Goal: Feedback & Contribution: Contribute content

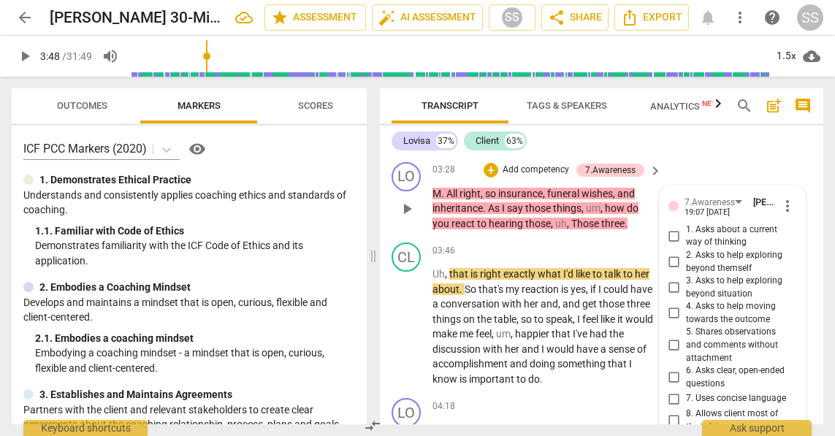
scroll to position [1285, 0]
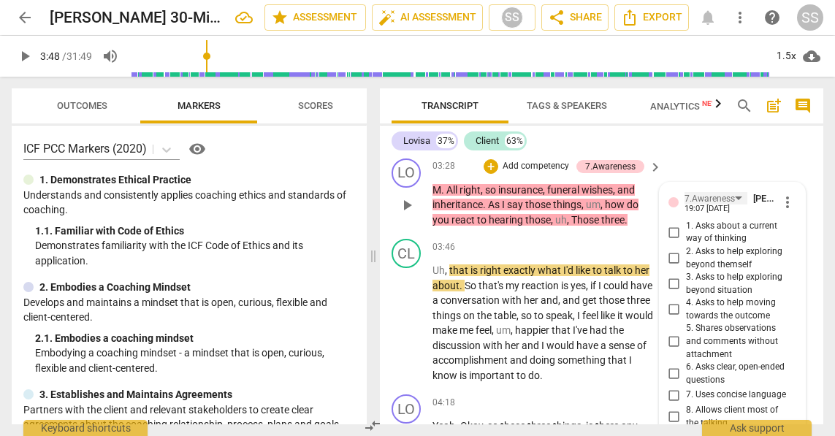
click at [734, 205] on div "7.Awareness" at bounding box center [716, 198] width 63 height 12
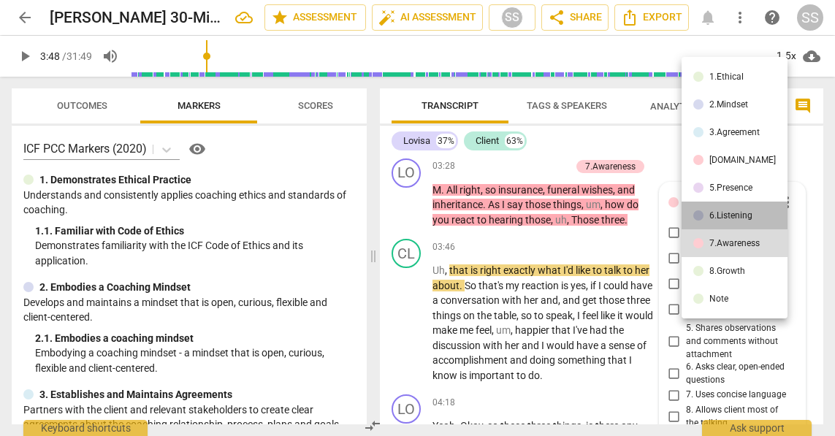
click at [736, 211] on div "6.Listening" at bounding box center [731, 215] width 43 height 9
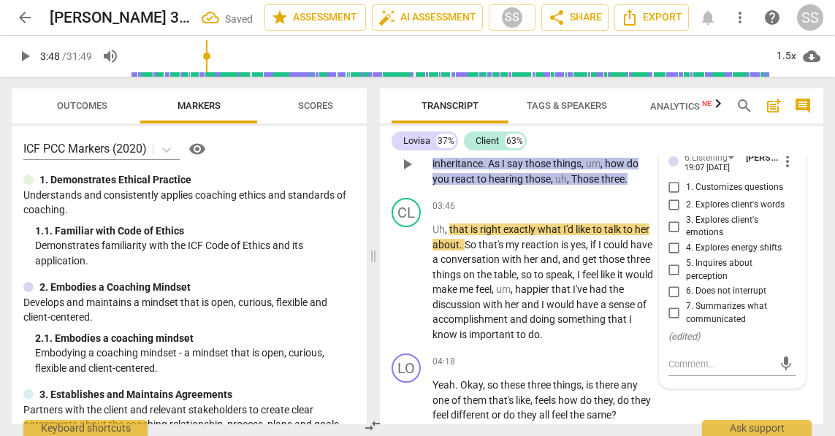
scroll to position [1329, 0]
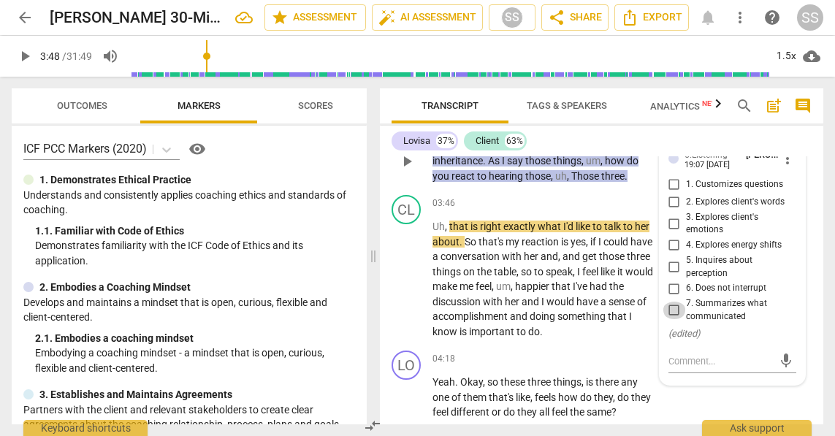
click at [672, 319] on input "7. Summarizes what communicated" at bounding box center [674, 311] width 23 height 18
checkbox input "true"
click at [406, 289] on span "play_arrow" at bounding box center [407, 280] width 18 height 18
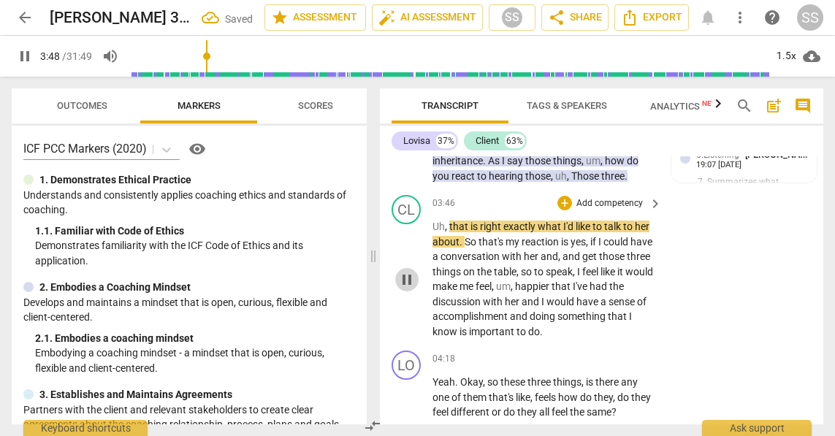
click at [406, 289] on span "pause" at bounding box center [407, 280] width 18 height 18
click at [406, 289] on span "play_arrow" at bounding box center [407, 280] width 18 height 18
click at [728, 277] on div "CL play_arrow pause 03:46 + Add competency keyboard_arrow_right Uh , that is ri…" at bounding box center [602, 267] width 444 height 156
click at [407, 289] on span "pause" at bounding box center [407, 280] width 18 height 18
click at [406, 289] on span "play_arrow" at bounding box center [407, 280] width 18 height 18
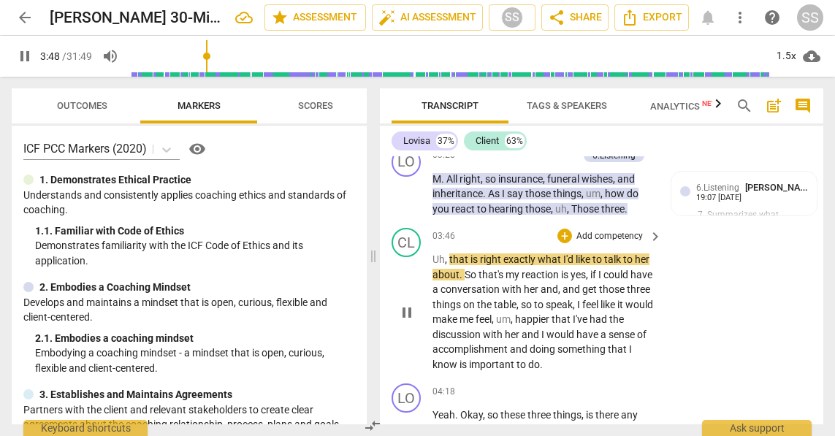
scroll to position [1302, 0]
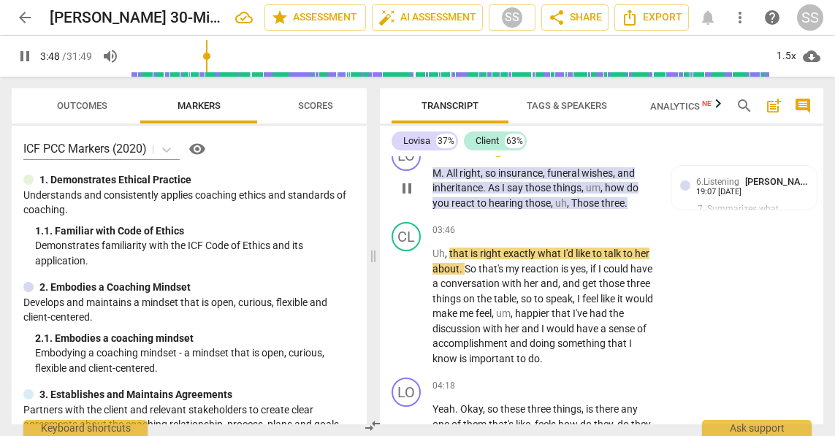
click at [410, 197] on span "pause" at bounding box center [407, 189] width 18 height 18
click at [407, 197] on span "play_arrow" at bounding box center [407, 189] width 18 height 18
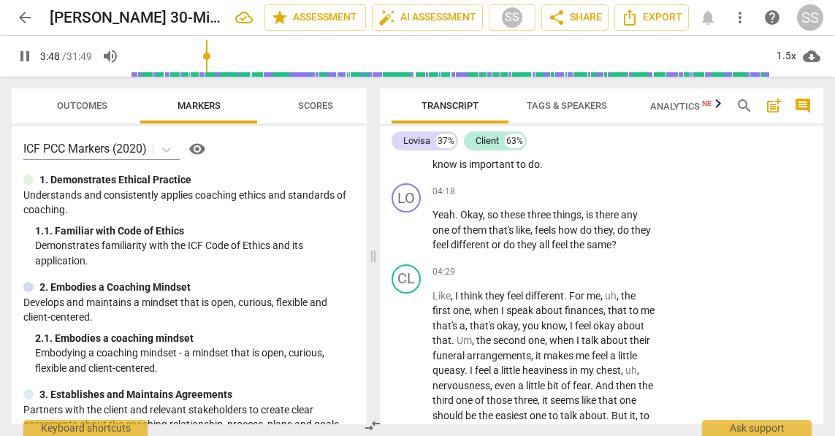
scroll to position [1499, 0]
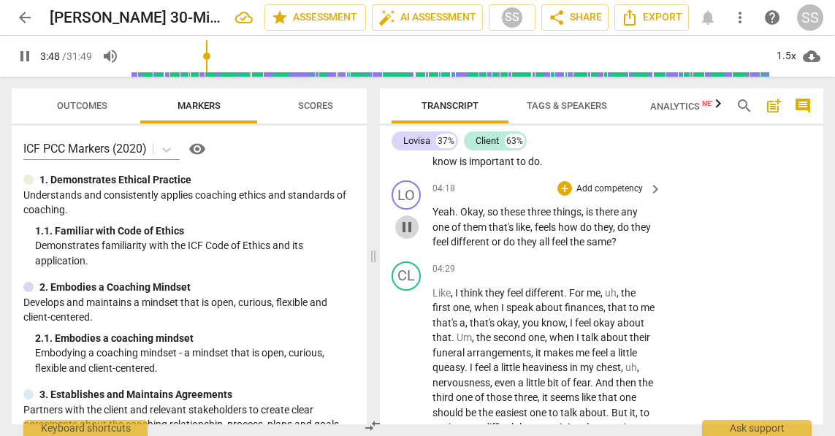
click at [404, 236] on span "pause" at bounding box center [407, 228] width 18 height 18
type input "209"
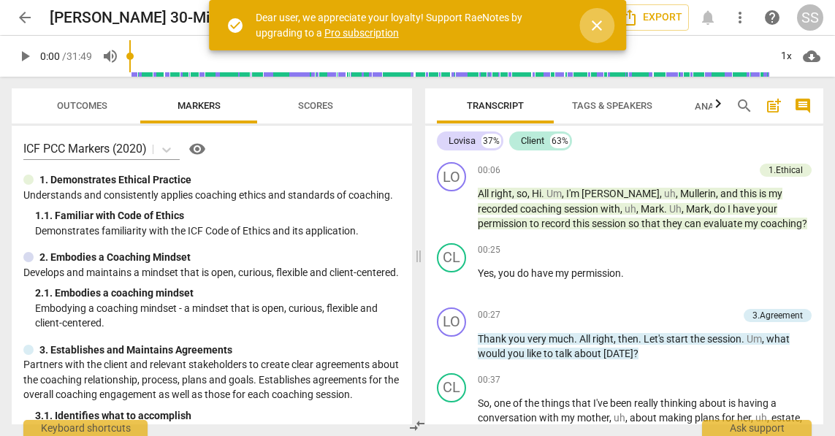
click at [597, 19] on span "close" at bounding box center [597, 26] width 18 height 18
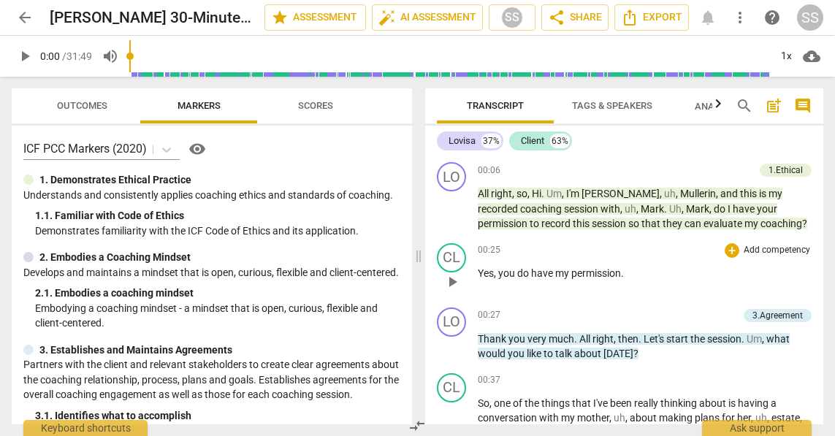
click at [446, 284] on span "play_arrow" at bounding box center [453, 282] width 18 height 18
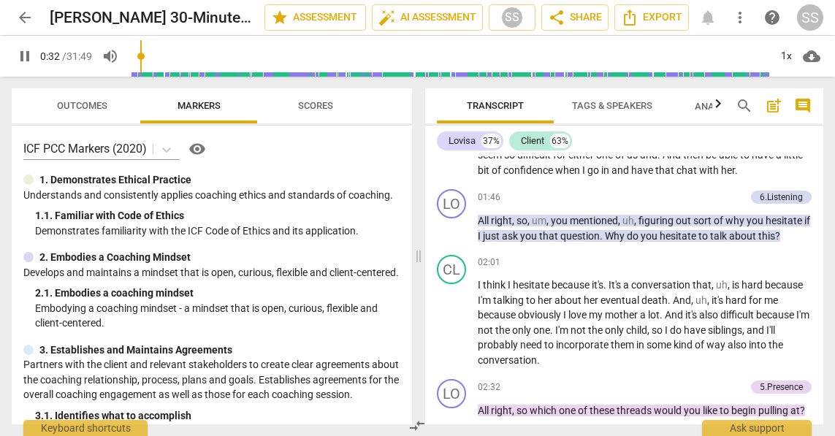
scroll to position [499, 0]
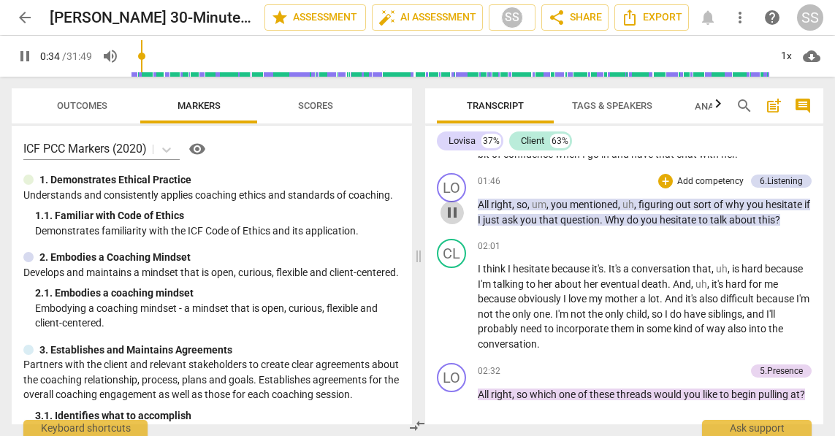
click at [452, 211] on span "pause" at bounding box center [453, 213] width 18 height 18
click at [452, 211] on span "play_arrow" at bounding box center [453, 213] width 18 height 18
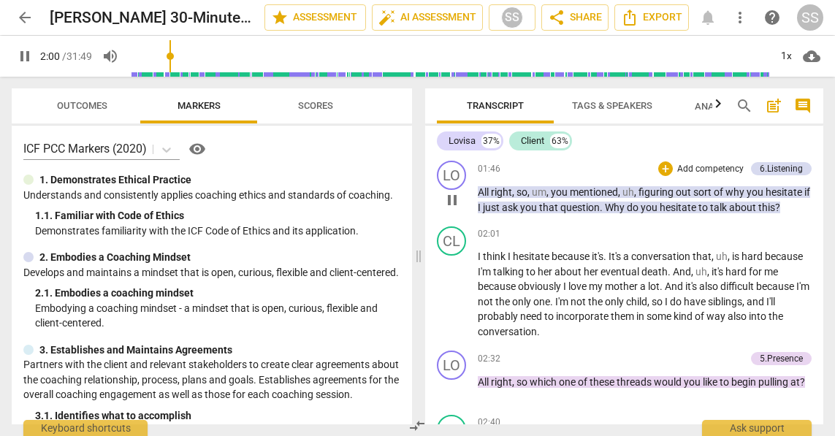
scroll to position [513, 0]
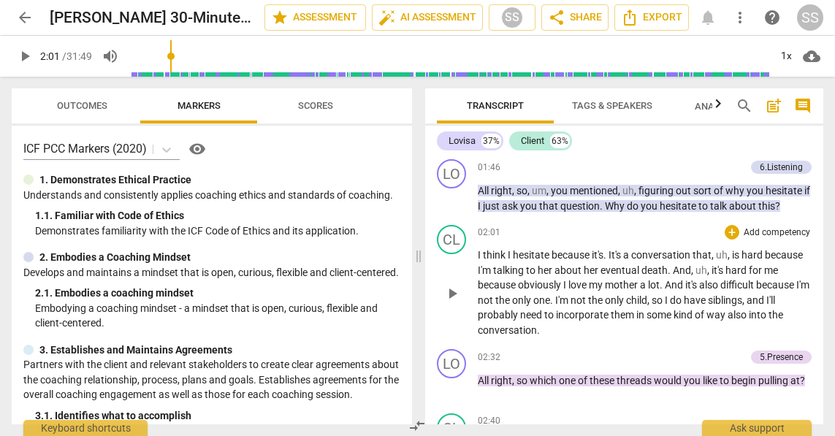
click at [455, 290] on span "play_arrow" at bounding box center [453, 294] width 18 height 18
click at [813, 55] on span "cloud_download" at bounding box center [812, 57] width 18 height 18
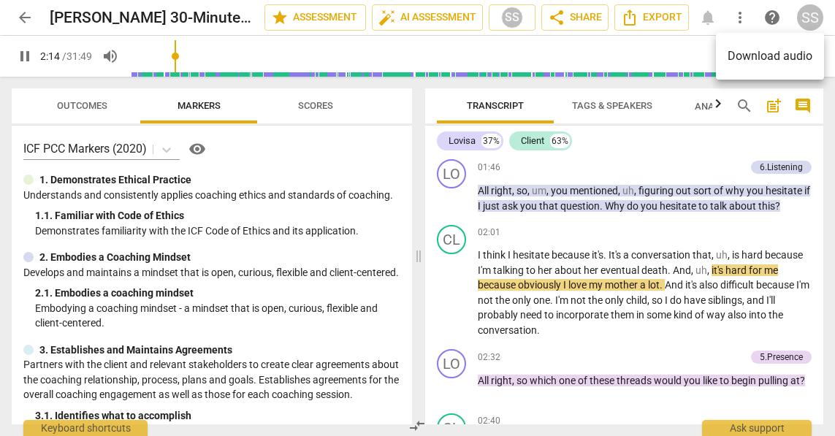
click at [757, 113] on div at bounding box center [417, 218] width 835 height 436
click at [781, 57] on div "1x" at bounding box center [787, 56] width 28 height 23
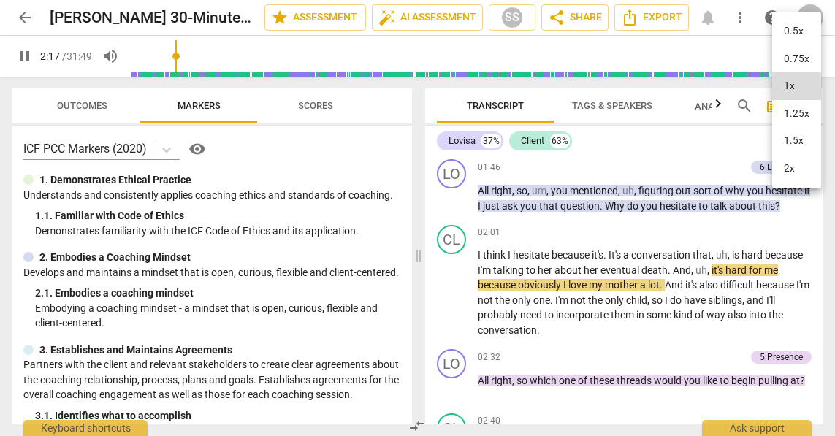
click at [789, 135] on li "1.5x" at bounding box center [797, 141] width 49 height 28
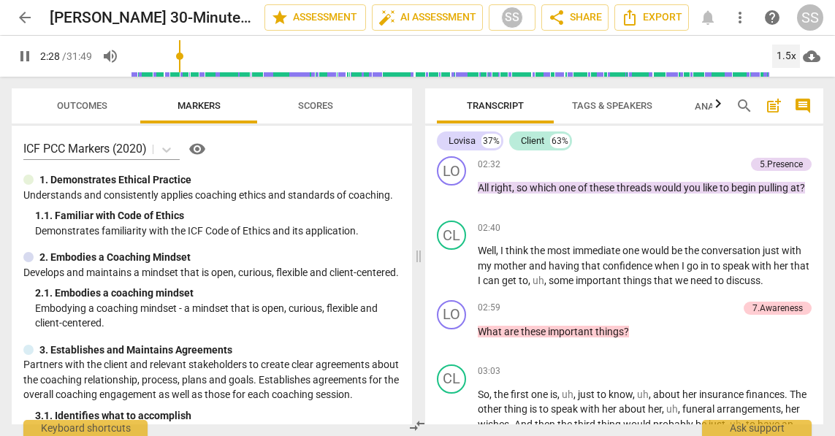
scroll to position [707, 0]
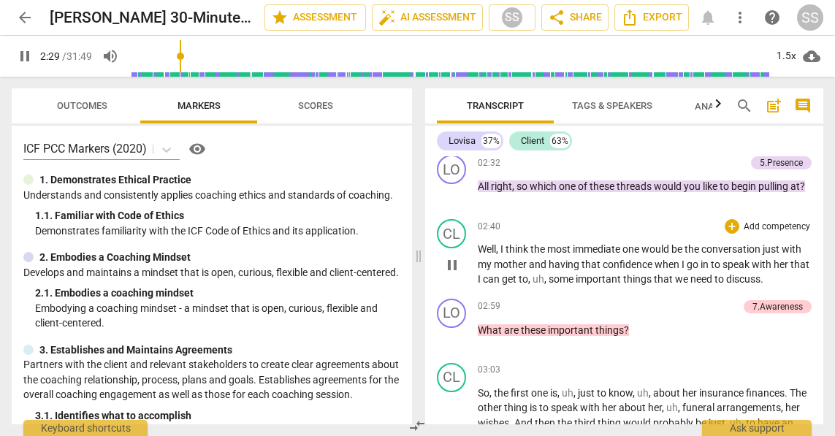
click at [449, 267] on span "pause" at bounding box center [453, 266] width 18 height 18
click at [449, 267] on span "play_arrow" at bounding box center [453, 266] width 18 height 18
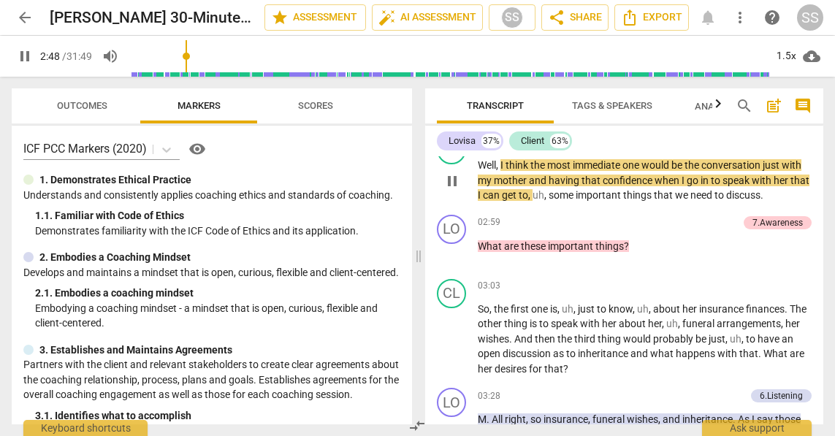
scroll to position [805, 0]
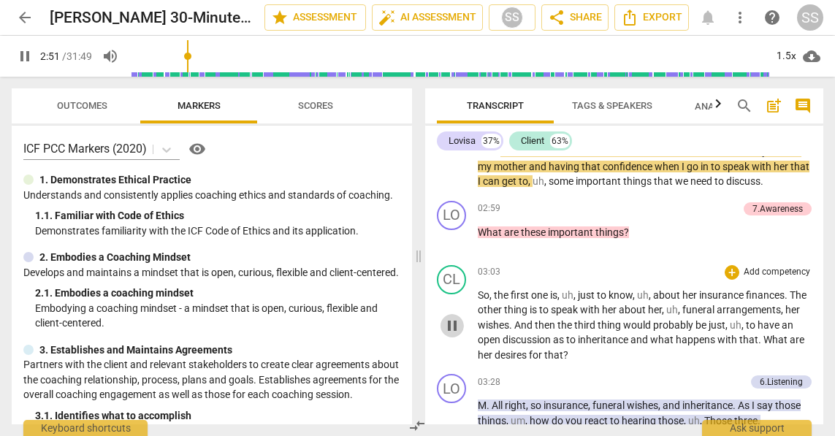
click at [450, 322] on span "pause" at bounding box center [453, 326] width 18 height 18
click at [454, 326] on span "play_arrow" at bounding box center [453, 326] width 18 height 18
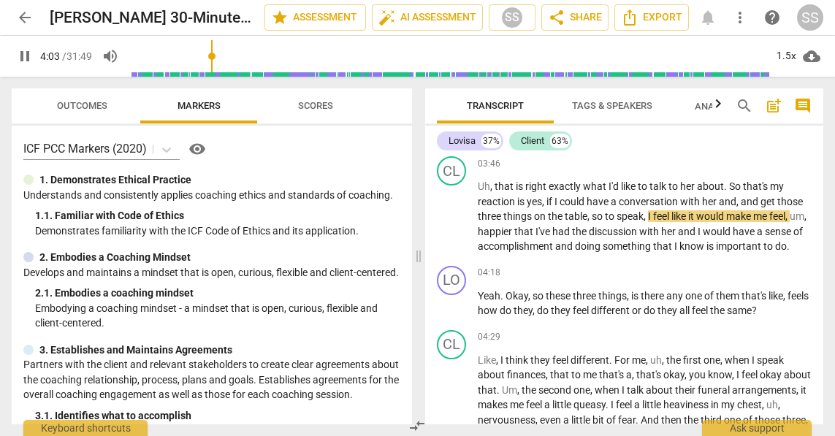
scroll to position [1090, 0]
click at [454, 226] on span "play_arrow" at bounding box center [453, 217] width 18 height 18
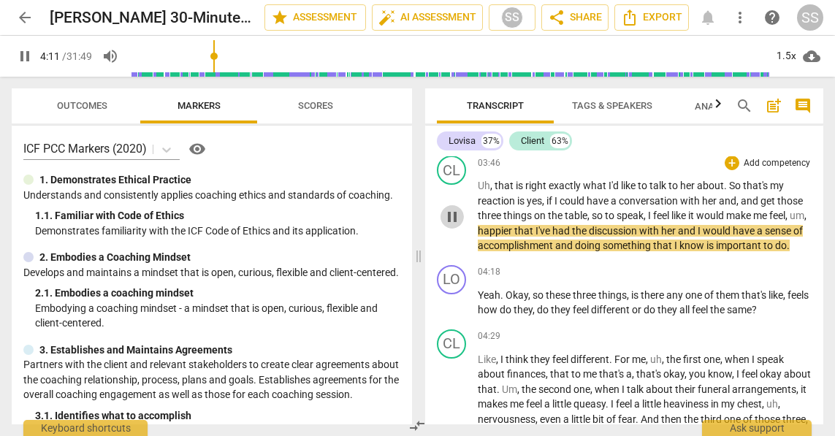
click at [454, 226] on span "pause" at bounding box center [453, 217] width 18 height 18
click at [452, 217] on span "play_arrow" at bounding box center [453, 217] width 18 height 18
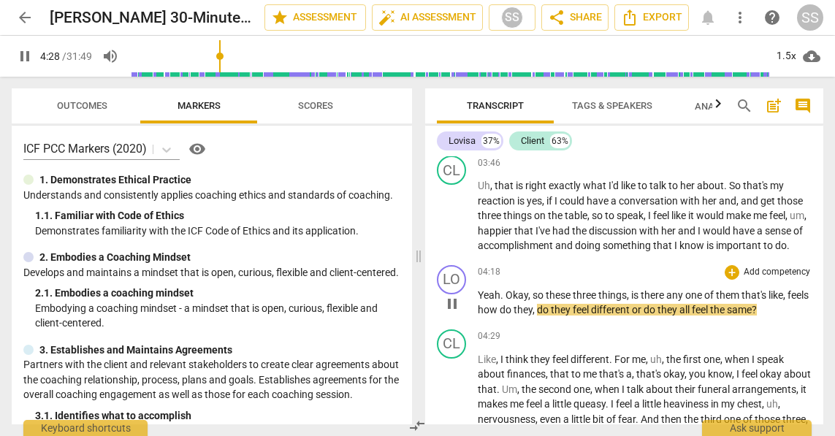
click at [449, 313] on span "pause" at bounding box center [453, 304] width 18 height 18
type input "269"
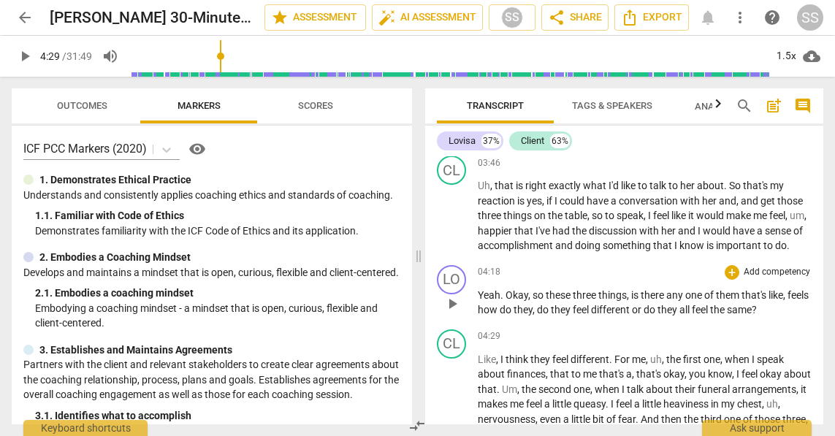
click at [752, 279] on p "Add competency" at bounding box center [777, 272] width 69 height 13
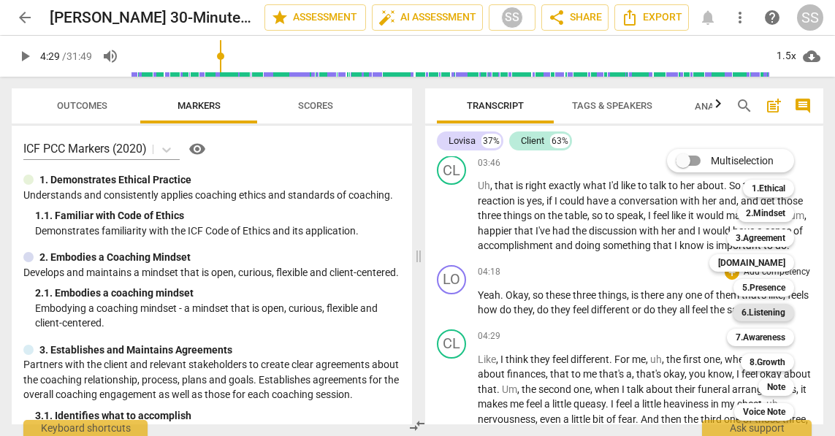
click at [759, 314] on b "6.Listening" at bounding box center [764, 313] width 44 height 18
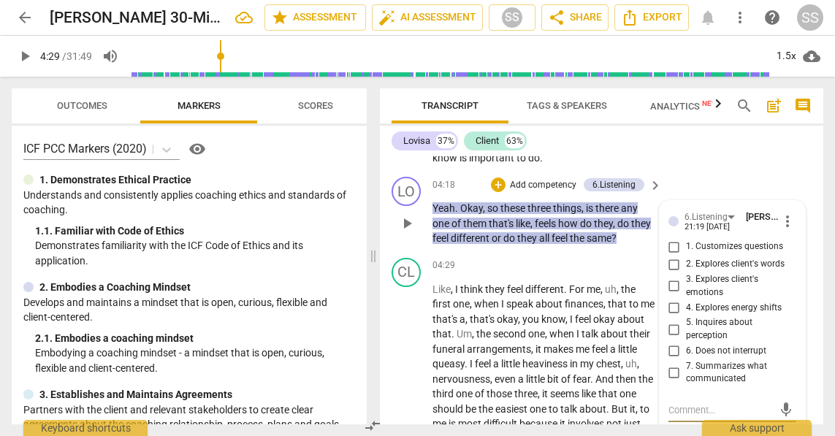
scroll to position [1508, 0]
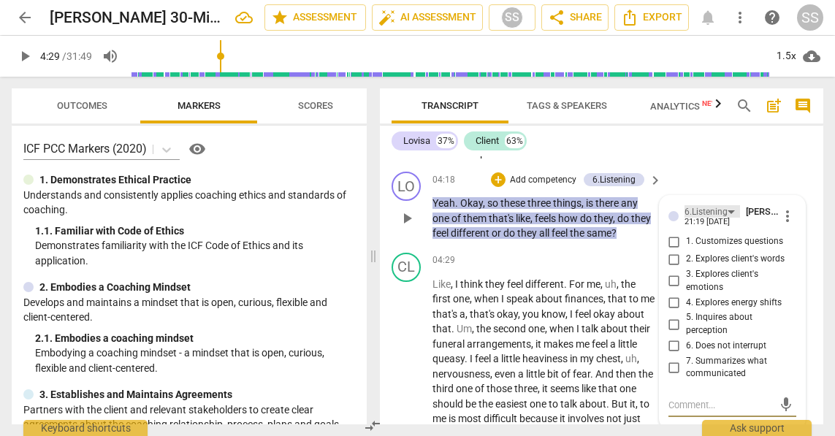
click at [729, 218] on div "6.Listening" at bounding box center [713, 211] width 56 height 12
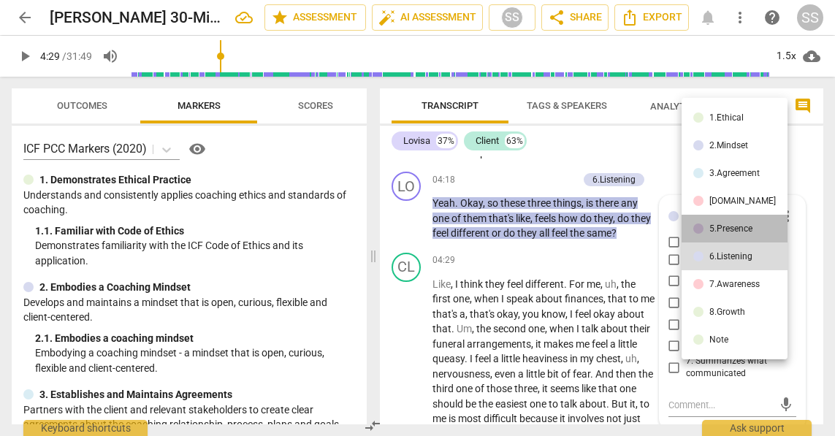
click at [741, 231] on div "5.Presence" at bounding box center [731, 228] width 43 height 9
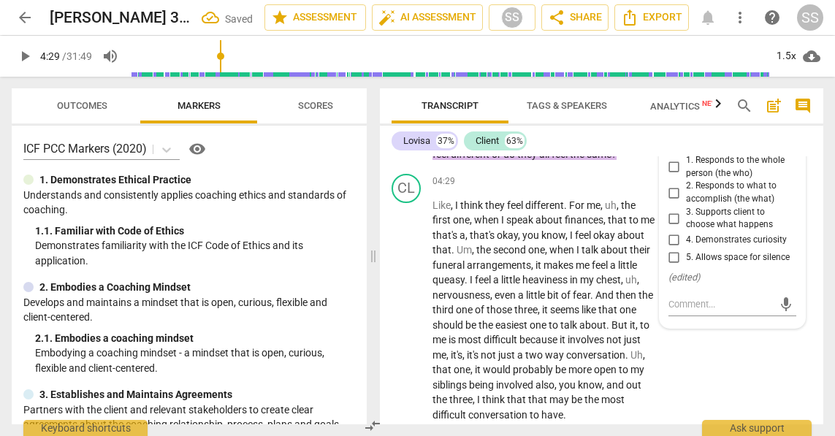
scroll to position [1578, 0]
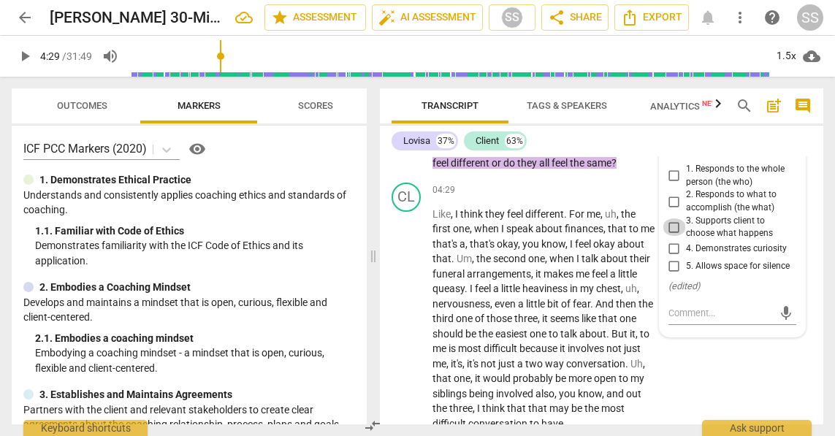
click at [670, 236] on input "3. Supports client to choose what happens" at bounding box center [674, 228] width 23 height 18
checkbox input "true"
click at [701, 151] on div "Lovisa 37% Client 63%" at bounding box center [602, 141] width 420 height 25
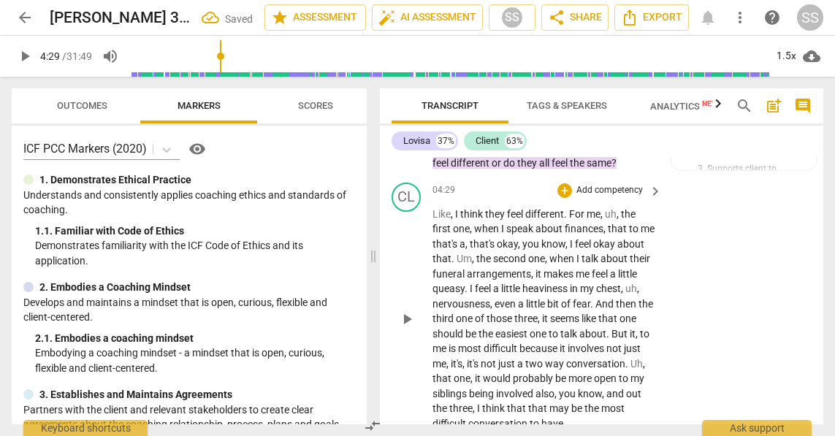
click at [404, 328] on span "play_arrow" at bounding box center [407, 320] width 18 height 18
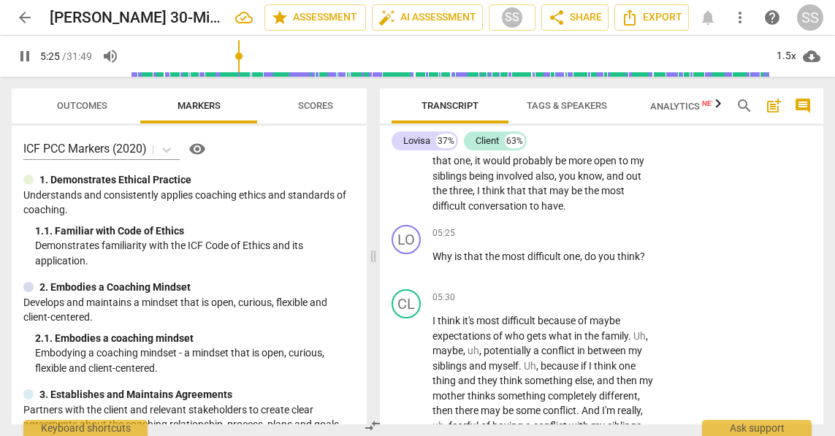
scroll to position [1824, 0]
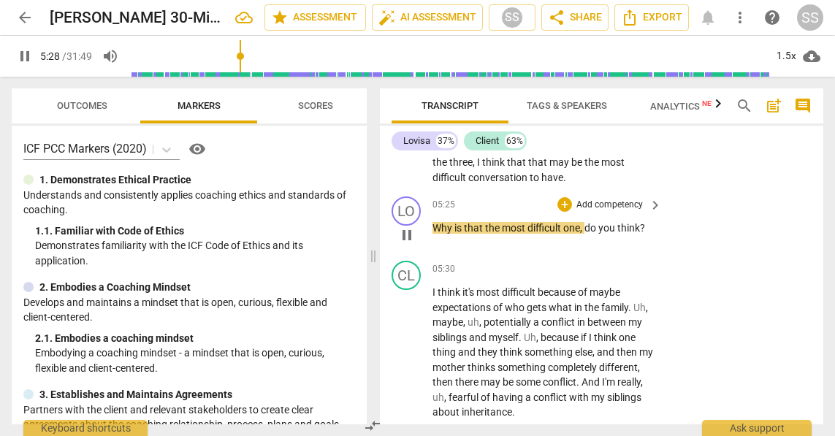
click at [612, 212] on p "Add competency" at bounding box center [609, 205] width 69 height 13
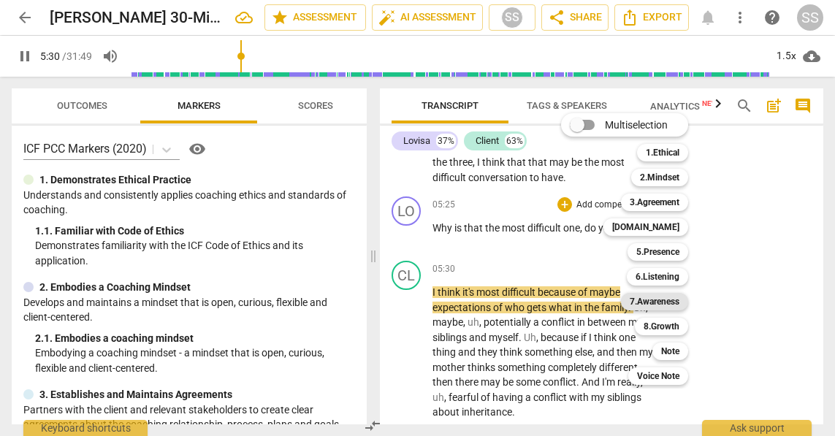
click at [664, 299] on b "7.Awareness" at bounding box center [655, 302] width 50 height 18
type input "331"
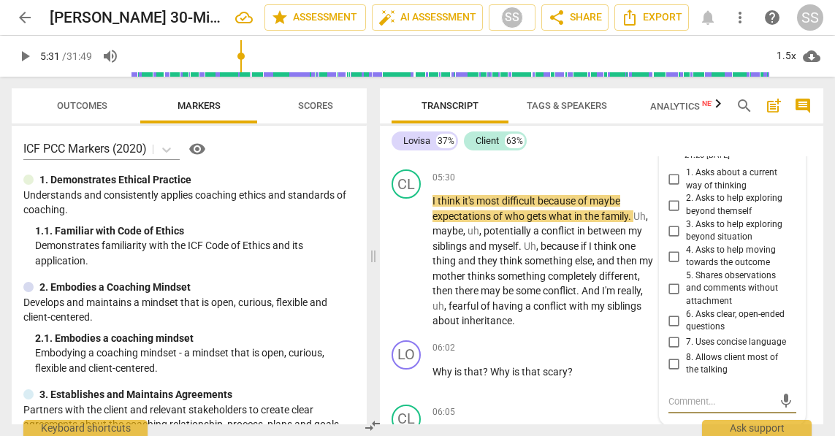
scroll to position [1913, 0]
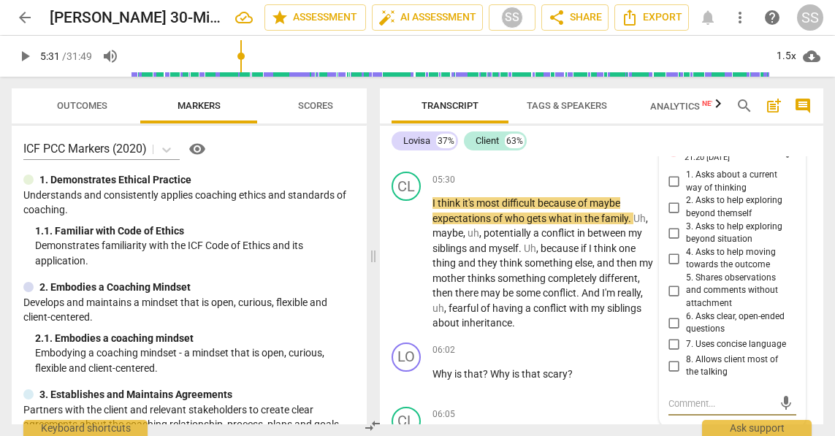
click at [673, 191] on input "1. Asks about a current way of thinking" at bounding box center [674, 182] width 23 height 18
checkbox input "true"
click at [403, 273] on span "play_arrow" at bounding box center [407, 264] width 18 height 18
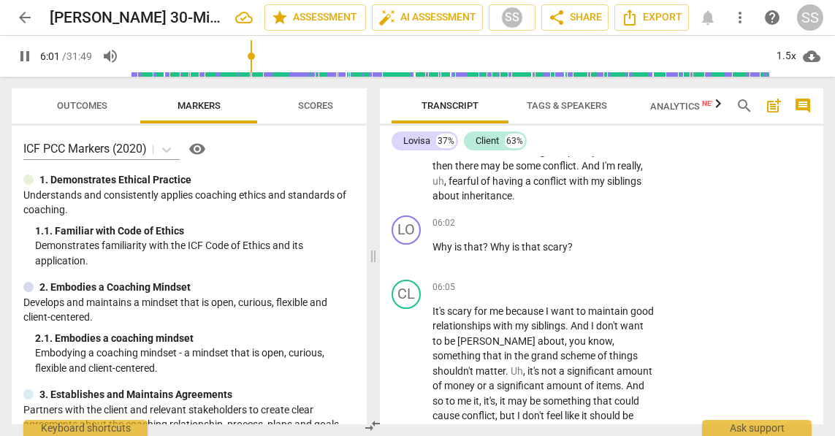
scroll to position [2043, 0]
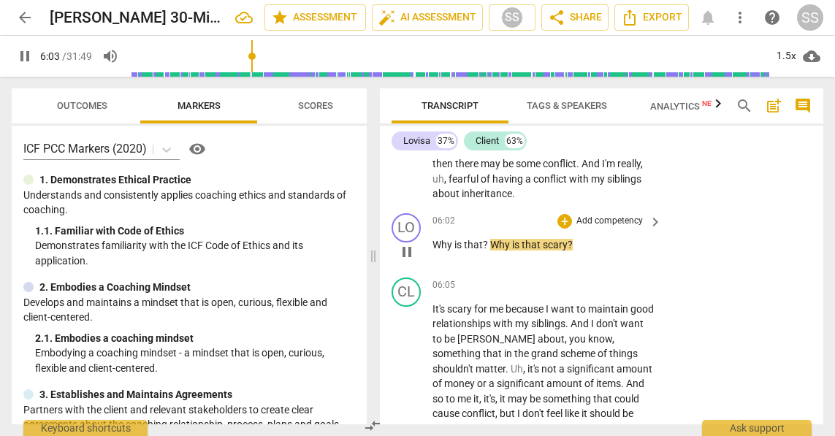
click at [615, 256] on div "LO play_arrow pause 06:02 + Add competency keyboard_arrow_right Why is that ? W…" at bounding box center [602, 240] width 444 height 64
click at [612, 228] on p "Add competency" at bounding box center [609, 221] width 69 height 13
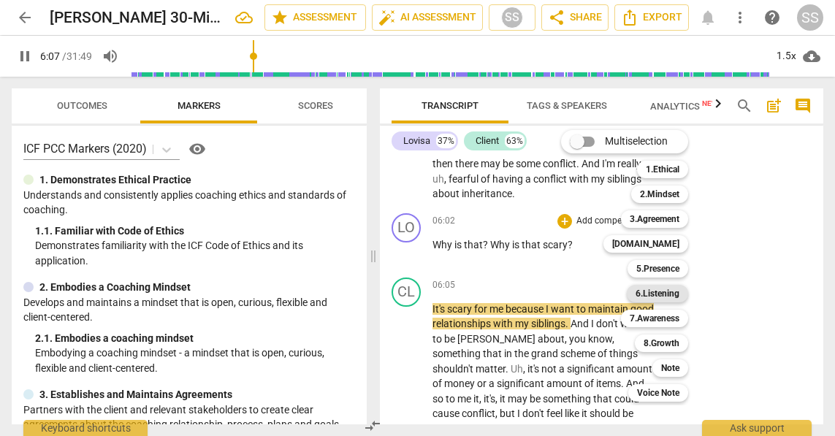
click at [670, 291] on b "6.Listening" at bounding box center [658, 294] width 44 height 18
type input "368"
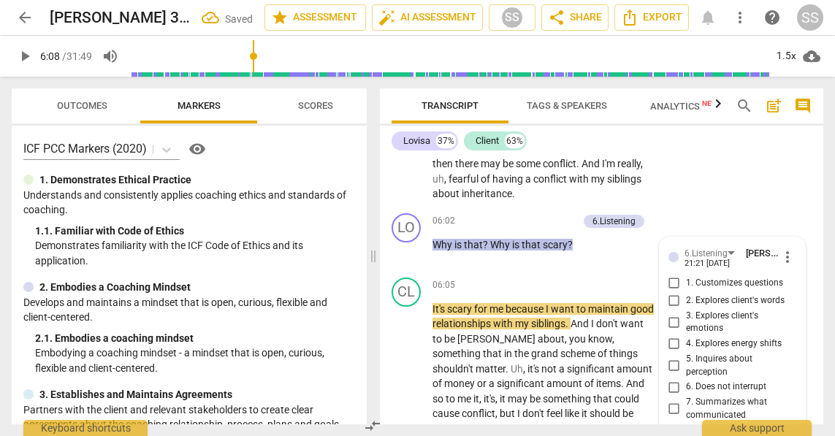
scroll to position [2244, 0]
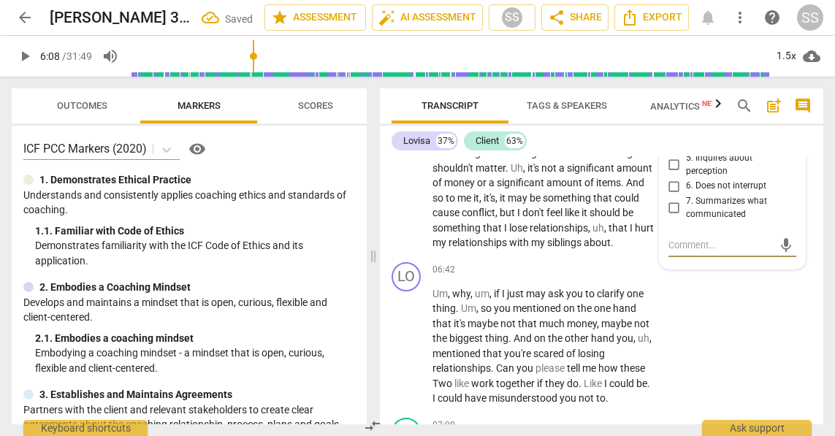
click at [671, 130] on input "3. Explores client's emotions" at bounding box center [674, 122] width 23 height 18
checkbox input "true"
click at [411, 355] on span "play_arrow" at bounding box center [407, 347] width 18 height 18
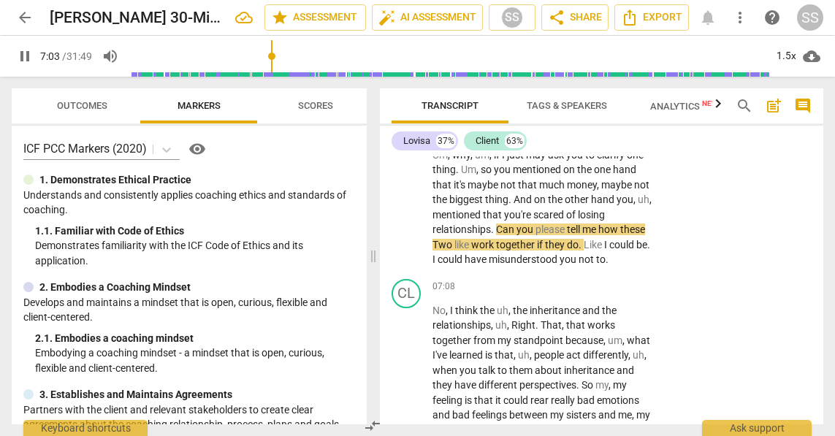
scroll to position [2376, 0]
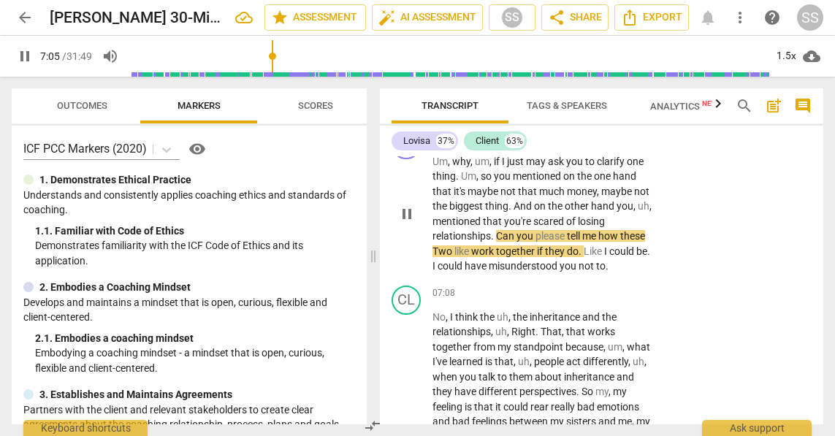
click at [596, 145] on p "Add competency" at bounding box center [609, 138] width 69 height 13
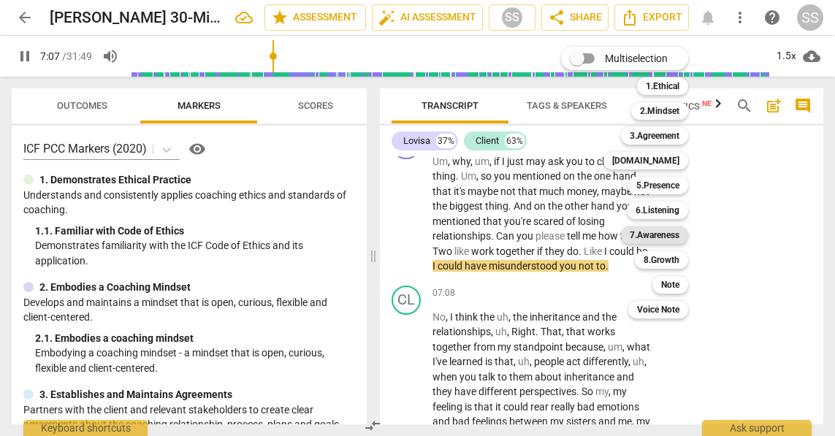
click at [664, 233] on b "7.Awareness" at bounding box center [655, 236] width 50 height 18
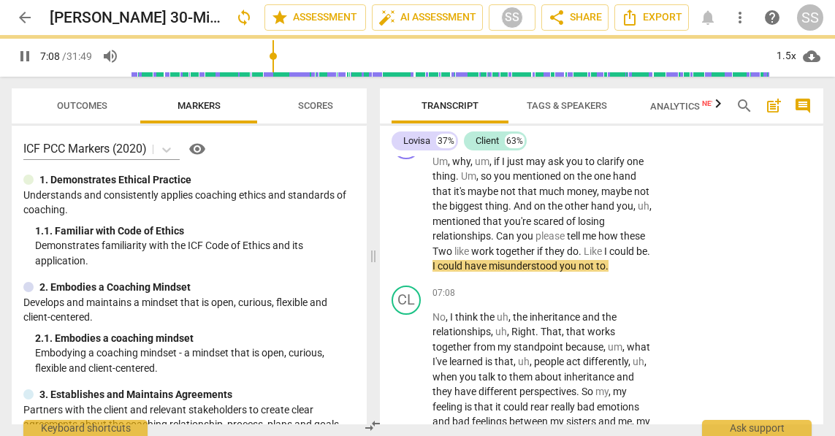
type input "428"
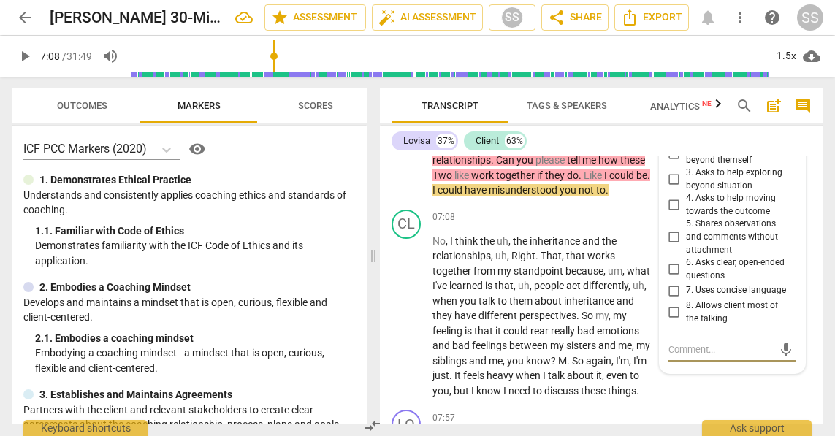
scroll to position [2448, 0]
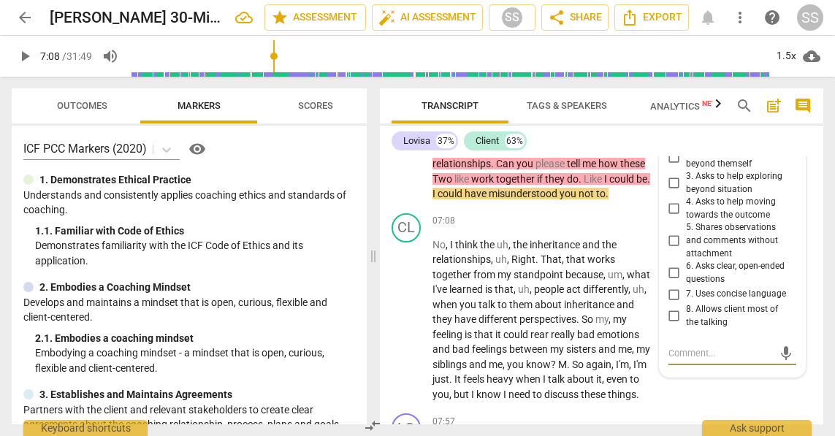
click at [669, 192] on input "3. Asks to help exploring beyond situation" at bounding box center [674, 184] width 23 height 18
checkbox input "true"
click at [406, 329] on span "play_arrow" at bounding box center [407, 320] width 18 height 18
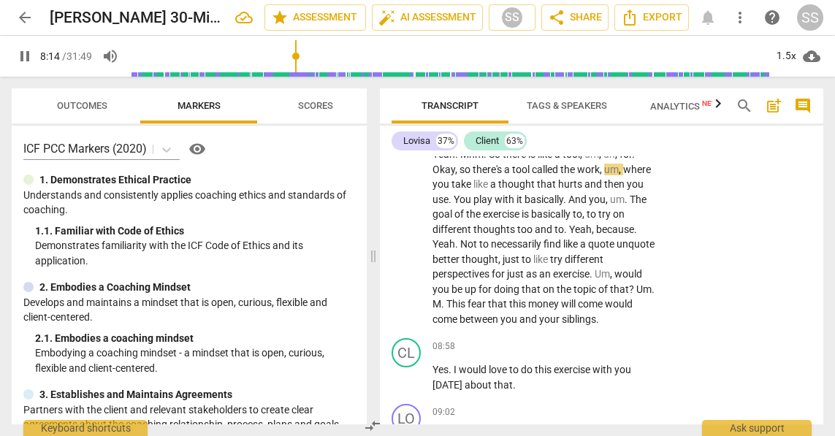
scroll to position [2747, 0]
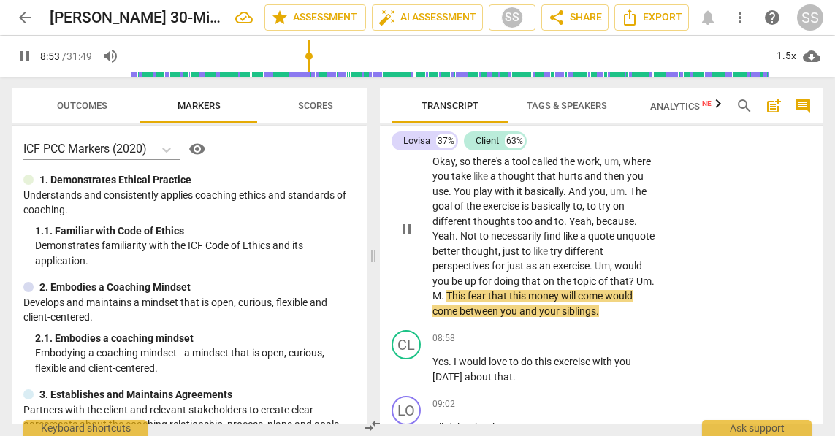
click at [647, 132] on span "keyboard_arrow_right" at bounding box center [656, 124] width 18 height 18
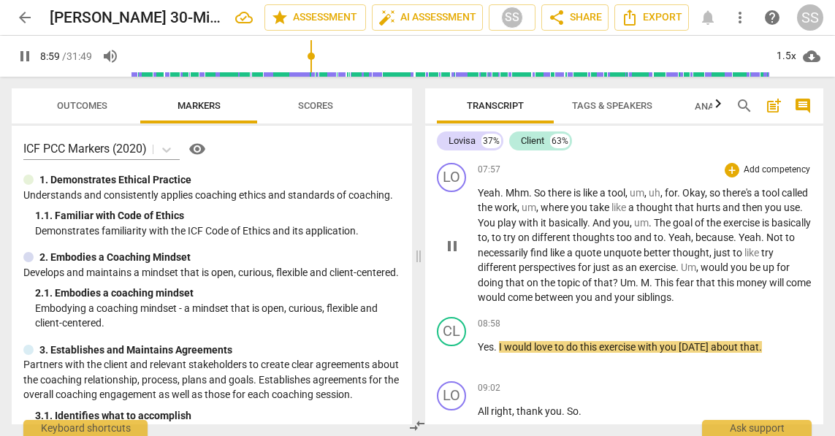
scroll to position [2094, 0]
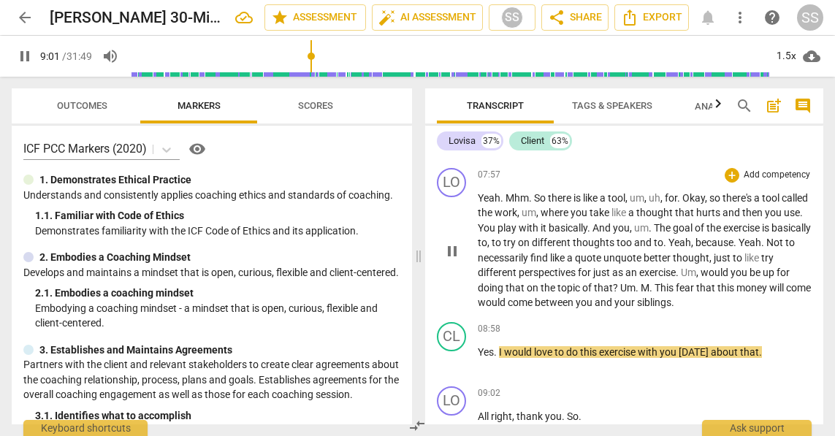
click at [757, 197] on div "LO play_arrow pause 07:57 + Add competency keyboard_arrow_right Yeah . Mhm . So…" at bounding box center [624, 239] width 399 height 154
click at [757, 182] on p "Add competency" at bounding box center [777, 175] width 69 height 13
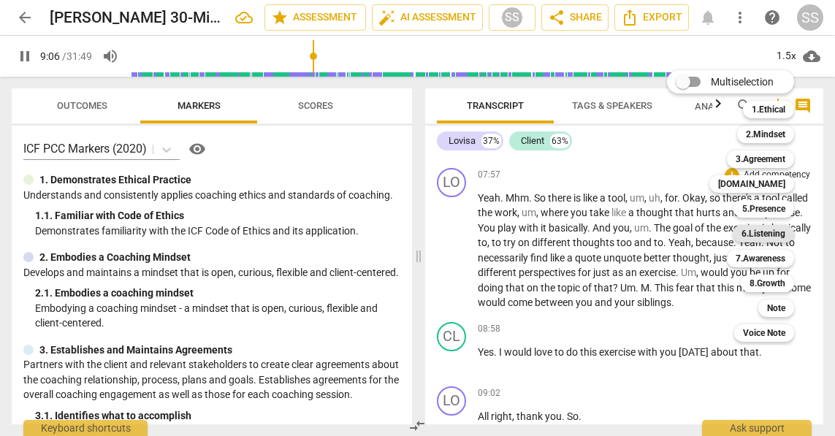
click at [755, 235] on b "6.Listening" at bounding box center [764, 234] width 44 height 18
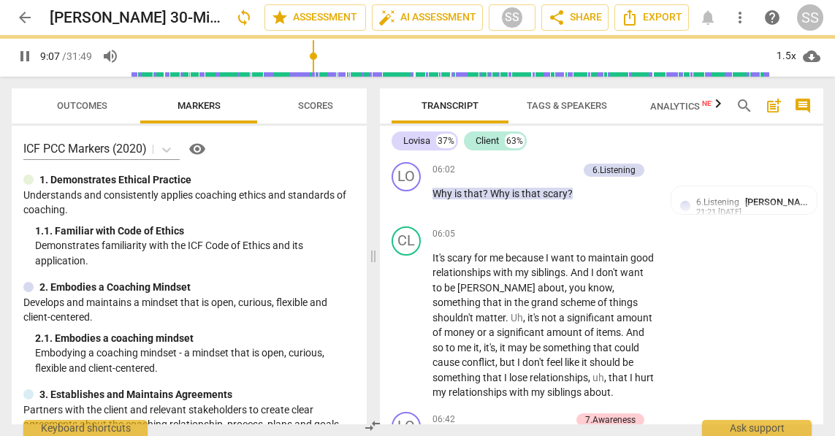
type input "547"
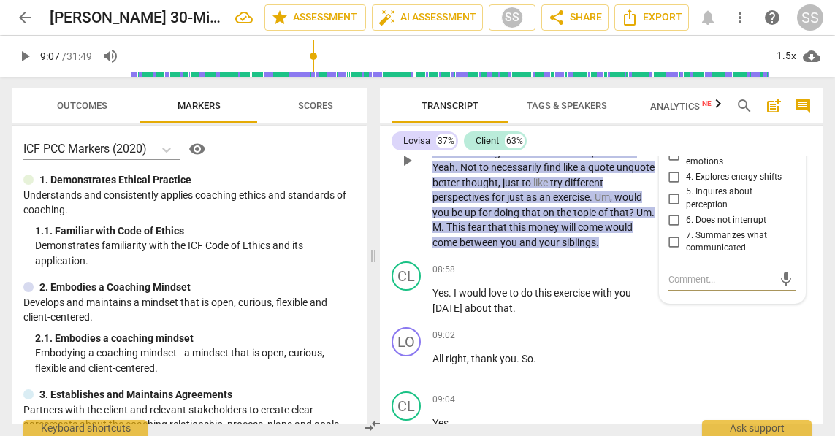
scroll to position [2760, 0]
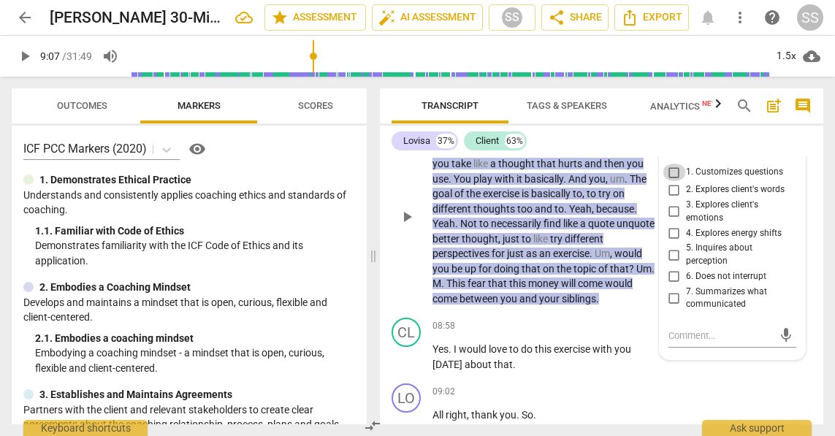
click at [673, 181] on input "1. Customizes questions" at bounding box center [674, 173] width 23 height 18
checkbox input "true"
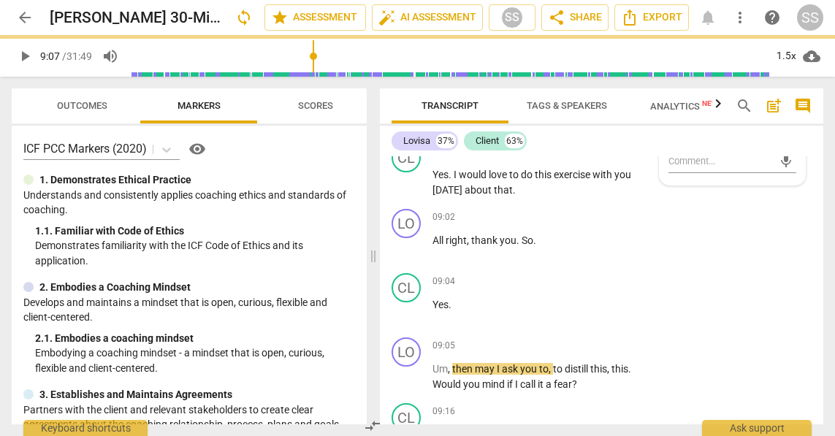
scroll to position [2932, 0]
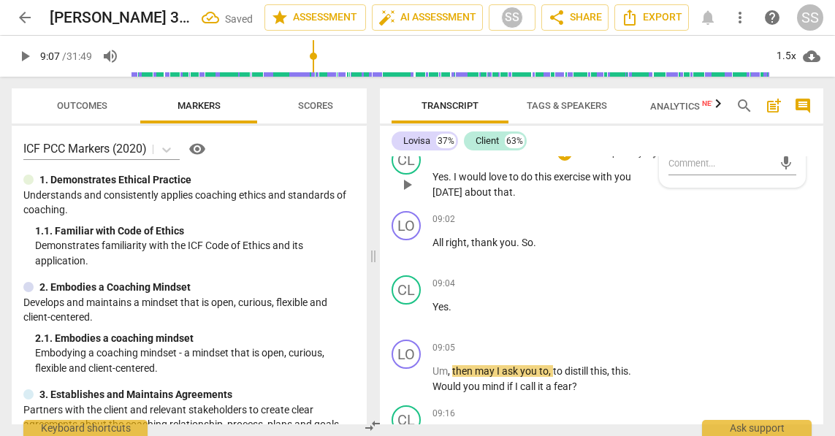
click at [409, 194] on span "play_arrow" at bounding box center [407, 185] width 18 height 18
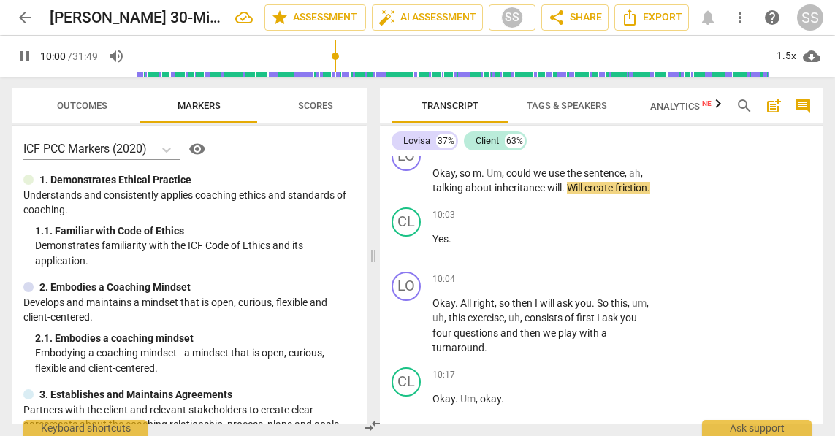
scroll to position [3445, 0]
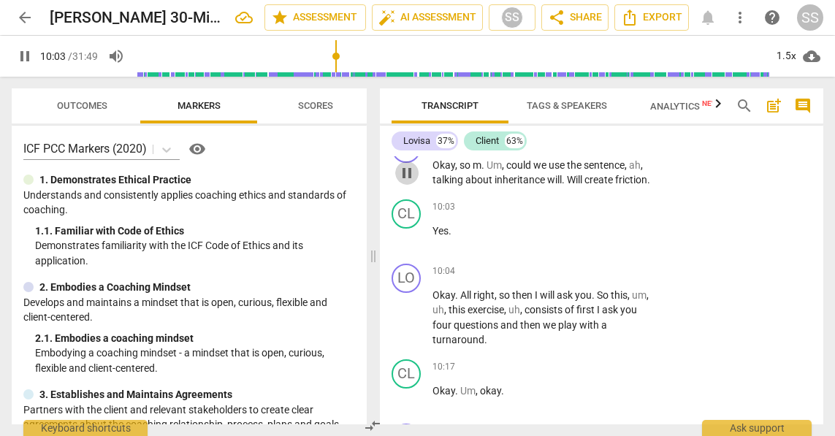
click at [407, 182] on span "pause" at bounding box center [407, 173] width 18 height 18
type input "604"
click at [615, 148] on p "Add competency" at bounding box center [609, 141] width 69 height 13
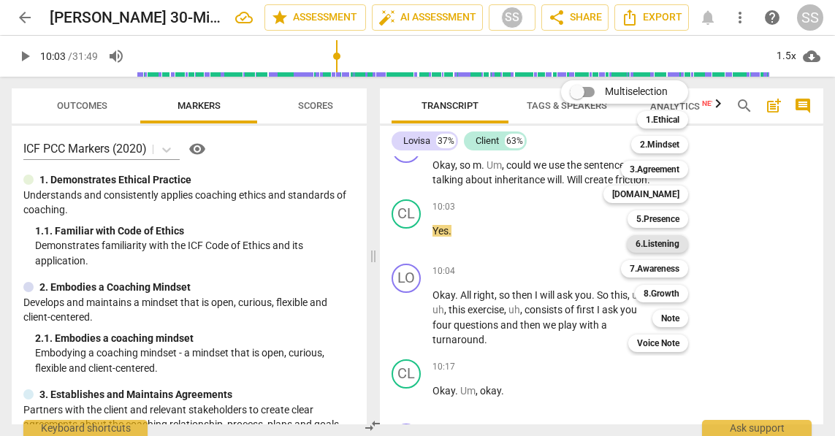
click at [658, 245] on b "6.Listening" at bounding box center [658, 244] width 44 height 18
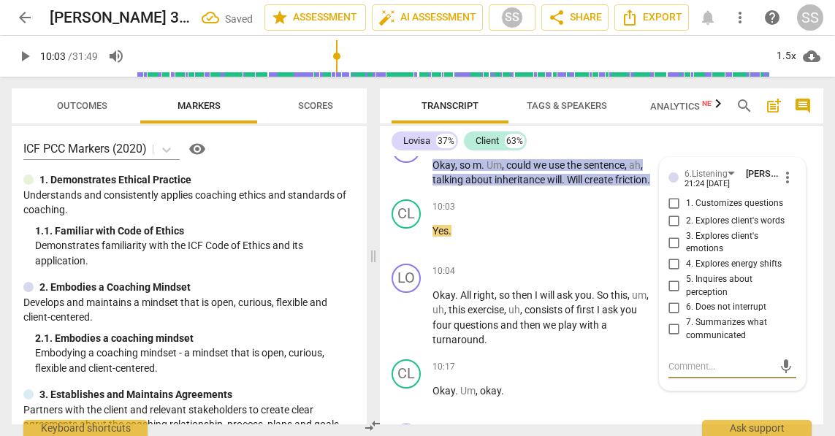
scroll to position [3596, 0]
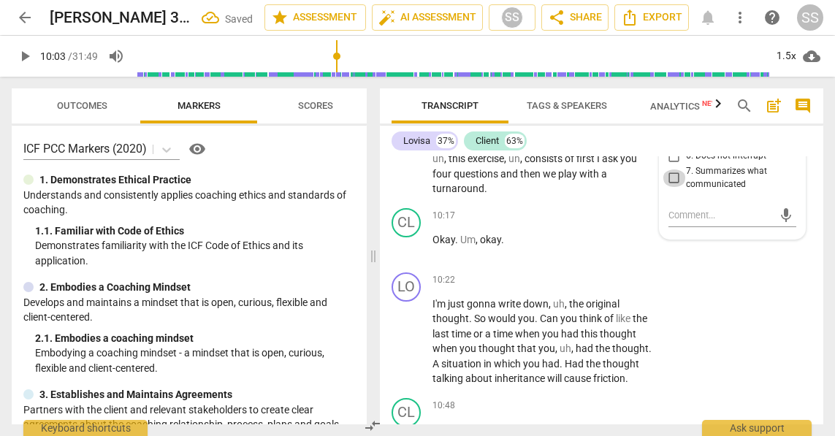
click at [667, 187] on input "7. Summarizes what communicated" at bounding box center [674, 179] width 23 height 18
checkbox input "true"
click at [400, 256] on span "play_arrow" at bounding box center [407, 247] width 18 height 18
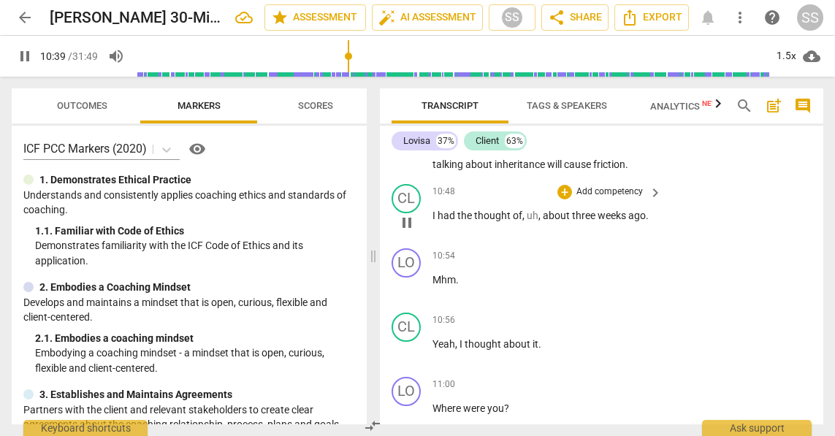
scroll to position [3820, 0]
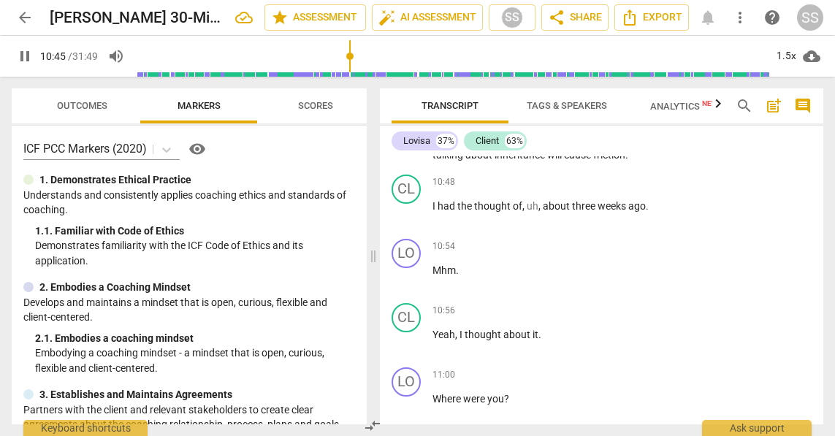
click at [410, 127] on span "pause" at bounding box center [407, 119] width 18 height 18
type input "645"
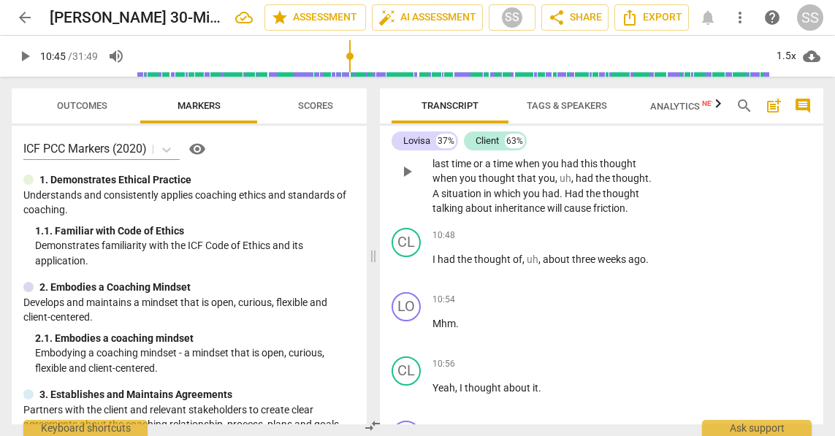
scroll to position [3766, 0]
click at [604, 118] on p "Add competency" at bounding box center [609, 111] width 69 height 13
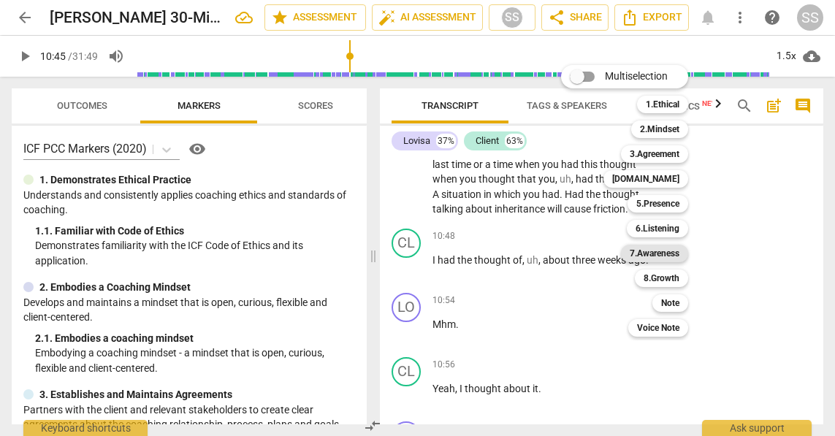
click at [664, 249] on b "7.Awareness" at bounding box center [655, 254] width 50 height 18
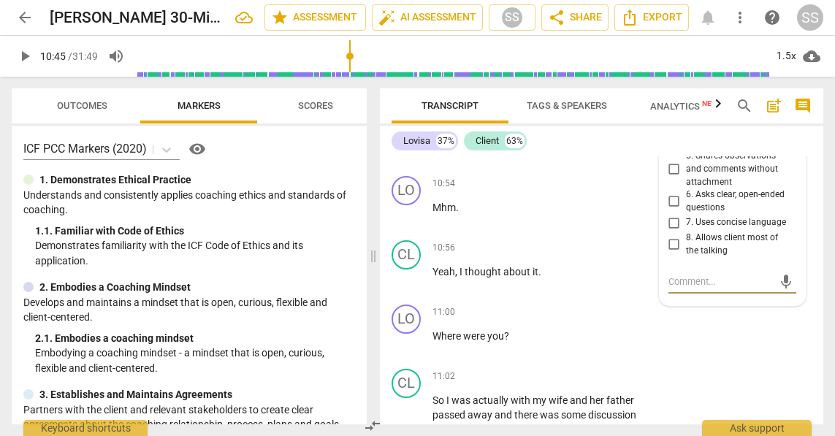
scroll to position [3882, 0]
click at [669, 148] on input "4. Asks to help moving towards the outcome" at bounding box center [674, 139] width 23 height 18
checkbox input "true"
click at [401, 225] on span "play_arrow" at bounding box center [407, 217] width 18 height 18
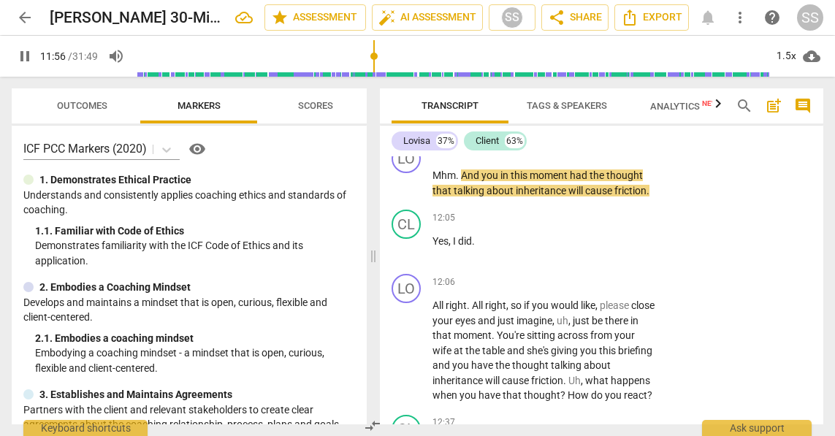
scroll to position [4412, 0]
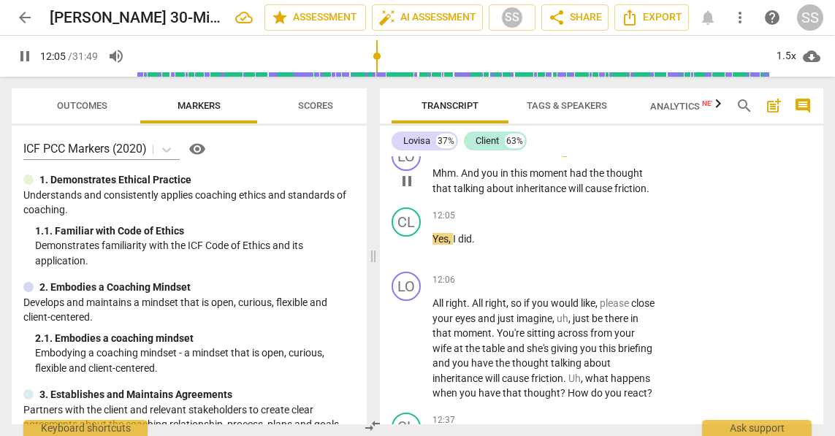
click at [626, 202] on div "LO play_arrow pause 11:55 + Add competency keyboard_arrow_right Mhm . And you i…" at bounding box center [602, 169] width 444 height 66
click at [626, 157] on p "Add competency" at bounding box center [609, 150] width 69 height 13
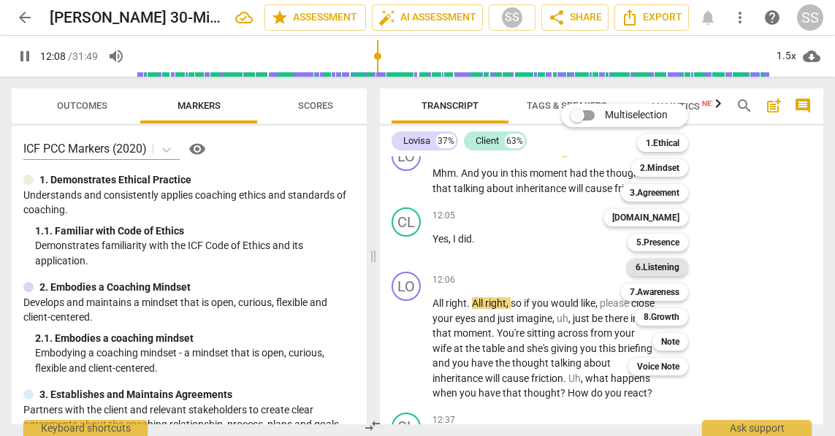
click at [665, 267] on b "6.Listening" at bounding box center [658, 268] width 44 height 18
type input "729"
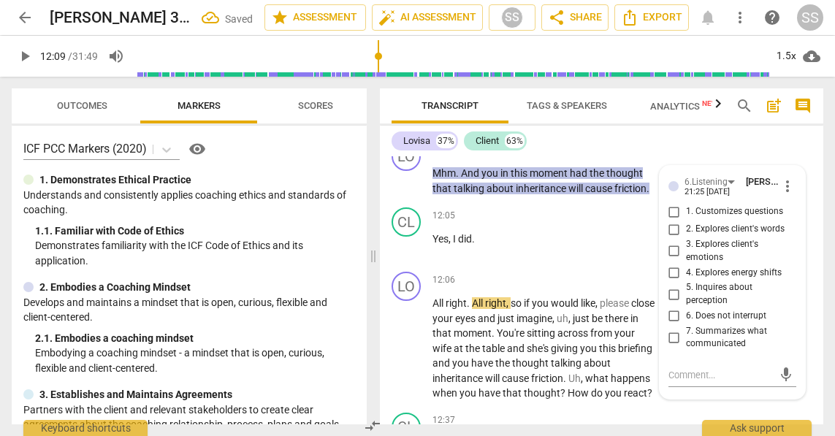
scroll to position [4587, 0]
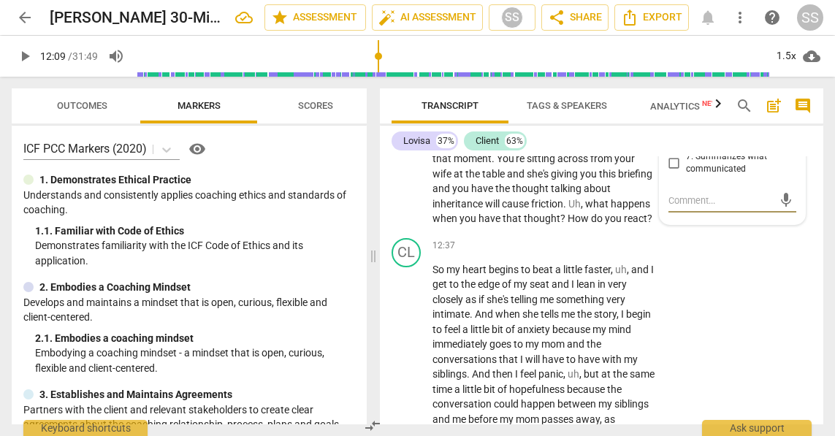
click at [671, 86] on input "3. Explores client's emotions" at bounding box center [674, 77] width 23 height 18
checkbox input "true"
click at [412, 183] on span "play_arrow" at bounding box center [407, 174] width 18 height 18
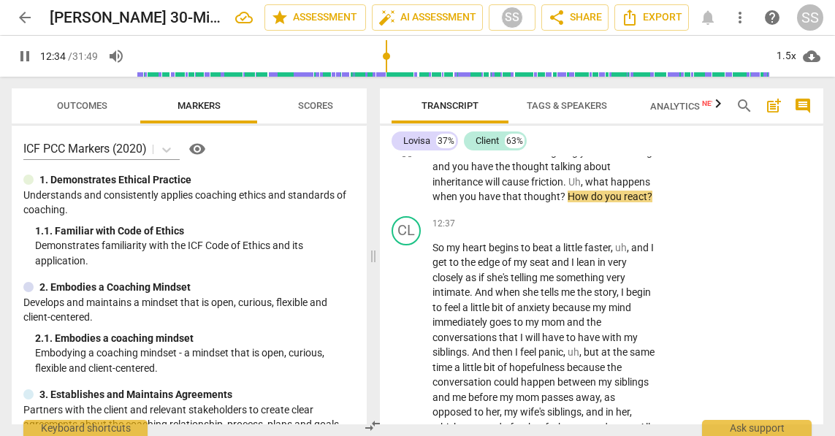
scroll to position [4619, 0]
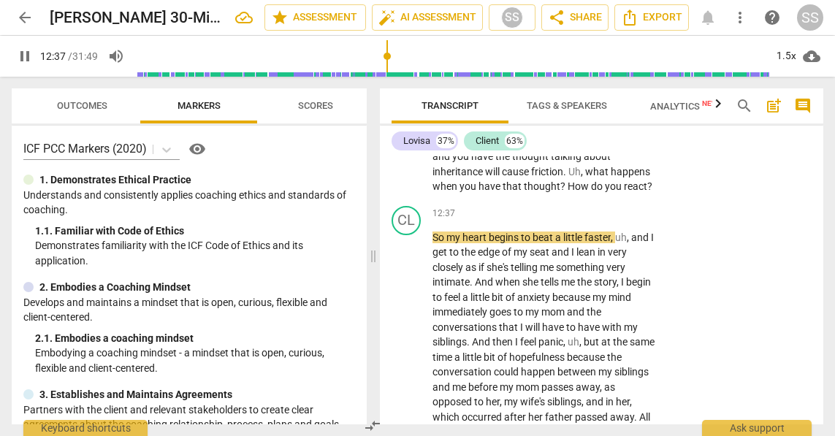
click at [409, 151] on span "pause" at bounding box center [407, 142] width 18 height 18
type input "758"
click at [600, 80] on p "Add competency" at bounding box center [609, 73] width 69 height 13
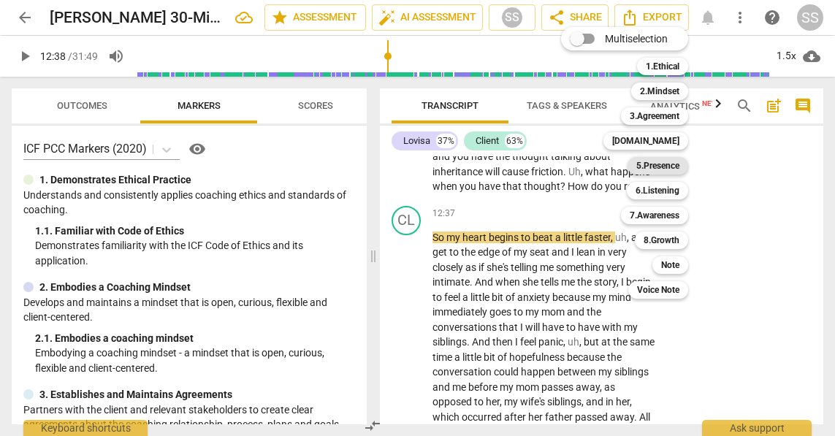
click at [650, 170] on b "5.Presence" at bounding box center [658, 166] width 43 height 18
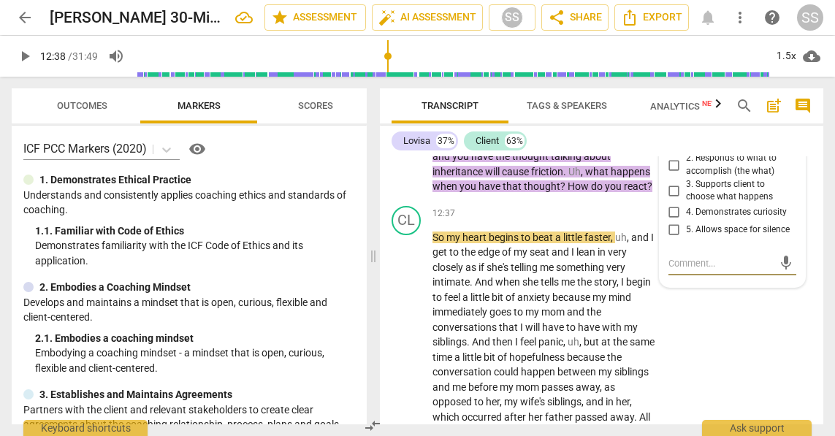
click at [673, 221] on input "4. Demonstrates curiosity" at bounding box center [674, 213] width 23 height 18
checkbox input "true"
click at [705, 270] on textarea at bounding box center [721, 264] width 105 height 14
type textarea "S"
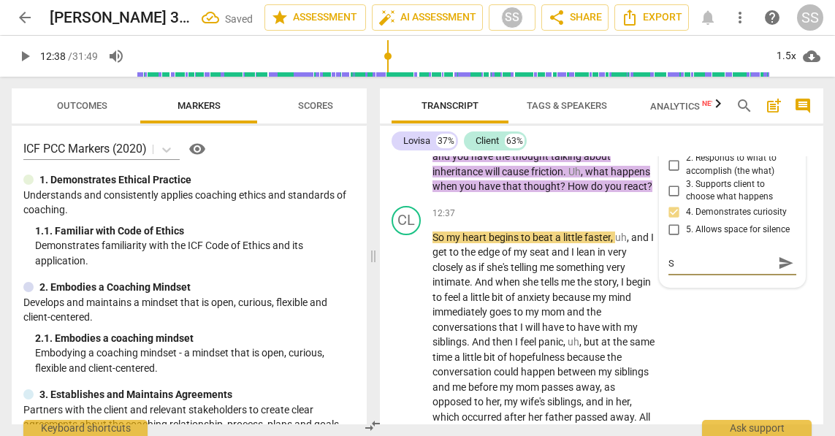
type textarea "St"
type textarea "Sta"
type textarea "Stac"
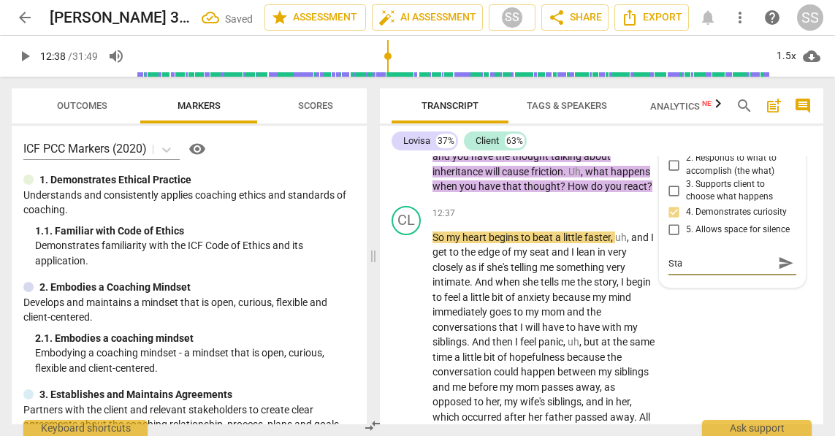
type textarea "Stac"
type textarea "Stack"
type textarea "Stacke"
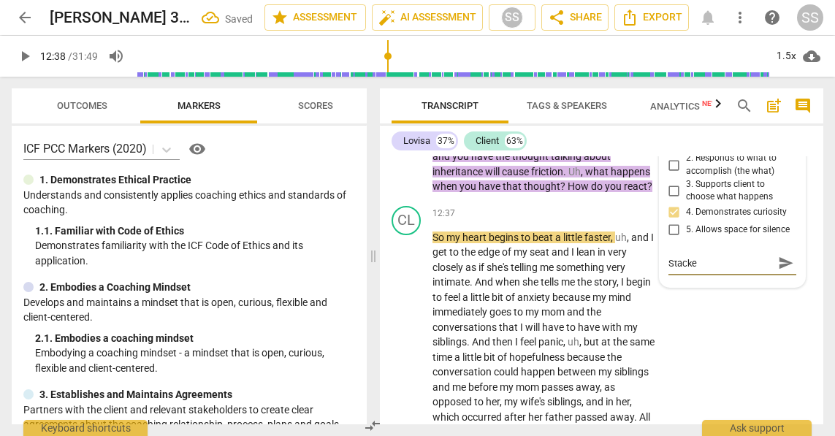
type textarea "Stacked"
type textarea "Stacked Q"
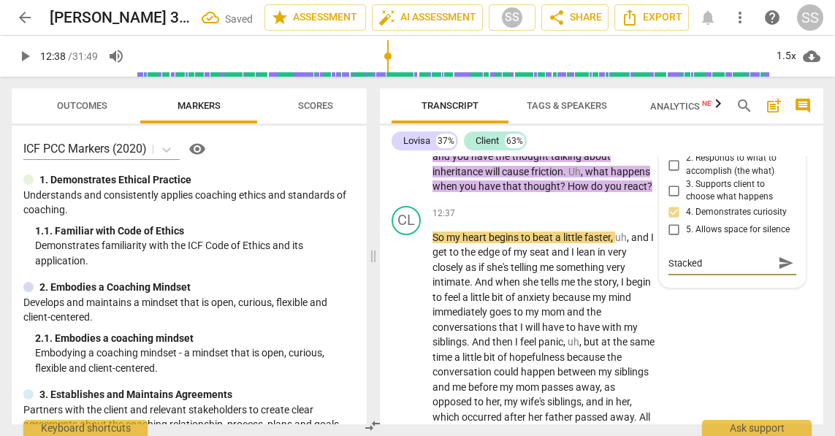
type textarea "Stacked Q"
type textarea "Stacked Qu"
type textarea "Stacked Que"
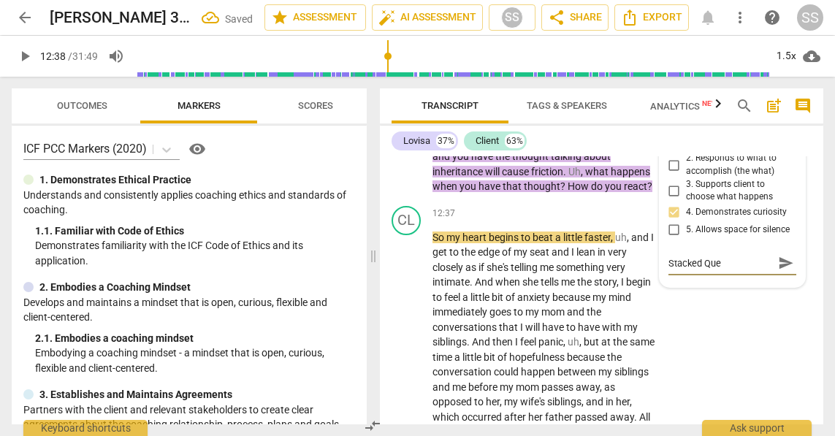
type textarea "Stacked Ques"
type textarea "Stacked Quest"
type textarea "Stacked Questi"
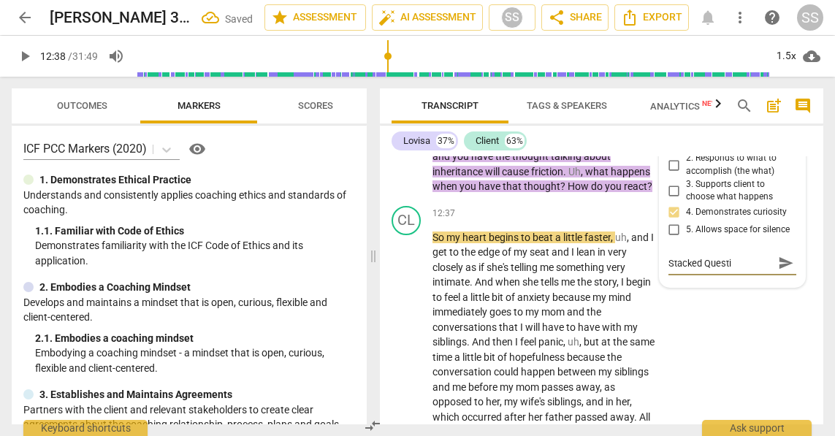
type textarea "Stacked Questio"
type textarea "Stacked Question"
type textarea "Stacked Questions"
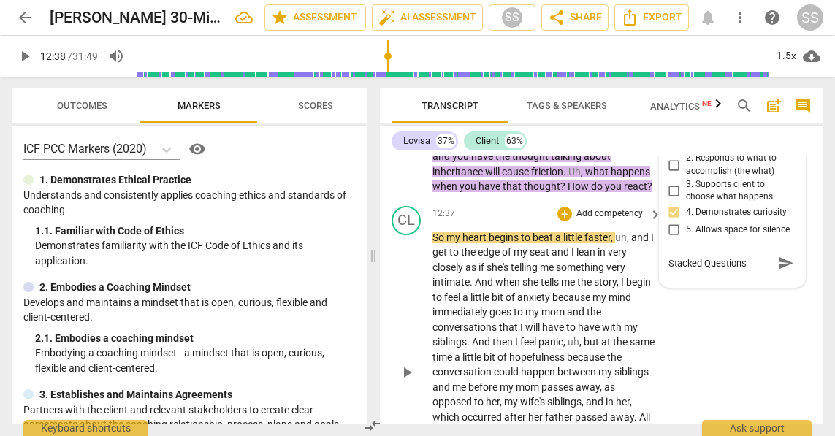
click at [527, 222] on div "12:37 + Add competency keyboard_arrow_right" at bounding box center [548, 214] width 231 height 16
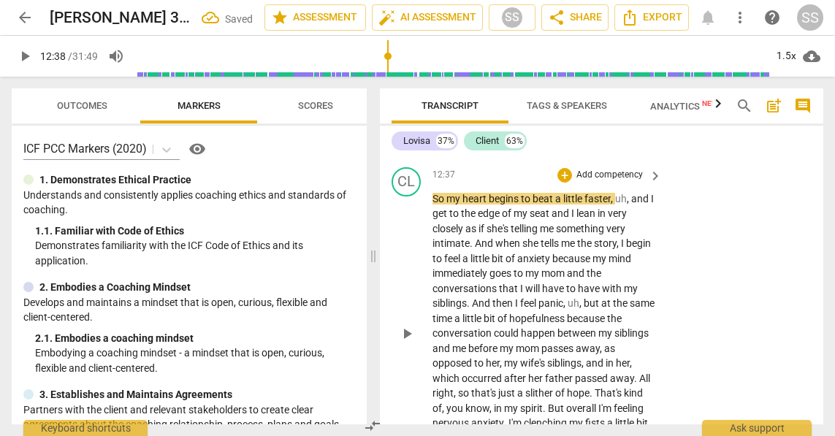
scroll to position [4661, 0]
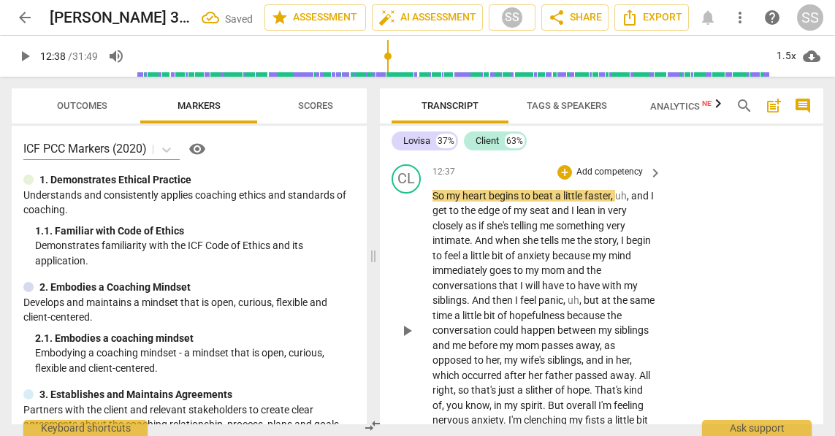
click at [408, 340] on span "play_arrow" at bounding box center [407, 331] width 18 height 18
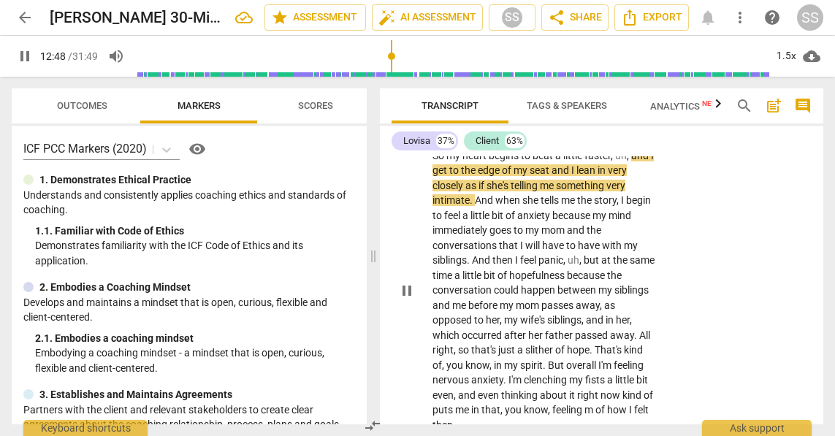
scroll to position [4714, 0]
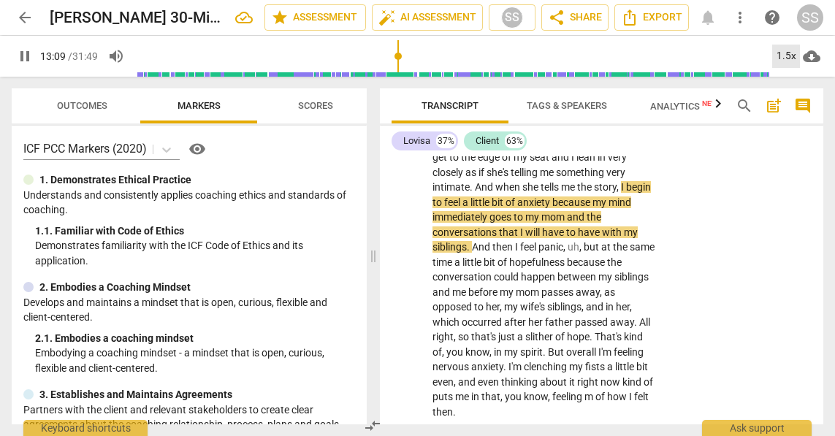
click at [788, 50] on div "1.5x" at bounding box center [787, 56] width 28 height 23
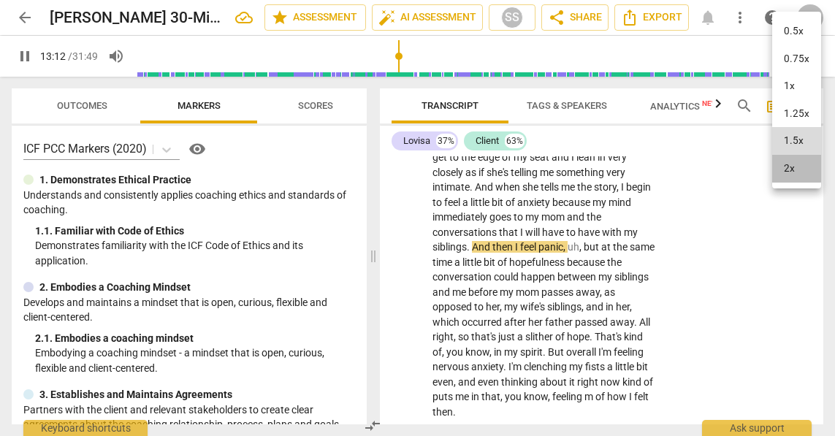
click at [795, 165] on li "2x" at bounding box center [797, 169] width 49 height 28
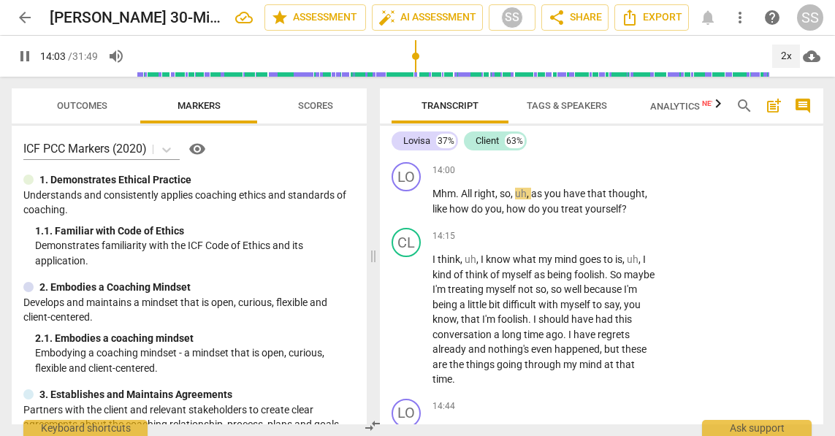
scroll to position [4987, 0]
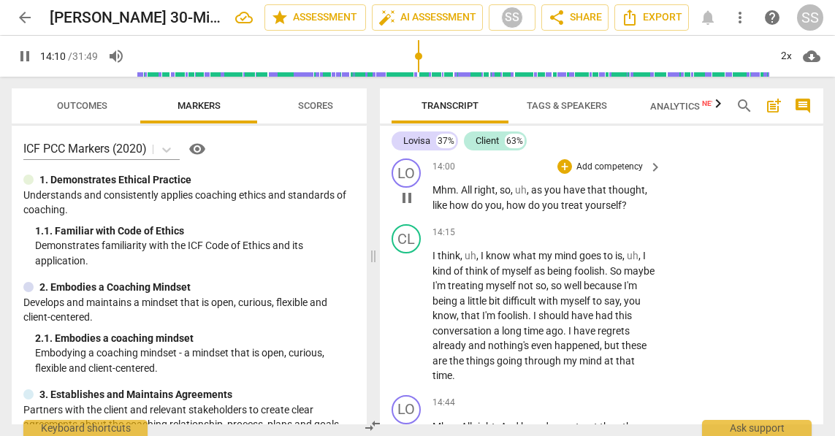
click at [407, 207] on span "pause" at bounding box center [407, 198] width 18 height 18
type input "851"
click at [616, 174] on p "Add competency" at bounding box center [609, 167] width 69 height 13
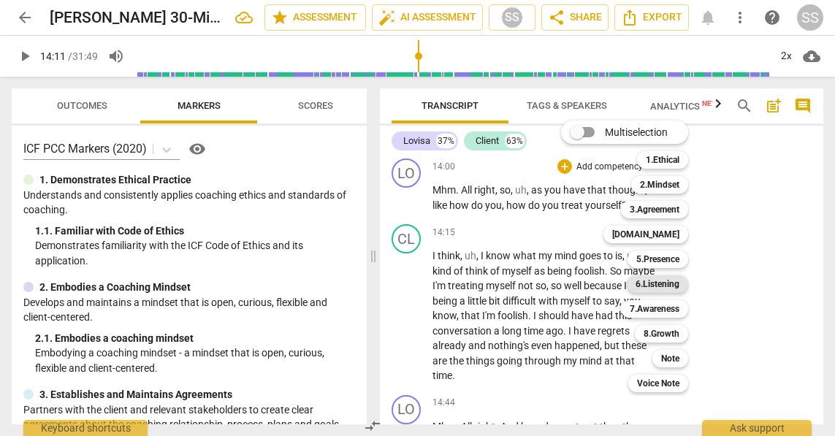
click at [664, 281] on b "6.Listening" at bounding box center [658, 285] width 44 height 18
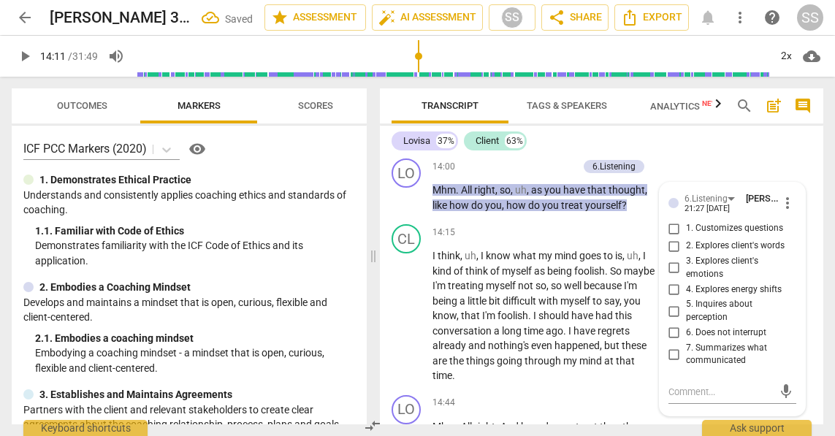
scroll to position [5178, 0]
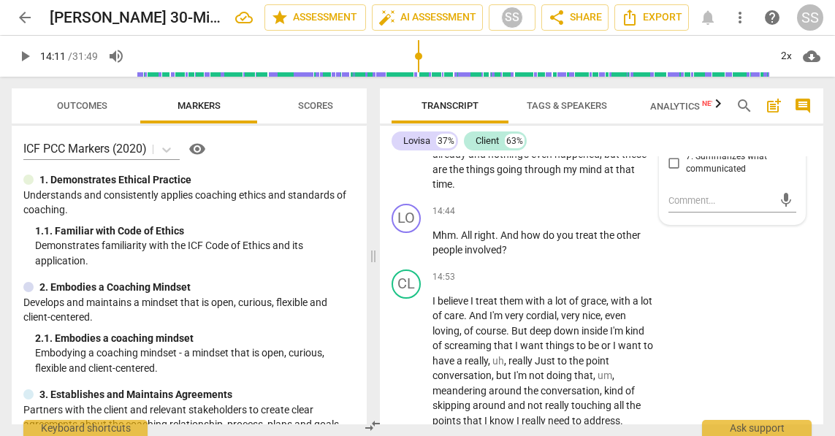
click at [675, 86] on input "3. Explores client's emotions" at bounding box center [674, 77] width 23 height 18
checkbox input "true"
click at [707, 264] on div "LO play_arrow pause 14:44 + Add competency keyboard_arrow_right Mhm . All right…" at bounding box center [602, 231] width 444 height 66
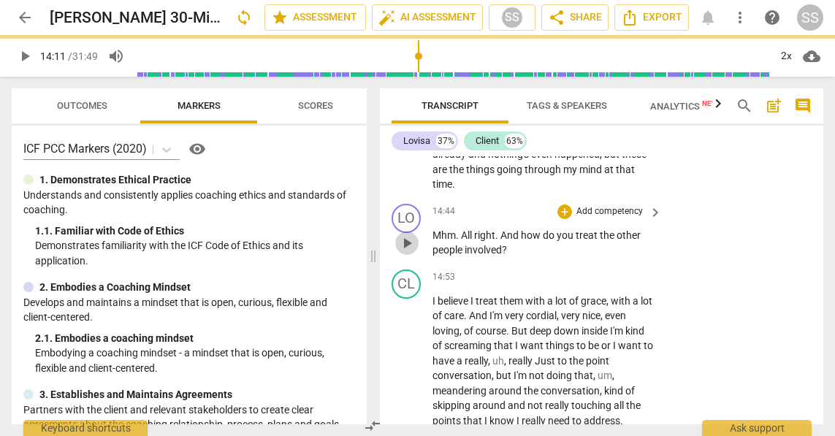
click at [411, 252] on span "play_arrow" at bounding box center [407, 244] width 18 height 18
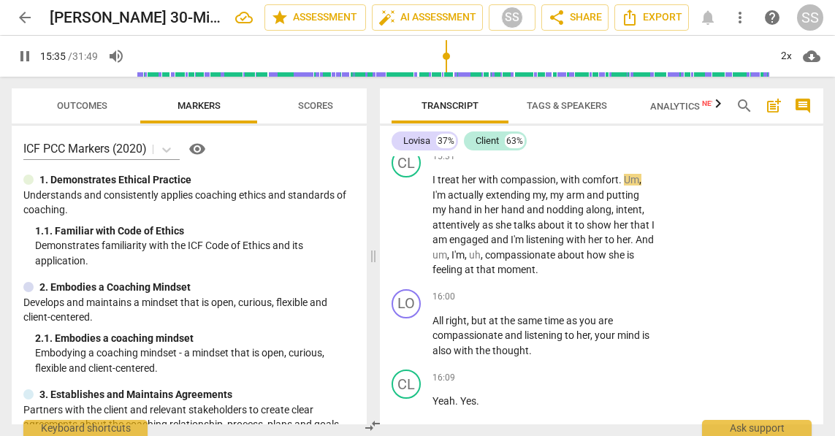
scroll to position [5537, 0]
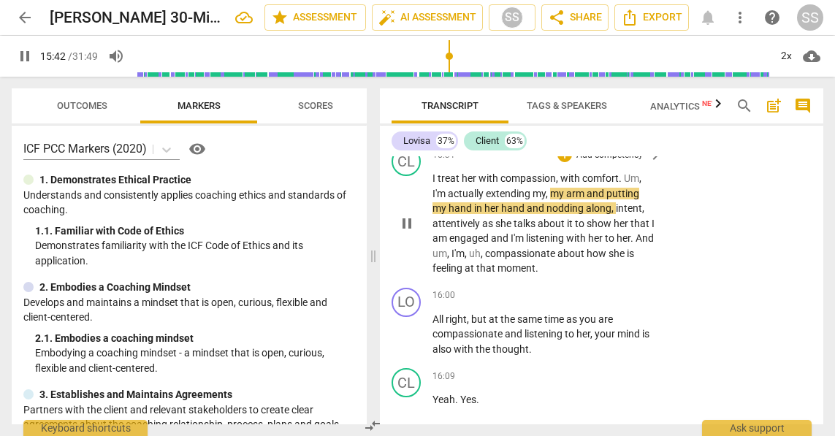
click at [409, 232] on span "pause" at bounding box center [407, 224] width 18 height 18
type input "943"
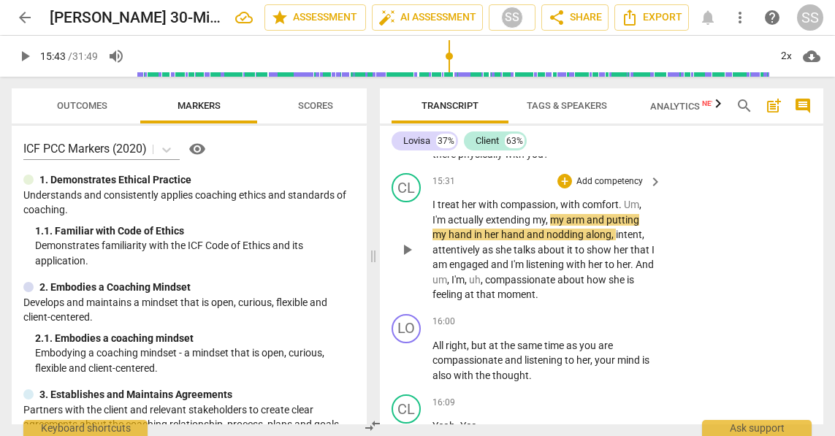
scroll to position [5496, 0]
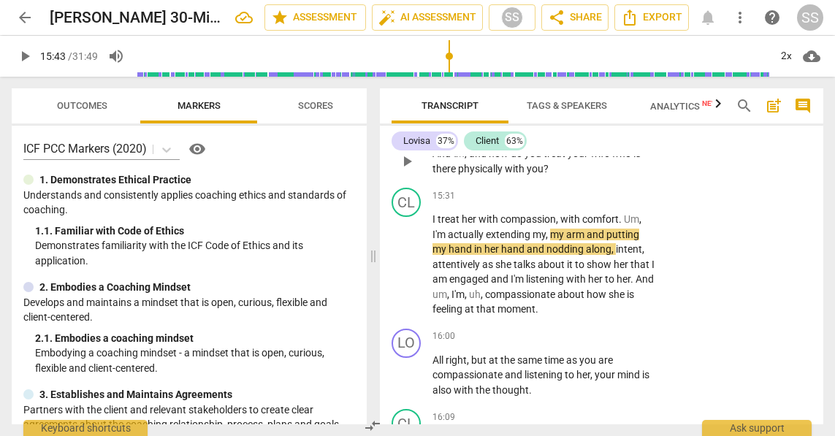
click at [618, 137] on p "Add competency" at bounding box center [609, 130] width 69 height 13
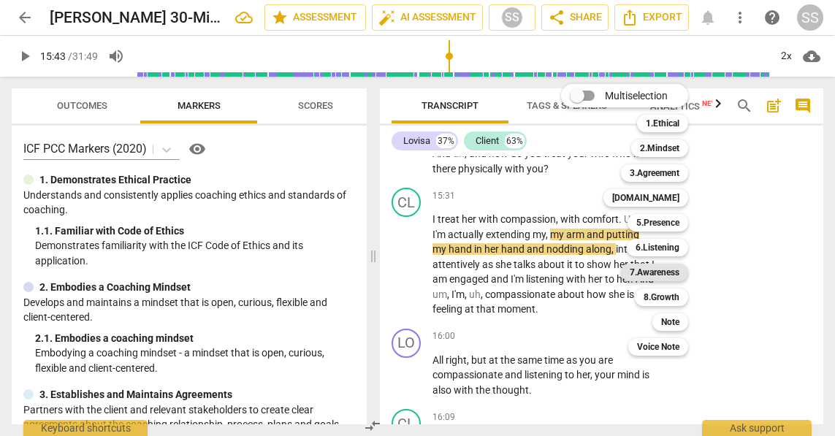
click at [661, 270] on b "7.Awareness" at bounding box center [655, 273] width 50 height 18
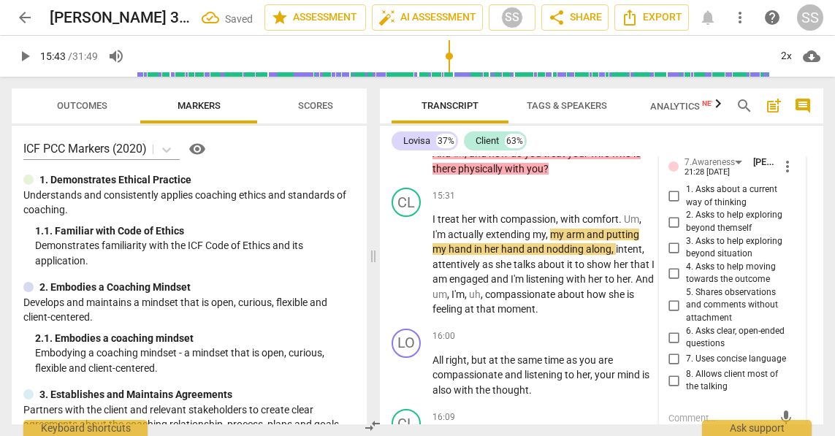
scroll to position [5714, 0]
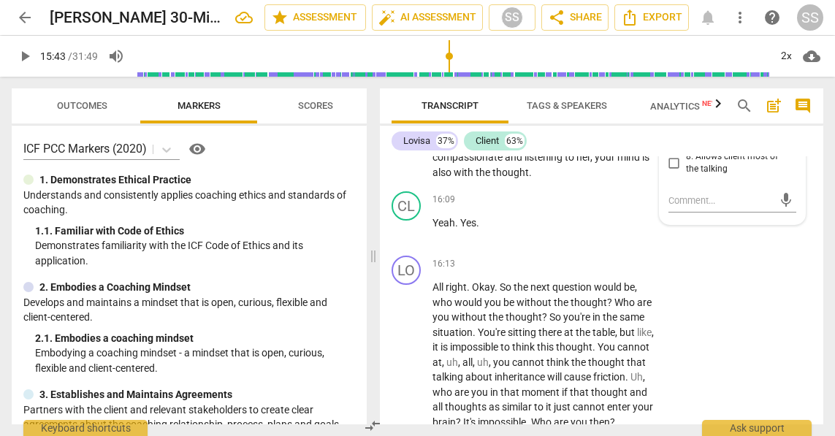
click at [670, 129] on input "6. Asks clear, open-ended questions" at bounding box center [674, 120] width 23 height 18
checkbox input "true"
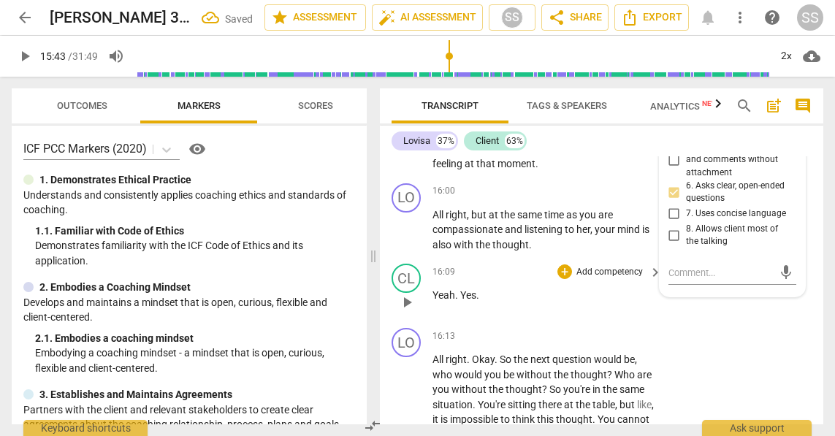
scroll to position [5638, 0]
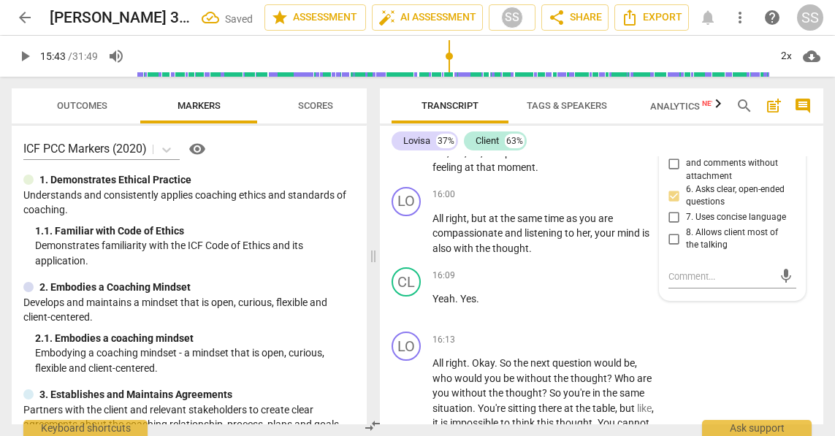
click at [401, 132] on span "play_arrow" at bounding box center [407, 123] width 18 height 18
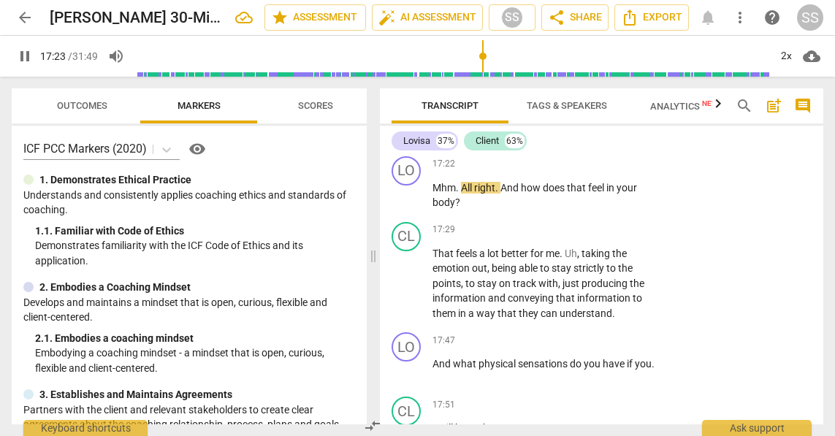
scroll to position [6206, 0]
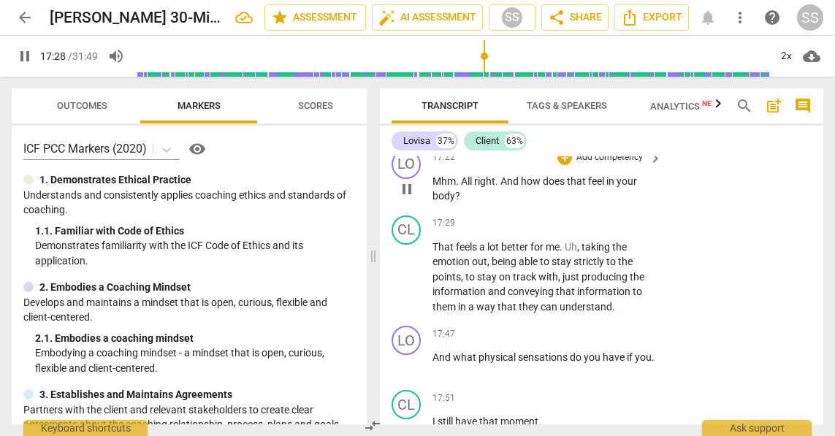
click at [627, 164] on p "Add competency" at bounding box center [609, 157] width 69 height 13
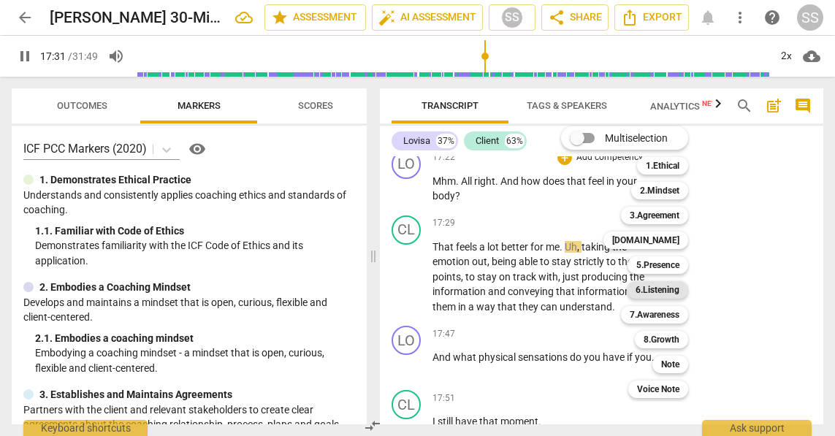
click at [667, 289] on b "6.Listening" at bounding box center [658, 290] width 44 height 18
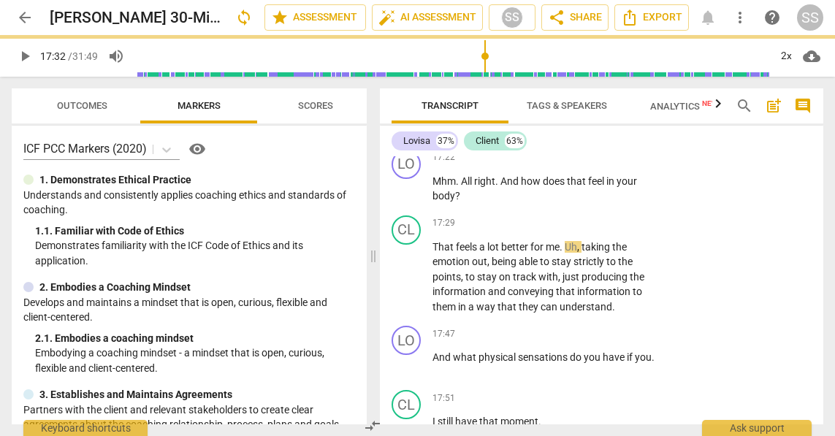
type input "1052"
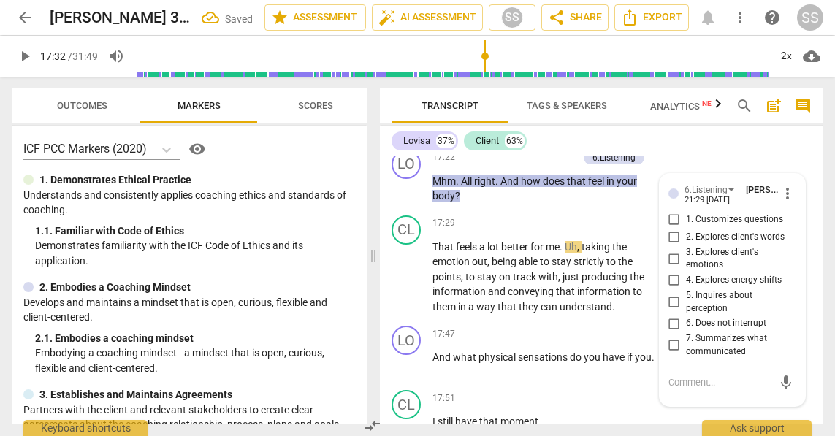
scroll to position [6404, 0]
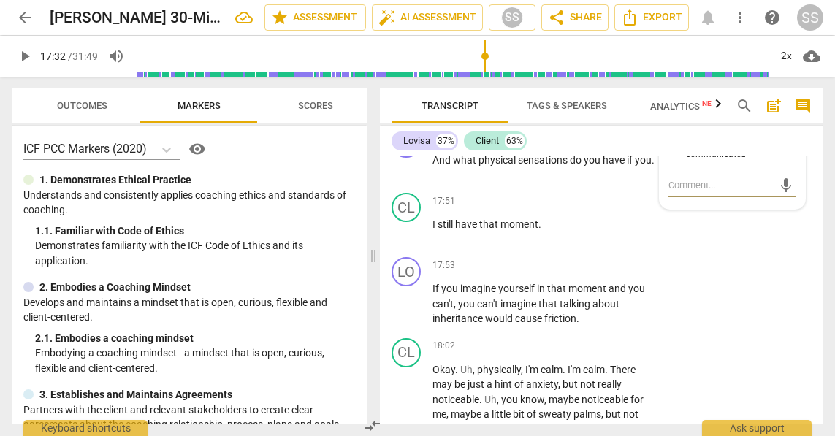
click at [670, 70] on input "3. Explores client's emotions" at bounding box center [674, 62] width 23 height 18
checkbox input "true"
click at [726, 333] on div "LO play_arrow pause 17:53 + Add competency keyboard_arrow_right If you imagine …" at bounding box center [602, 291] width 444 height 81
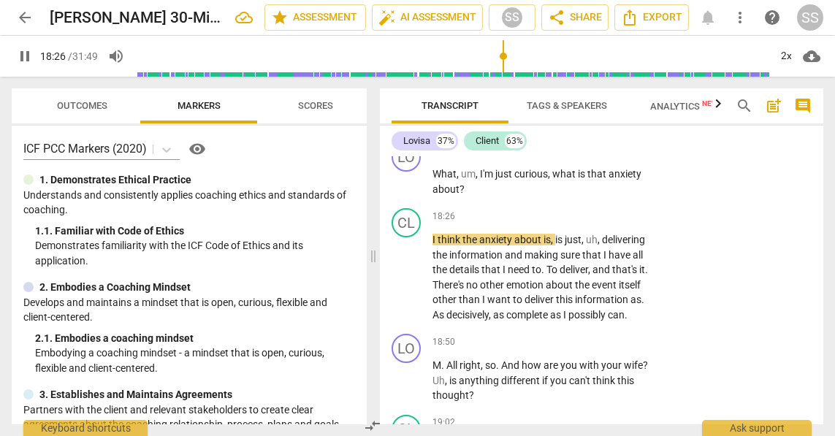
scroll to position [6725, 0]
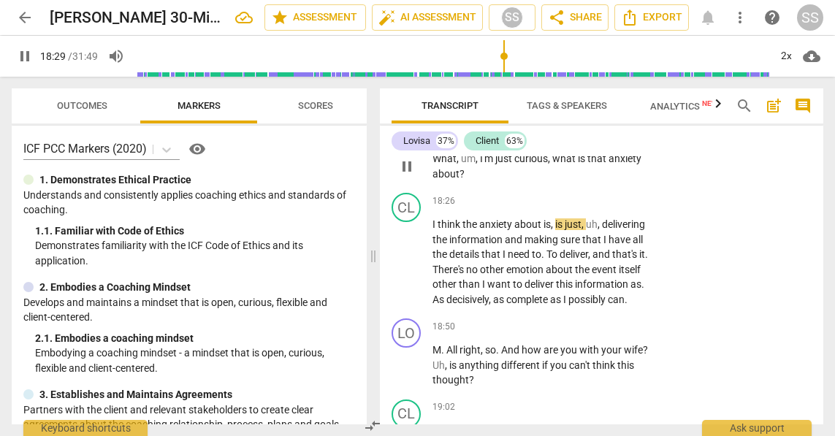
click at [406, 175] on span "pause" at bounding box center [407, 167] width 18 height 18
type input "1110"
click at [603, 143] on p "Add competency" at bounding box center [609, 135] width 69 height 13
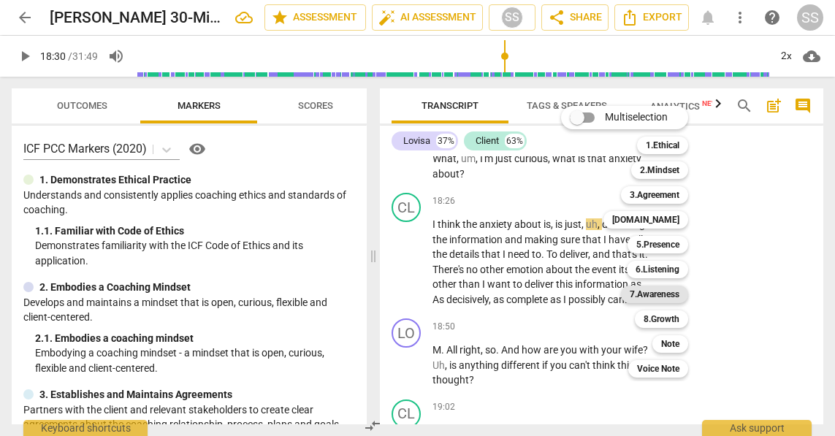
click at [675, 292] on b "7.Awareness" at bounding box center [655, 295] width 50 height 18
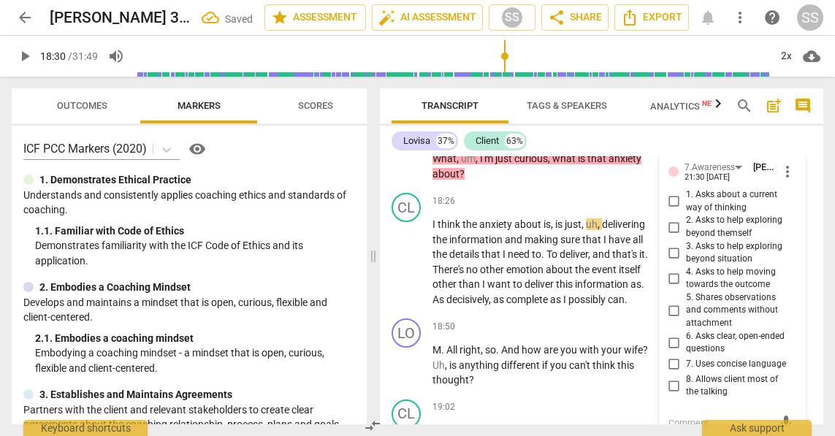
scroll to position [6964, 0]
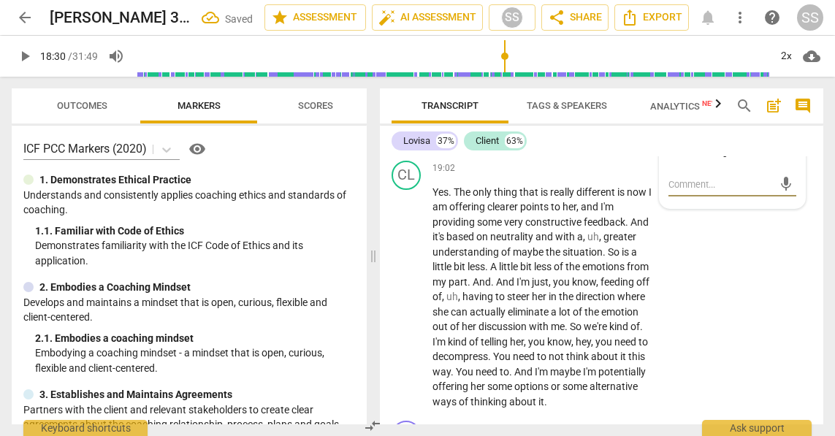
click at [673, 113] on input "6. Asks clear, open-ended questions" at bounding box center [674, 104] width 23 height 18
checkbox input "true"
click at [407, 306] on span "play_arrow" at bounding box center [407, 298] width 18 height 18
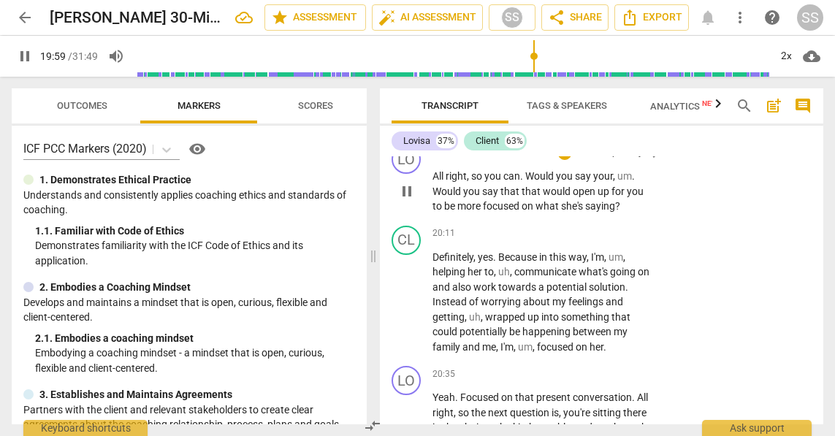
scroll to position [7242, 0]
click at [407, 199] on span "pause" at bounding box center [407, 190] width 18 height 18
type input "1212"
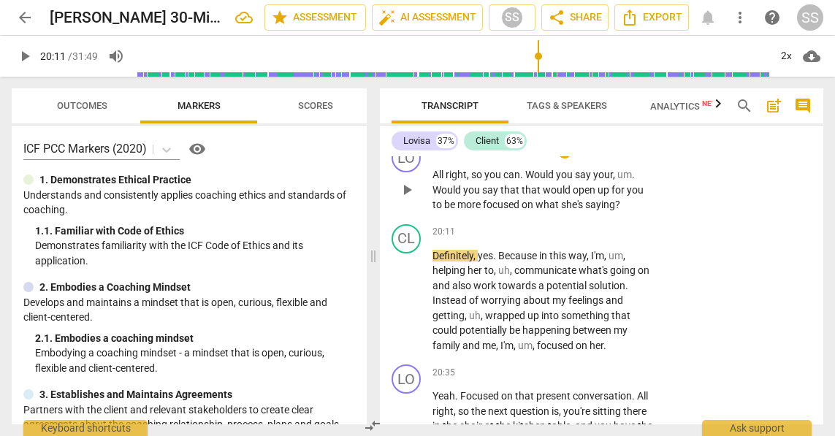
click at [589, 159] on p "Add competency" at bounding box center [609, 151] width 69 height 13
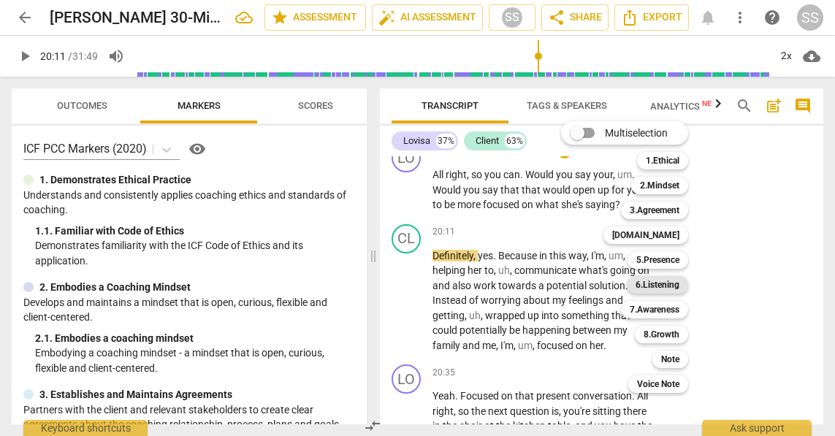
click at [675, 288] on b "6.Listening" at bounding box center [658, 285] width 44 height 18
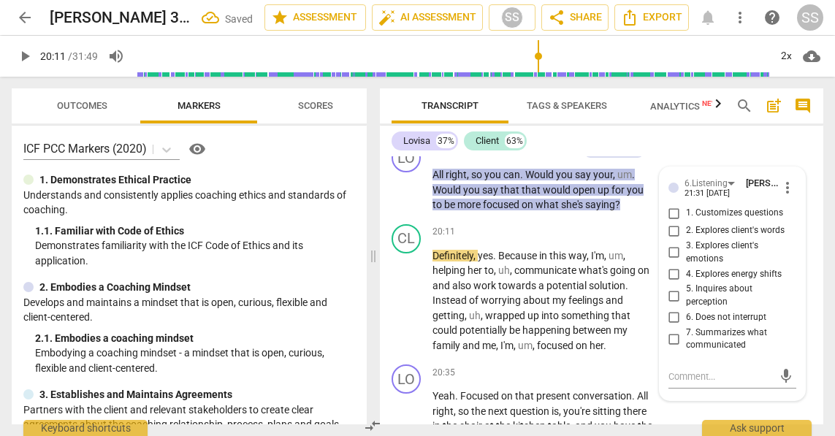
scroll to position [7434, 0]
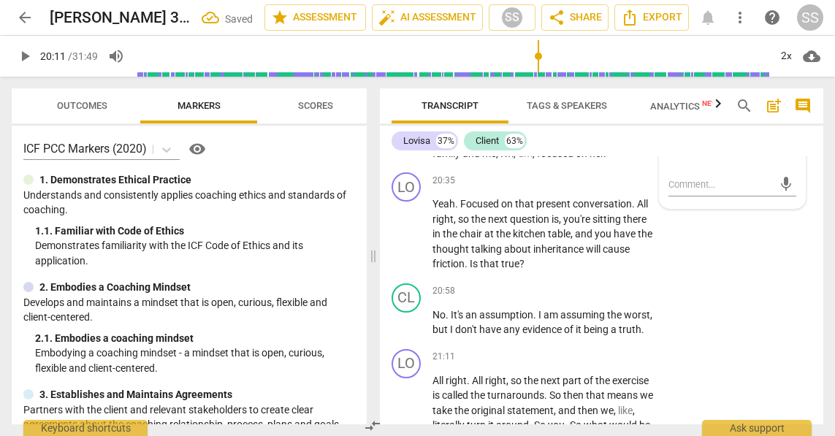
click at [675, 156] on input "7. Summarizes what communicated" at bounding box center [674, 147] width 23 height 18
checkbox input "true"
click at [682, 278] on div "LO play_arrow pause 20:35 + Add competency keyboard_arrow_right Yeah . Focused …" at bounding box center [602, 222] width 444 height 111
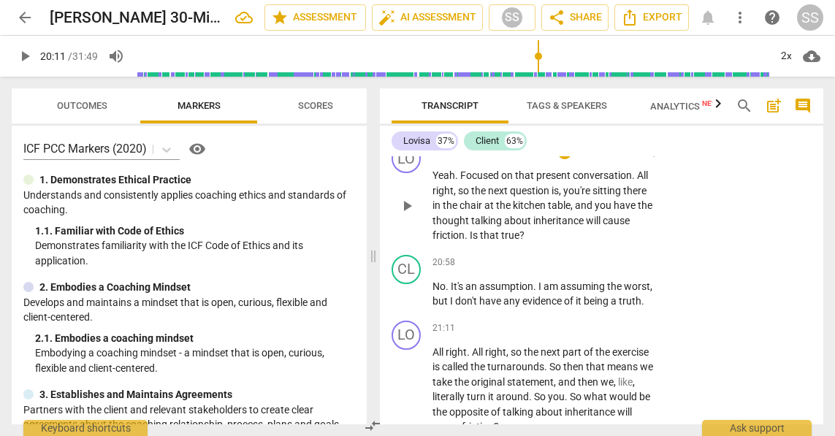
scroll to position [7486, 0]
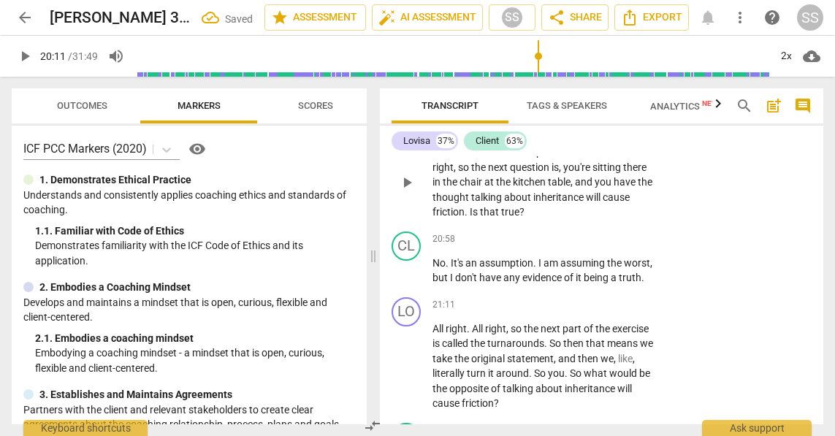
click at [409, 191] on span "play_arrow" at bounding box center [407, 183] width 18 height 18
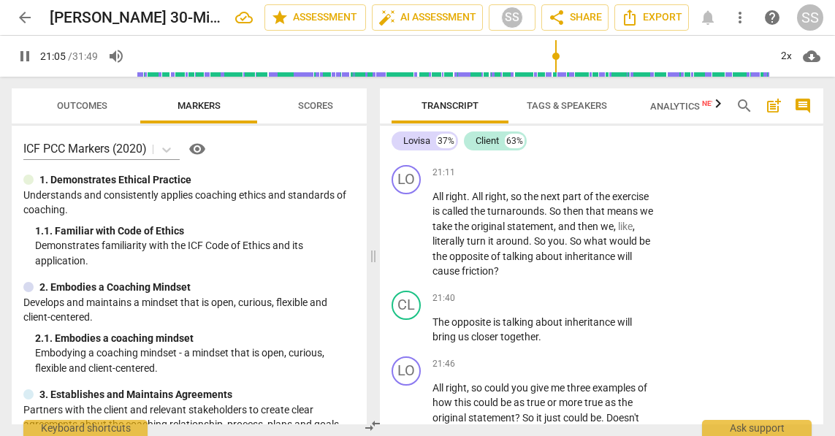
scroll to position [7629, 0]
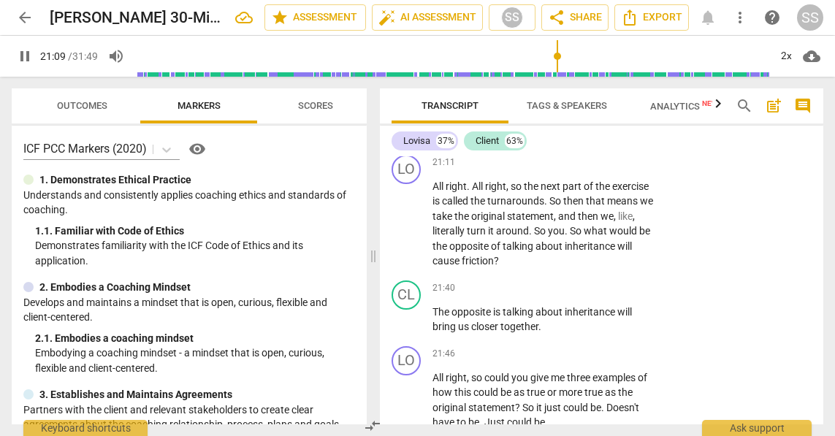
click at [410, 137] on span "pause" at bounding box center [407, 129] width 18 height 18
type input "1270"
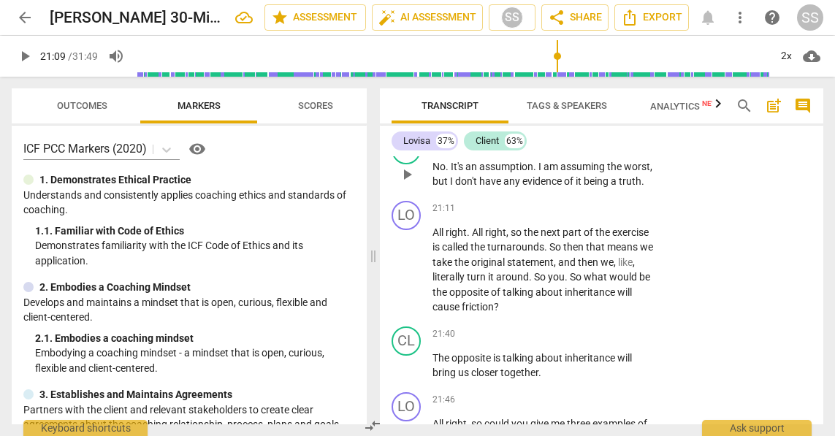
scroll to position [7582, 0]
click at [600, 151] on div "+ Add competency" at bounding box center [601, 144] width 87 height 15
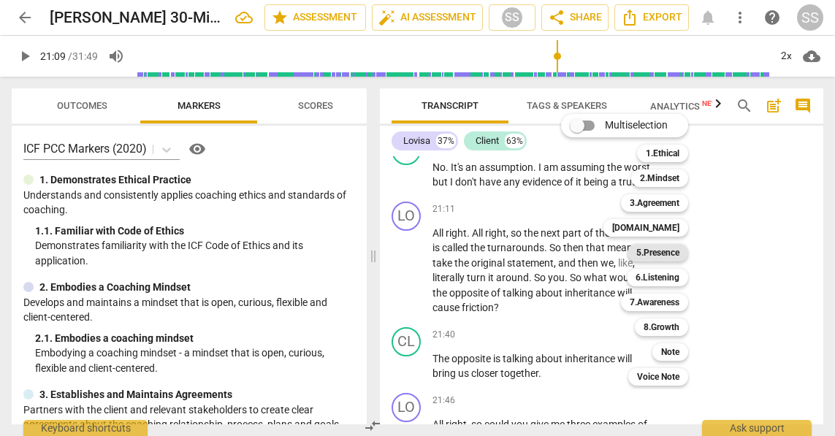
click at [671, 246] on b "5.Presence" at bounding box center [658, 253] width 43 height 18
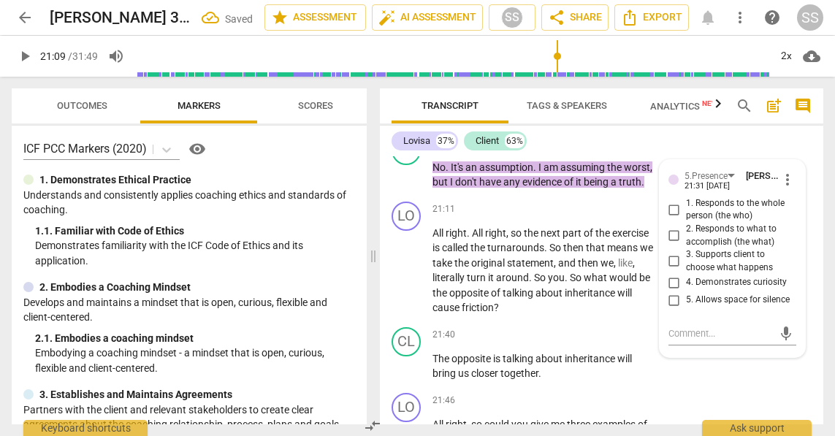
scroll to position [7740, 0]
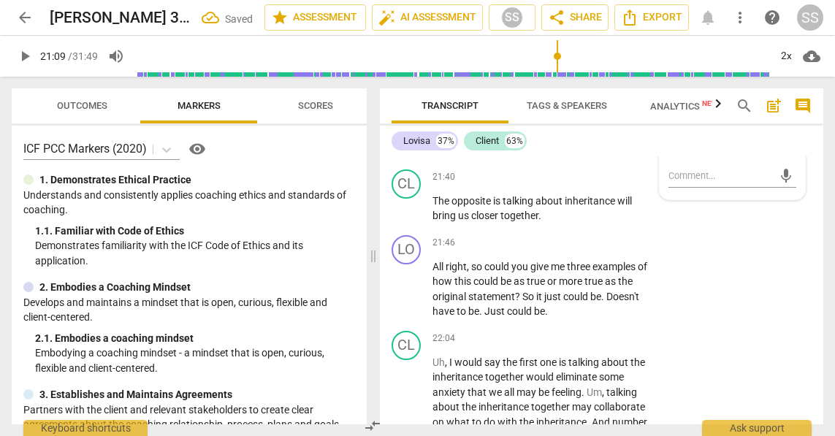
click at [675, 134] on input "4. Demonstrates curiosity" at bounding box center [674, 125] width 23 height 18
checkbox input "true"
click at [411, 218] on span "play_arrow" at bounding box center [407, 209] width 18 height 18
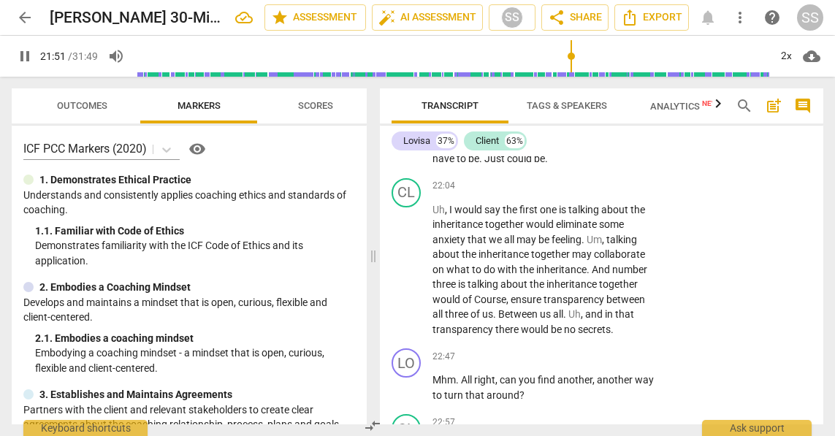
scroll to position [7897, 0]
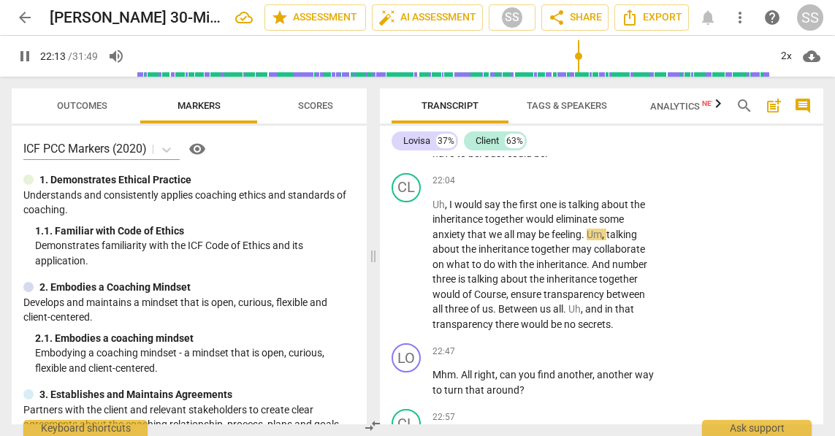
click at [409, 140] on span "pause" at bounding box center [407, 132] width 18 height 18
type input "1334"
click at [618, 92] on p "Add competency" at bounding box center [609, 85] width 69 height 13
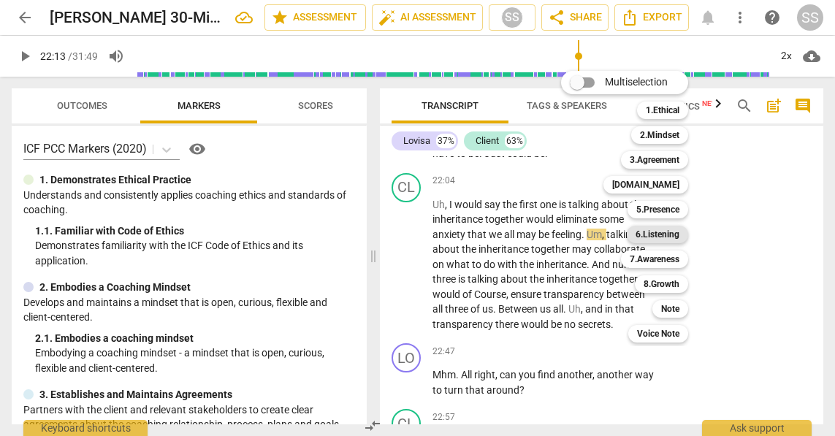
click at [664, 232] on b "6.Listening" at bounding box center [658, 235] width 44 height 18
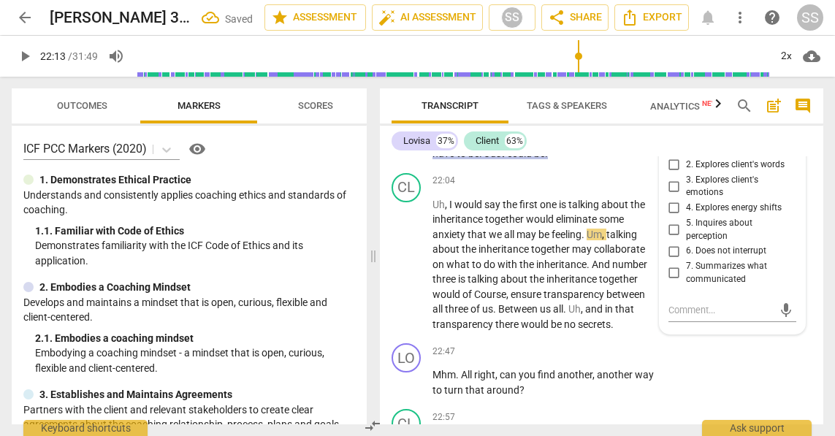
scroll to position [8039, 0]
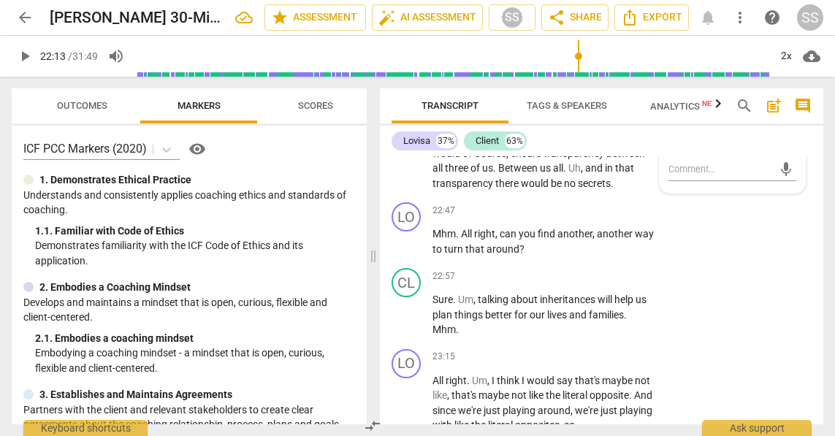
click at [674, 54] on input "3. Explores client's emotions" at bounding box center [674, 46] width 23 height 18
checkbox input "true"
click at [406, 132] on span "play_arrow" at bounding box center [407, 124] width 18 height 18
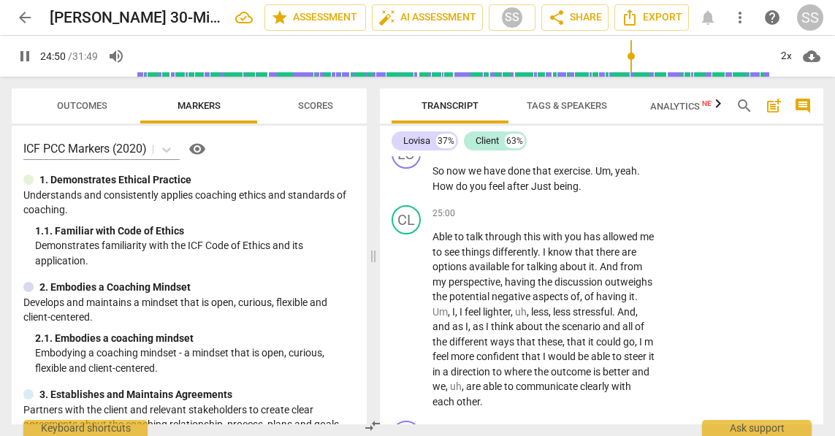
scroll to position [9036, 0]
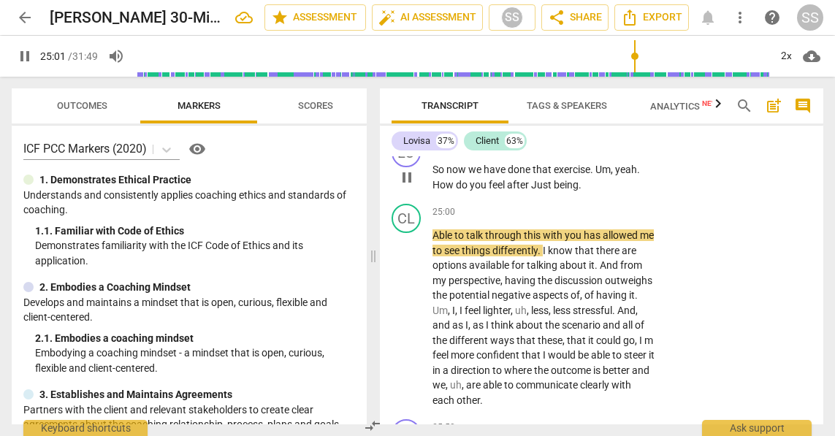
click at [625, 153] on p "Add competency" at bounding box center [609, 146] width 69 height 13
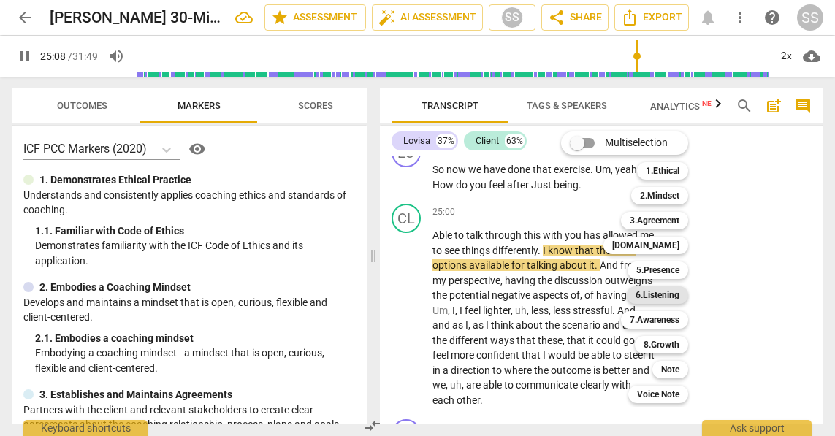
click at [671, 287] on b "6.Listening" at bounding box center [658, 295] width 44 height 18
type input "1509"
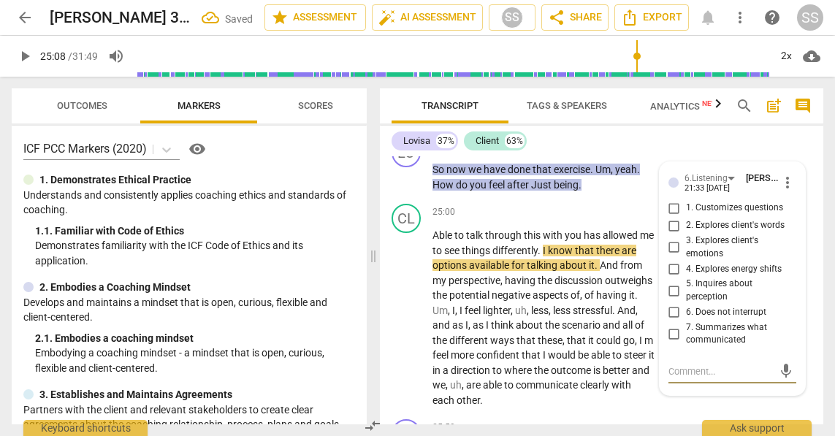
scroll to position [9239, 0]
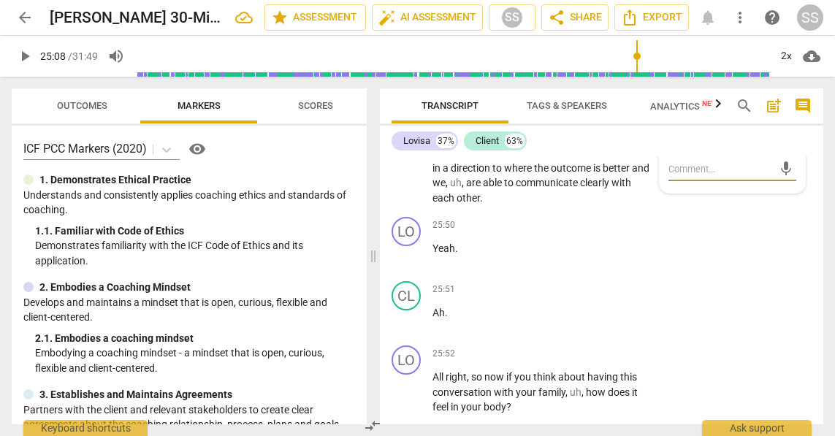
click at [669, 97] on input "5. Inquires about perception" at bounding box center [674, 89] width 23 height 18
checkbox input "true"
click at [407, 125] on span "play_arrow" at bounding box center [407, 116] width 18 height 18
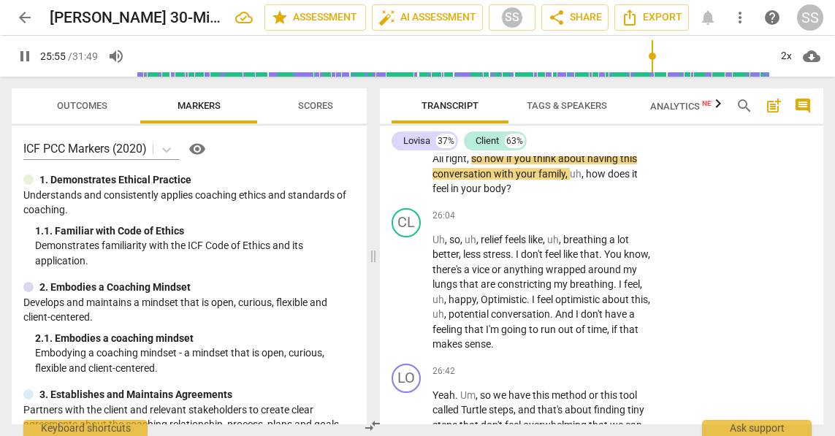
scroll to position [9464, 0]
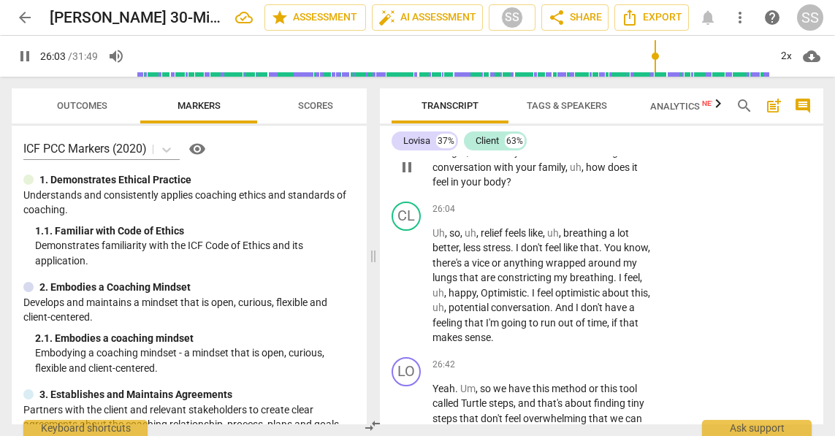
click at [405, 176] on span "pause" at bounding box center [407, 168] width 18 height 18
type input "1564"
click at [620, 136] on p "Add competency" at bounding box center [609, 129] width 69 height 13
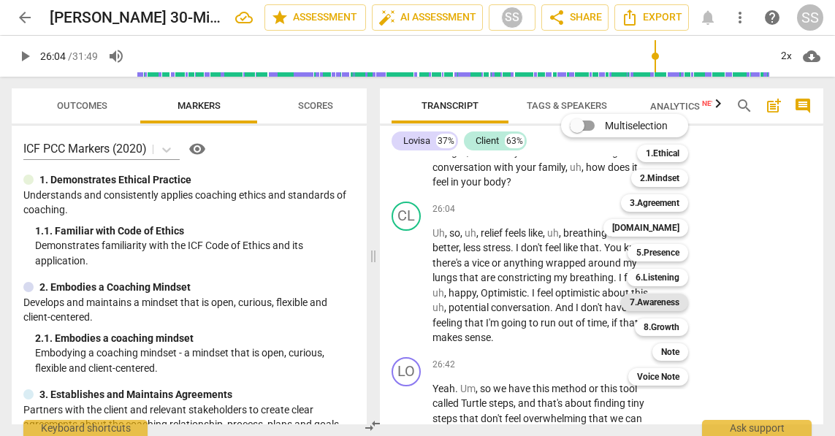
click at [664, 300] on b "7.Awareness" at bounding box center [655, 303] width 50 height 18
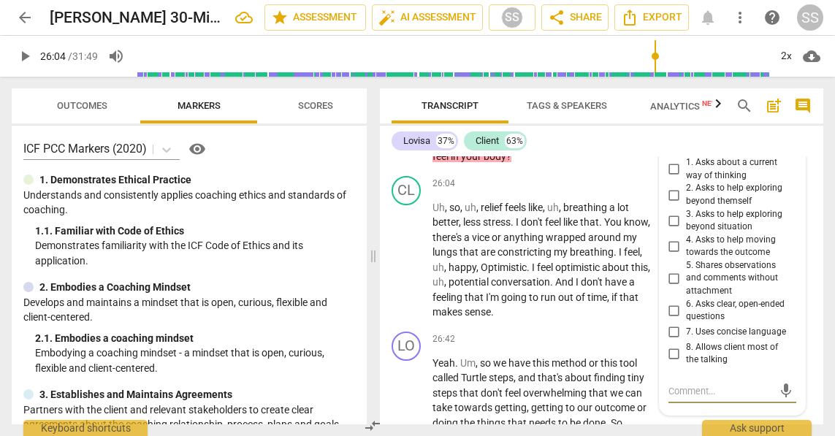
scroll to position [9505, 0]
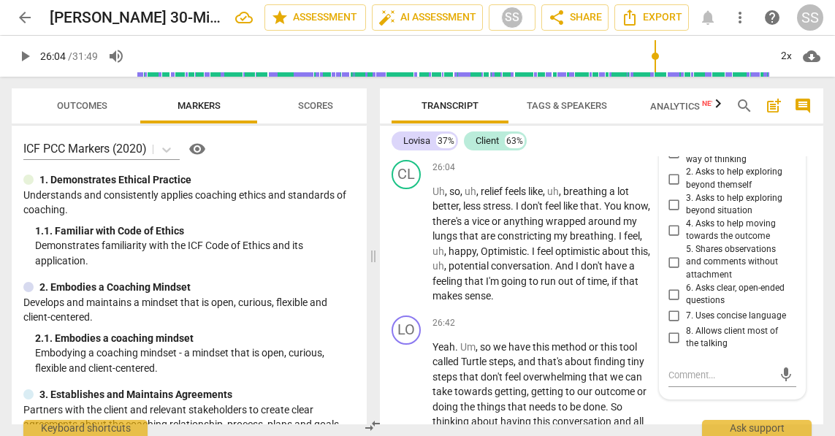
click at [738, 125] on div "7.Awareness" at bounding box center [716, 119] width 63 height 12
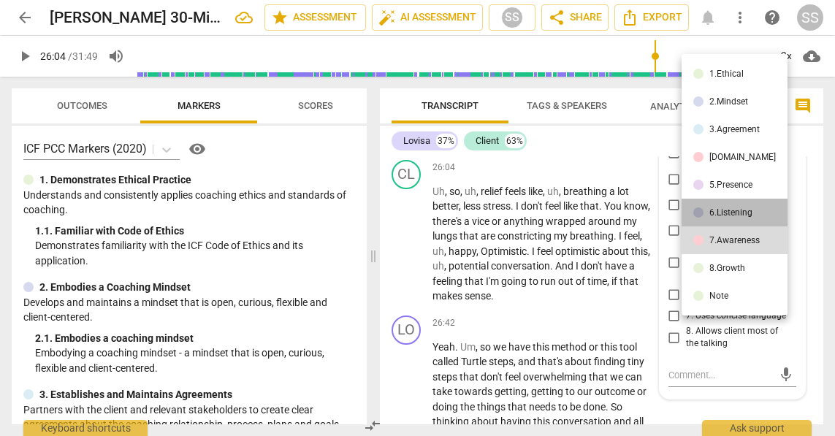
click at [737, 213] on div "6.Listening" at bounding box center [731, 212] width 43 height 9
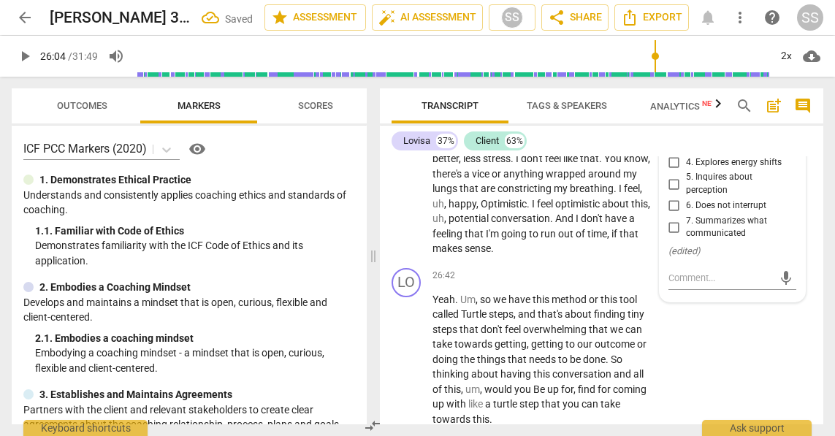
scroll to position [9554, 0]
click at [676, 149] on input "3. Explores client's emotions" at bounding box center [674, 141] width 23 height 18
checkbox input "true"
click at [412, 86] on span "play_arrow" at bounding box center [407, 78] width 18 height 18
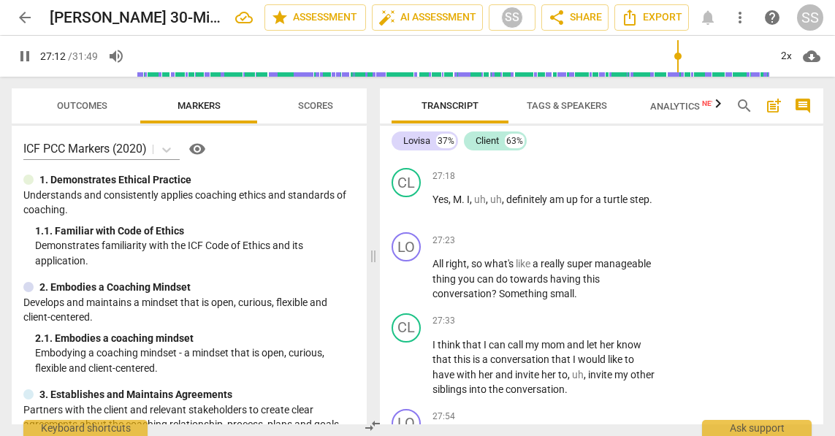
scroll to position [9826, 0]
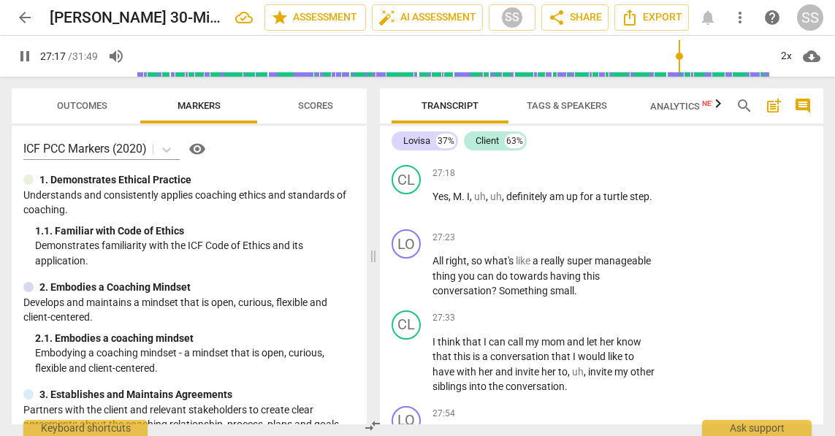
click at [411, 95] on span "pause" at bounding box center [407, 86] width 18 height 18
type input "1638"
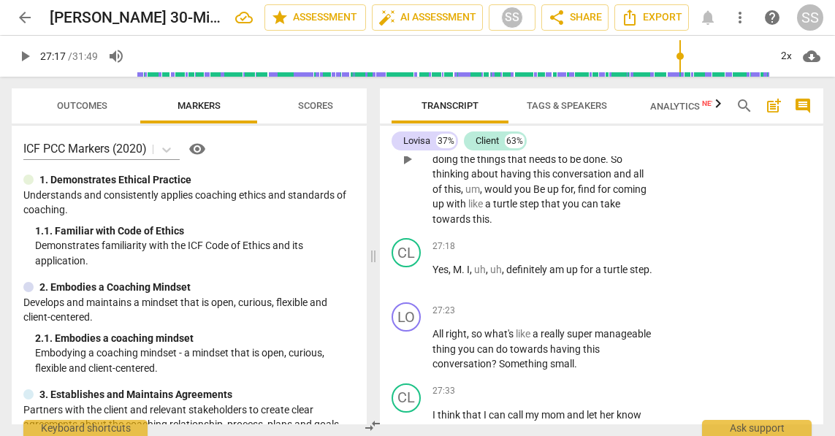
scroll to position [9753, 0]
click at [616, 83] on p "Add competency" at bounding box center [609, 75] width 69 height 13
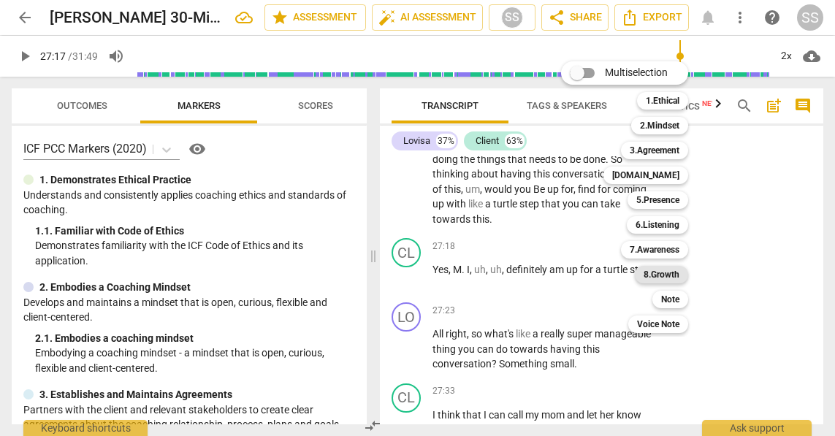
click at [669, 274] on b "8.Growth" at bounding box center [662, 275] width 36 height 18
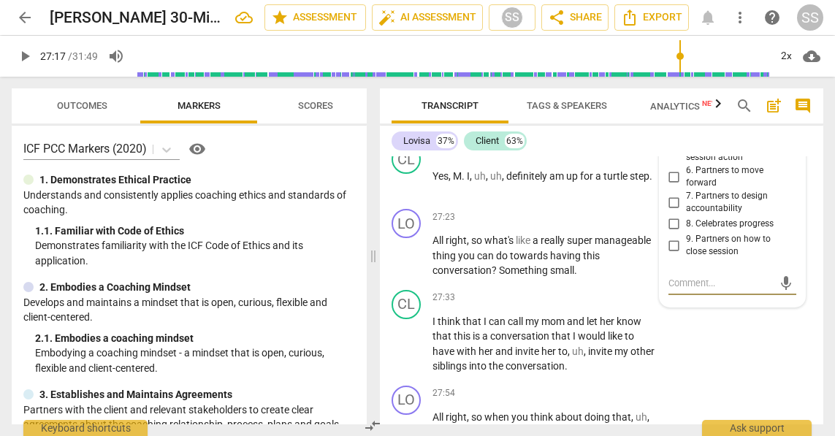
scroll to position [9849, 0]
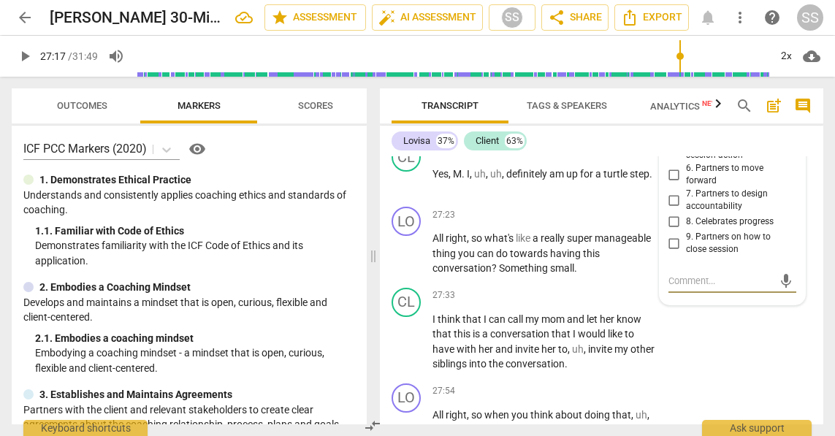
click at [671, 158] on input "5. Partners to design post-session action" at bounding box center [674, 149] width 23 height 18
checkbox input "true"
click at [409, 190] on span "play_arrow" at bounding box center [407, 181] width 18 height 18
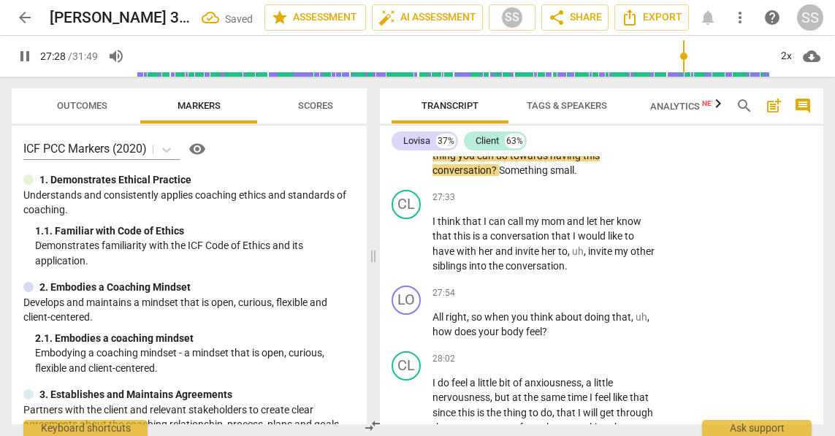
scroll to position [9947, 0]
click at [624, 124] on p "Add competency" at bounding box center [609, 116] width 69 height 13
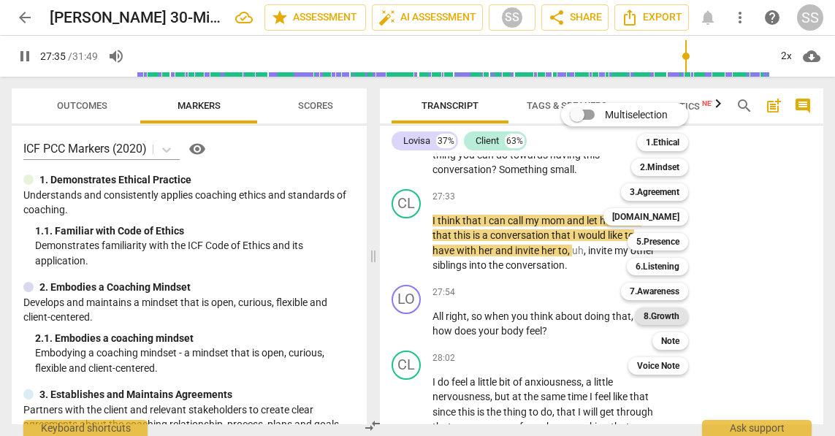
click at [677, 314] on b "8.Growth" at bounding box center [662, 317] width 36 height 18
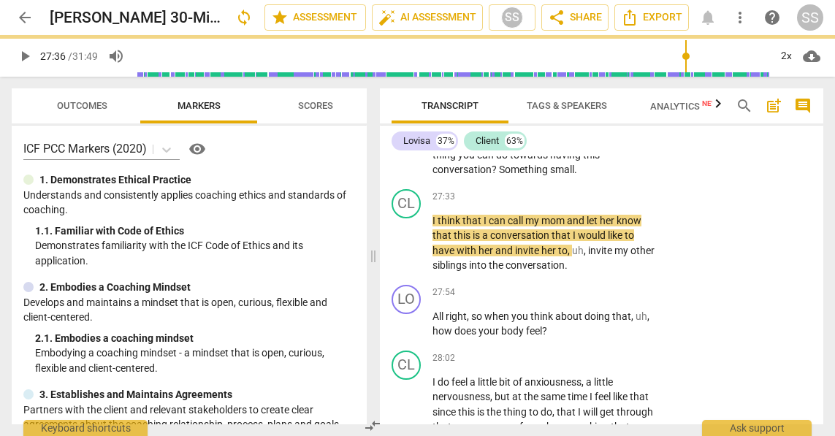
type input "1656"
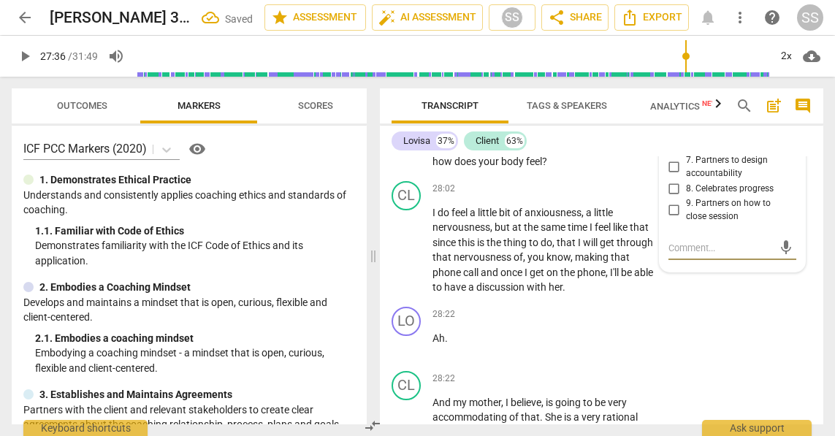
scroll to position [10115, 0]
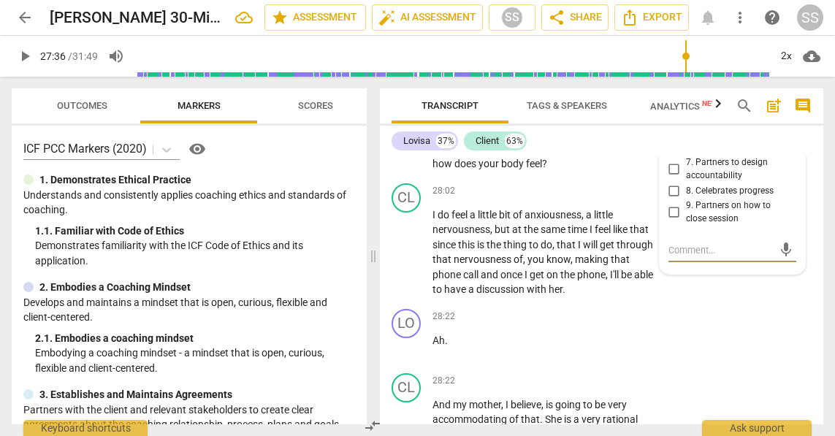
click at [670, 126] on input "5. Partners to design post-session action" at bounding box center [674, 118] width 23 height 18
checkbox input "true"
click at [409, 166] on span "play_arrow" at bounding box center [407, 157] width 18 height 18
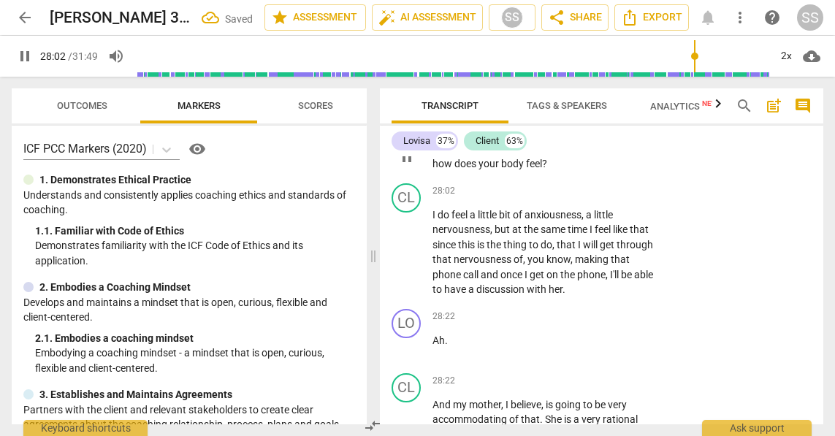
click at [605, 132] on p "Add competency" at bounding box center [609, 125] width 69 height 13
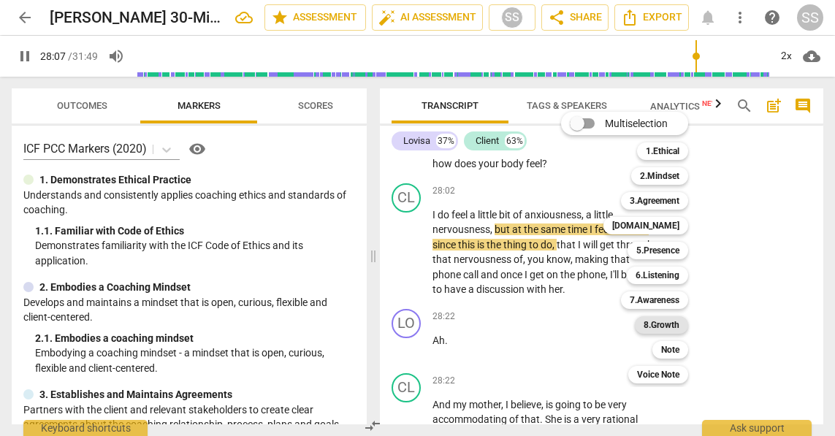
click at [677, 317] on b "8.Growth" at bounding box center [662, 325] width 36 height 18
type input "1688"
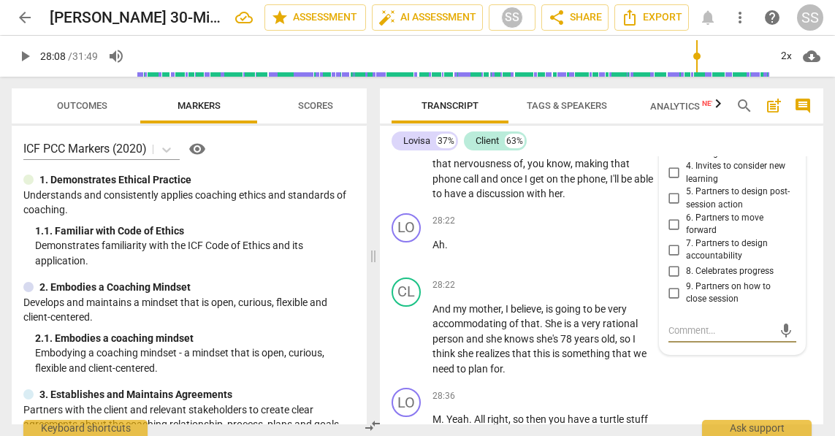
scroll to position [10181, 0]
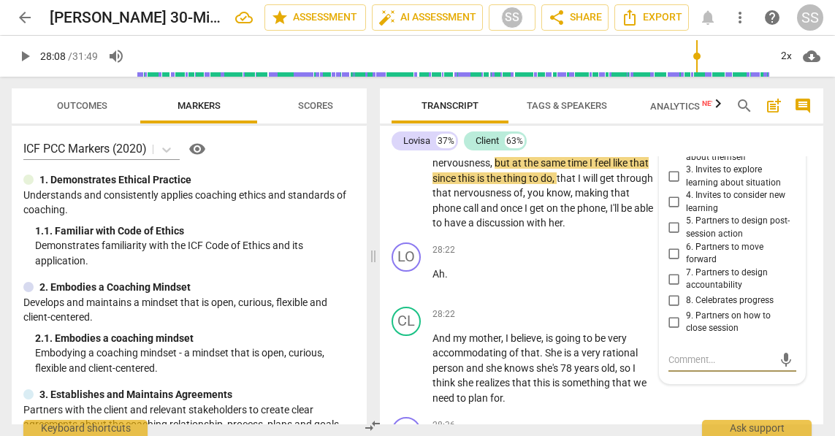
click at [720, 97] on div "8.Growth" at bounding box center [709, 91] width 48 height 12
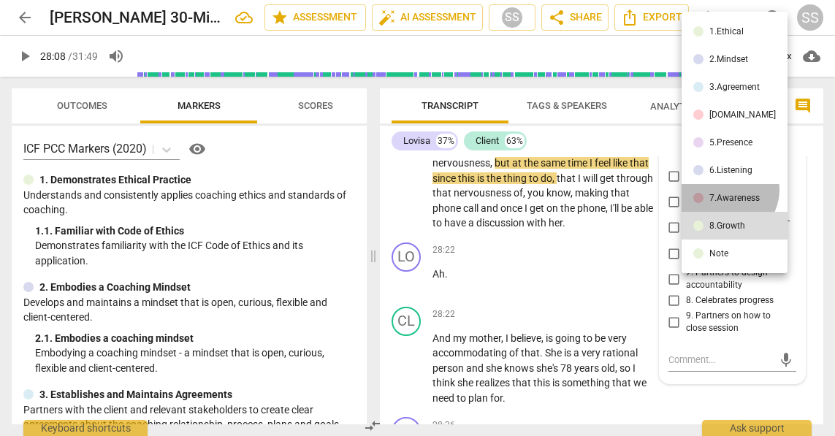
click at [728, 190] on li "7.Awareness" at bounding box center [735, 198] width 106 height 28
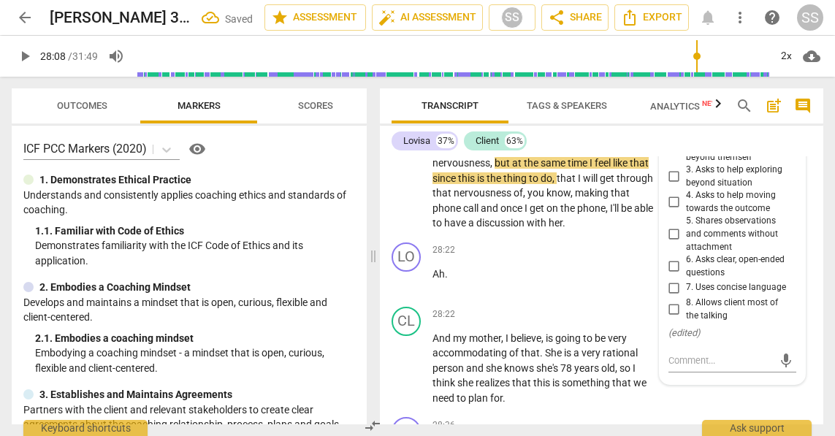
click at [677, 134] on input "1. Asks about a current way of thinking" at bounding box center [674, 125] width 23 height 18
checkbox input "false"
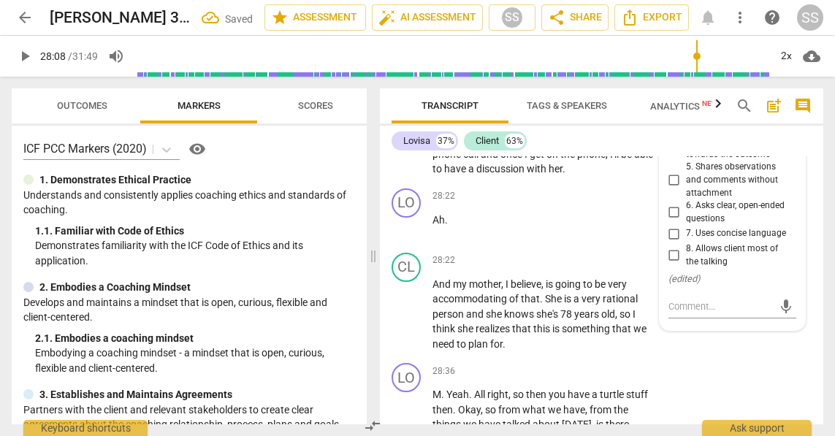
scroll to position [10238, 0]
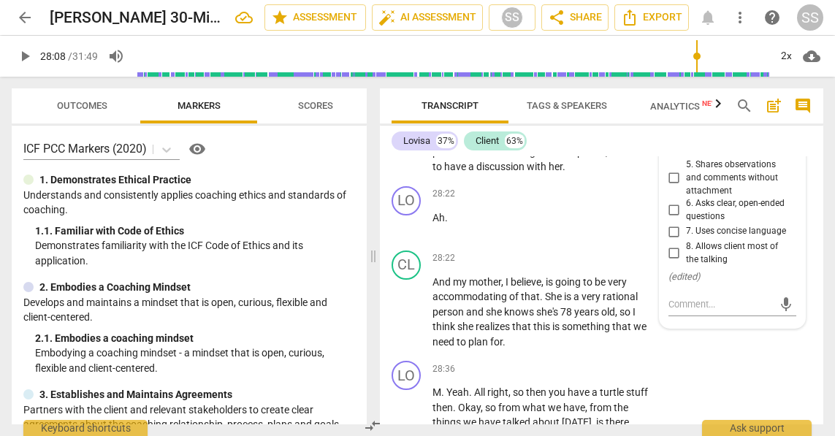
click at [675, 219] on input "6. Asks clear, open-ended questions" at bounding box center [674, 211] width 23 height 18
checkbox input "true"
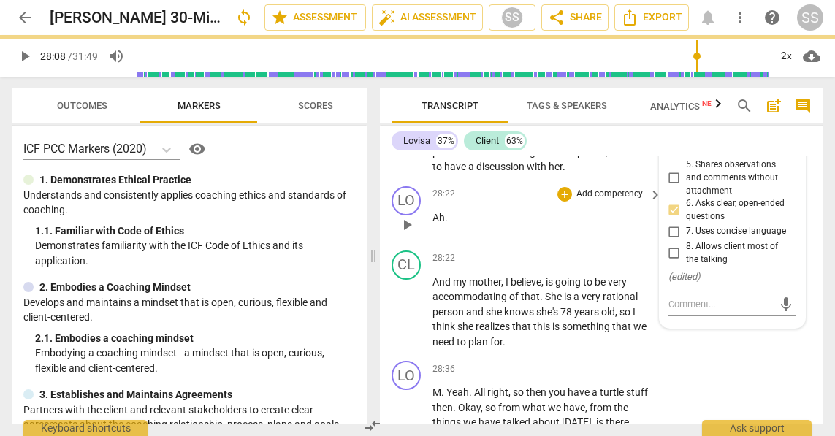
click at [411, 234] on span "play_arrow" at bounding box center [407, 225] width 18 height 18
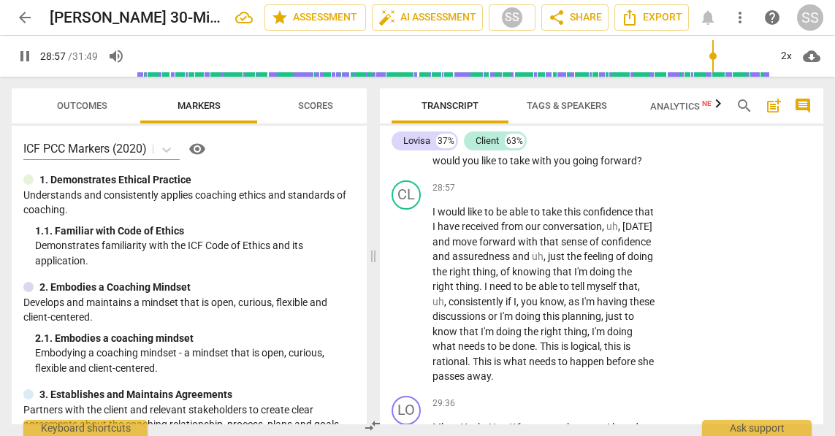
scroll to position [10531, 0]
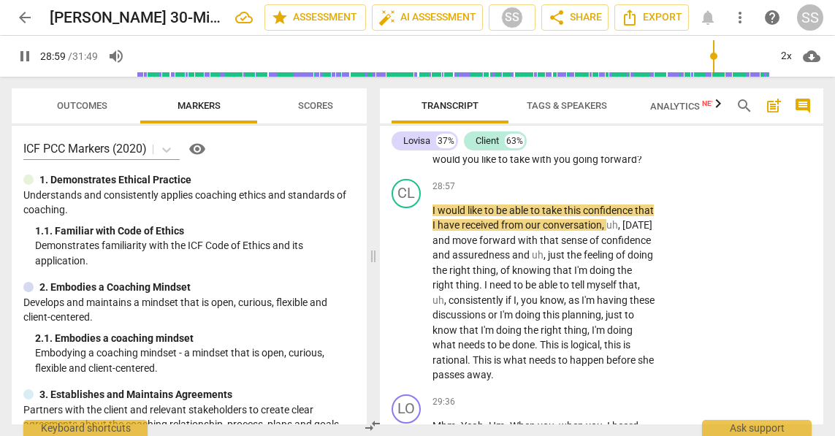
click at [407, 139] on span "pause" at bounding box center [407, 130] width 18 height 18
type input "1741"
click at [600, 83] on p "Add competency" at bounding box center [609, 76] width 69 height 13
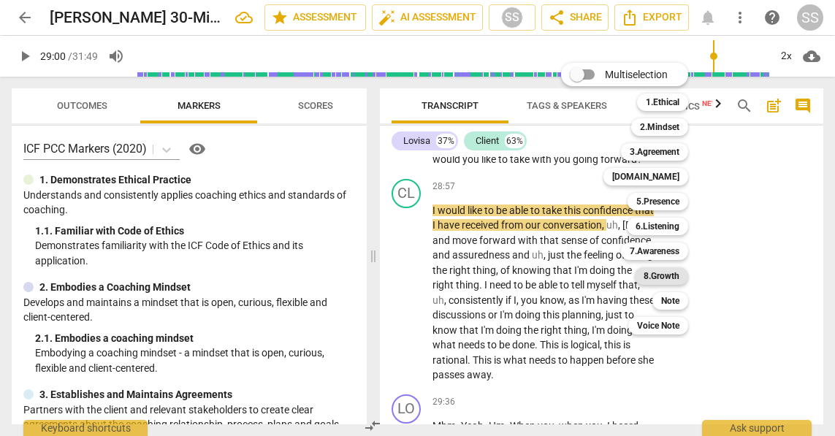
click at [675, 273] on b "8.Growth" at bounding box center [662, 276] width 36 height 18
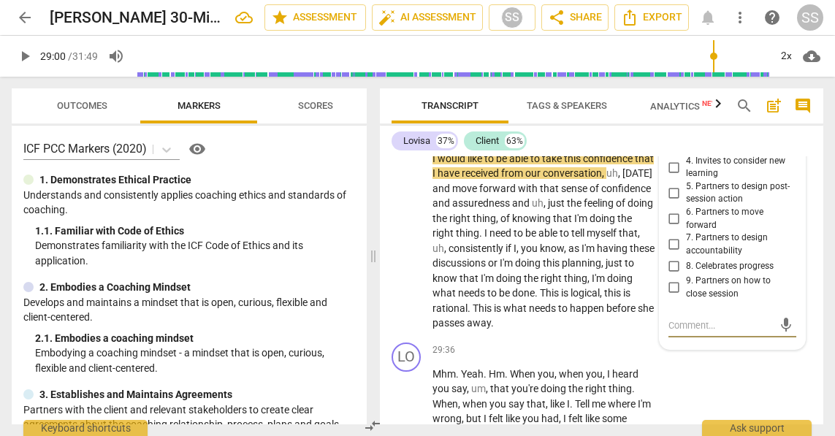
scroll to position [10581, 0]
click at [670, 152] on input "3. Invites to explore learning about situation" at bounding box center [674, 143] width 23 height 18
checkbox input "true"
click at [404, 251] on span "play_arrow" at bounding box center [407, 243] width 18 height 18
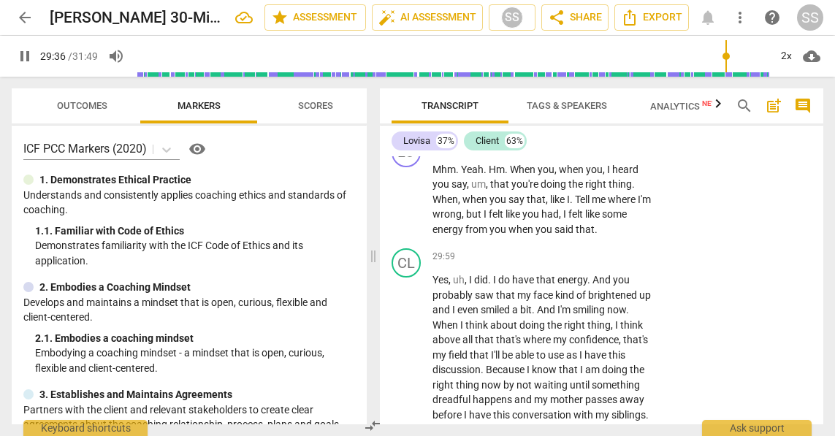
scroll to position [10791, 0]
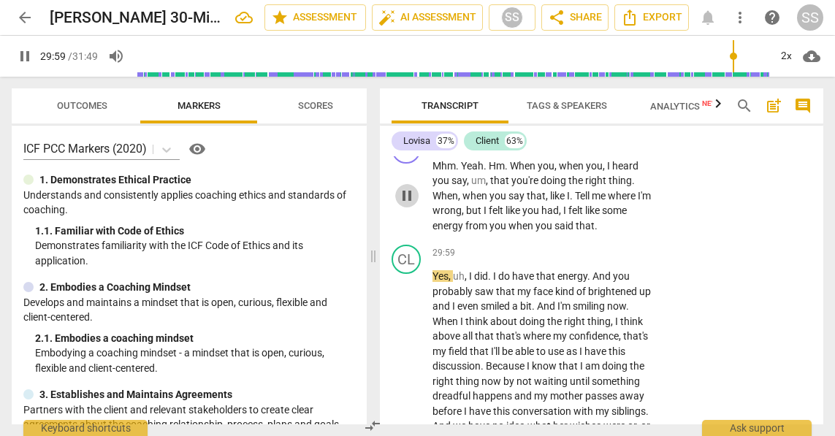
click at [406, 205] on span "pause" at bounding box center [407, 196] width 18 height 18
type input "1800"
click at [615, 149] on p "Add competency" at bounding box center [609, 142] width 69 height 13
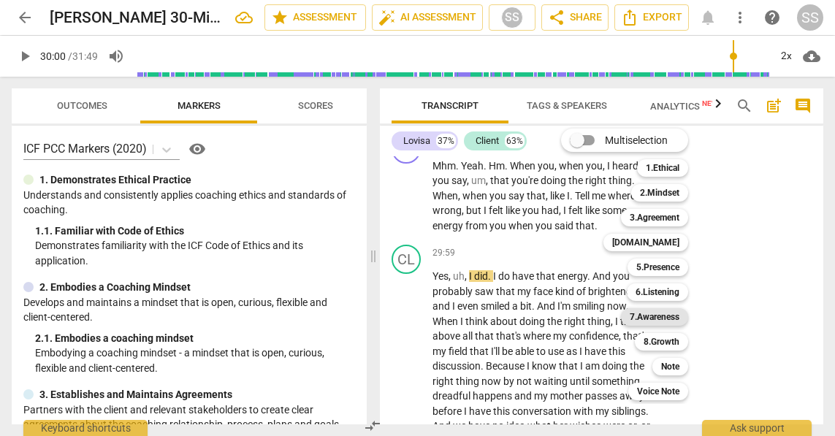
click at [672, 313] on b "7.Awareness" at bounding box center [655, 317] width 50 height 18
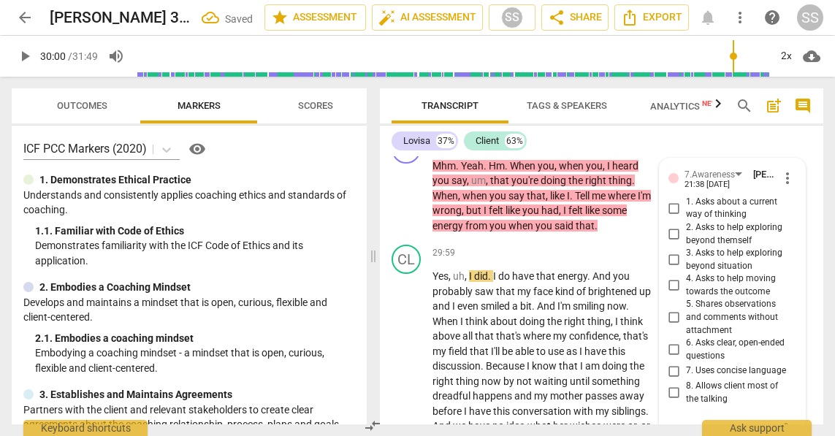
scroll to position [11053, 0]
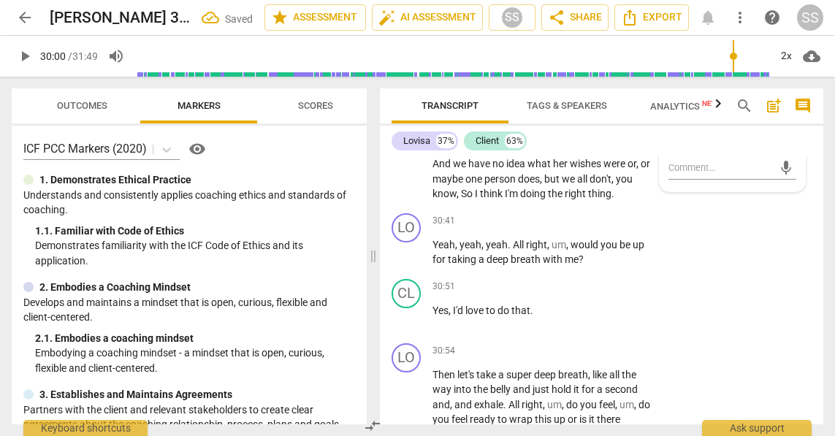
click at [687, 75] on span "5. Shares observations and comments without attachment" at bounding box center [738, 55] width 105 height 39
click at [686, 64] on input "5. Shares observations and comments without attachment" at bounding box center [674, 56] width 23 height 18
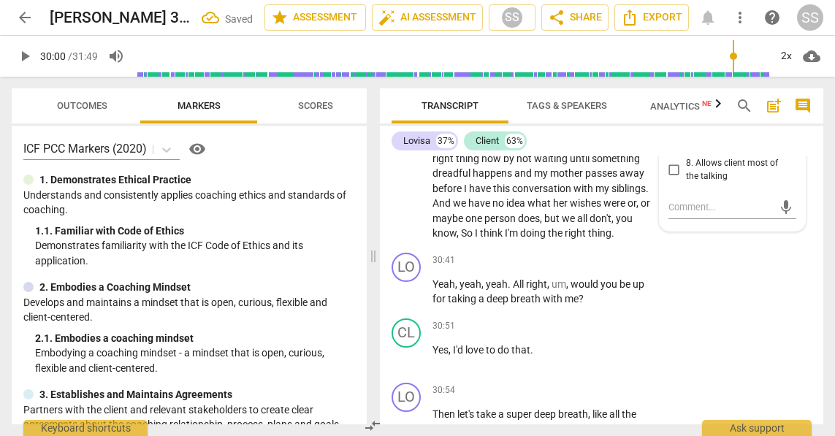
scroll to position [11015, 0]
click at [675, 102] on input "5. Shares observations and comments without attachment" at bounding box center [674, 94] width 23 height 18
checkbox input "false"
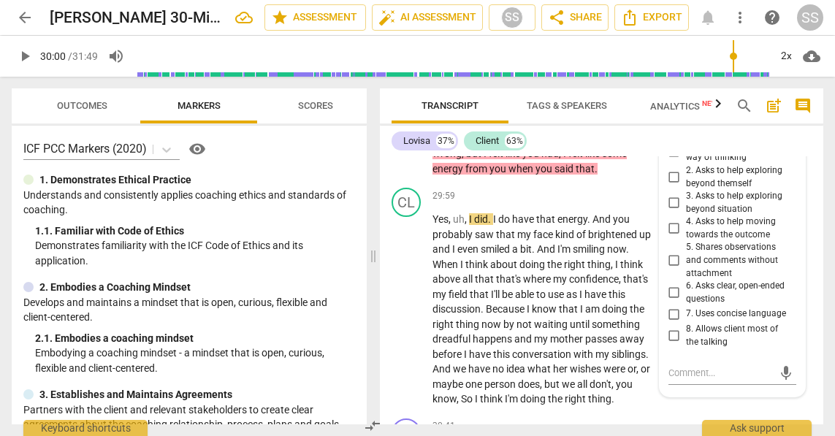
scroll to position [10857, 0]
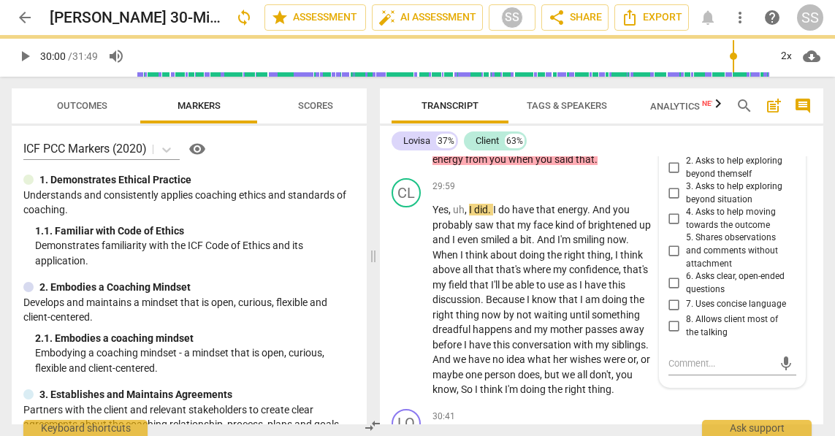
click at [709, 115] on div "7.Awareness" at bounding box center [710, 109] width 50 height 14
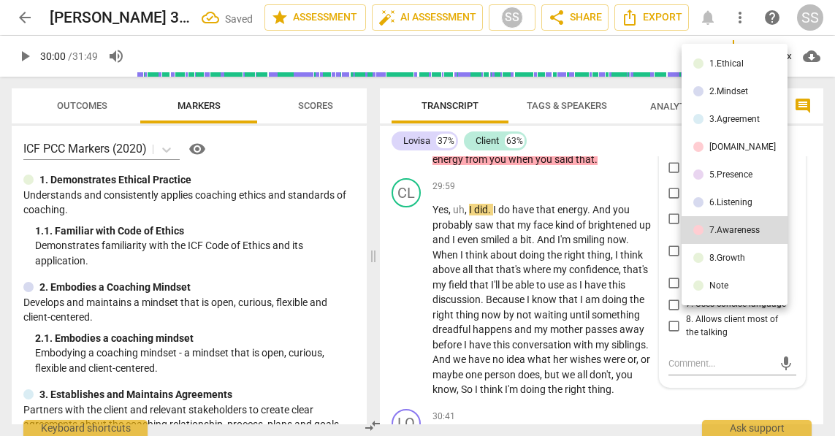
click at [734, 259] on div "8.Growth" at bounding box center [728, 258] width 36 height 9
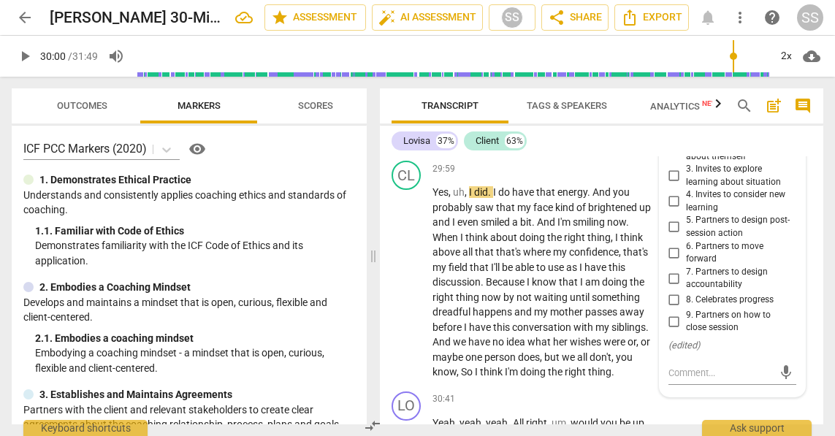
scroll to position [10879, 0]
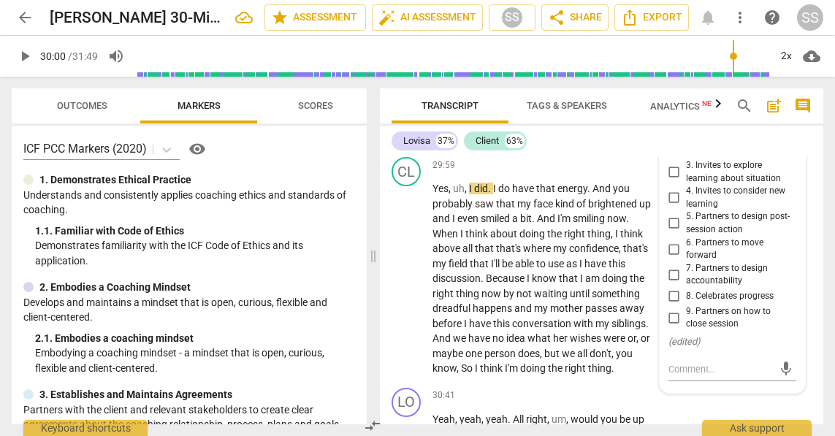
click at [675, 181] on input "3. Invites to explore learning about situation" at bounding box center [674, 173] width 23 height 18
checkbox input "true"
click at [405, 288] on span "play_arrow" at bounding box center [407, 279] width 18 height 18
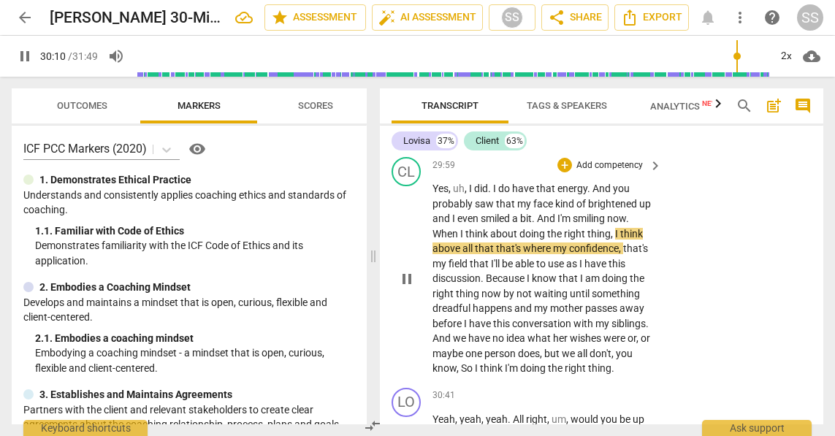
click at [405, 288] on span "pause" at bounding box center [407, 279] width 18 height 18
click at [405, 288] on span "play_arrow" at bounding box center [407, 279] width 18 height 18
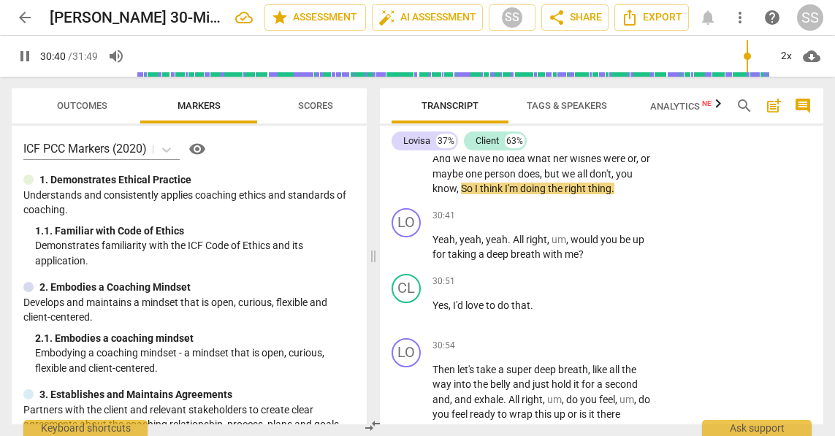
scroll to position [11067, 0]
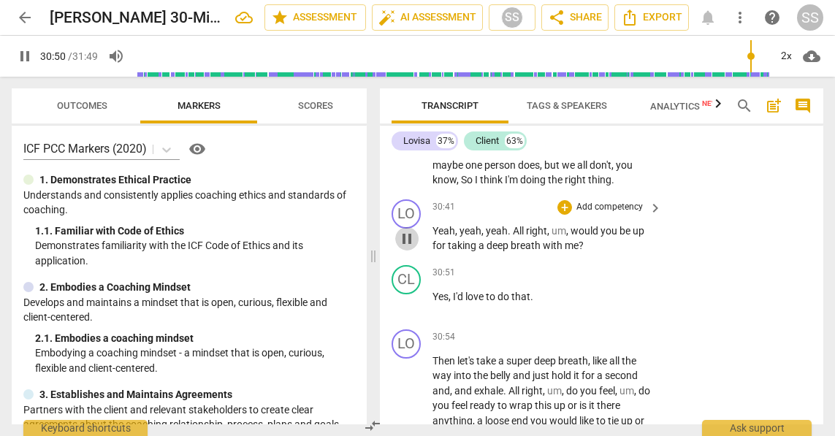
click at [409, 248] on span "pause" at bounding box center [407, 239] width 18 height 18
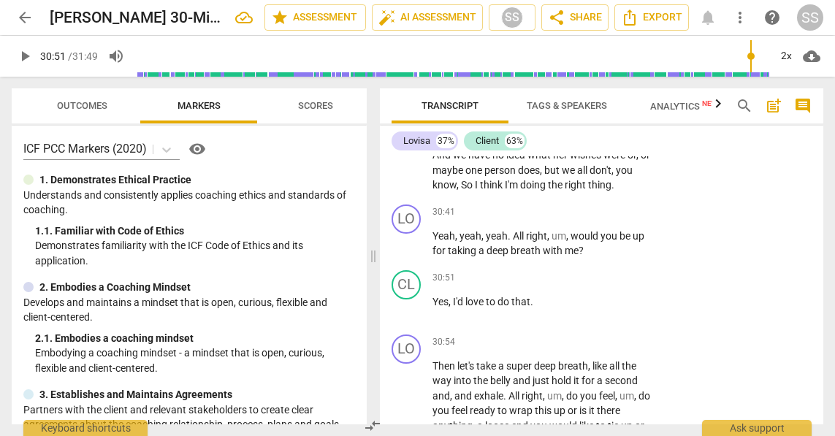
scroll to position [11059, 0]
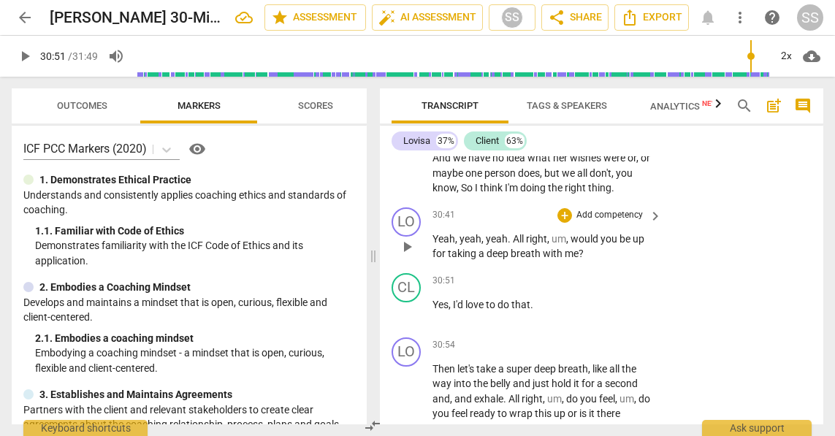
click at [412, 256] on span "play_arrow" at bounding box center [407, 247] width 18 height 18
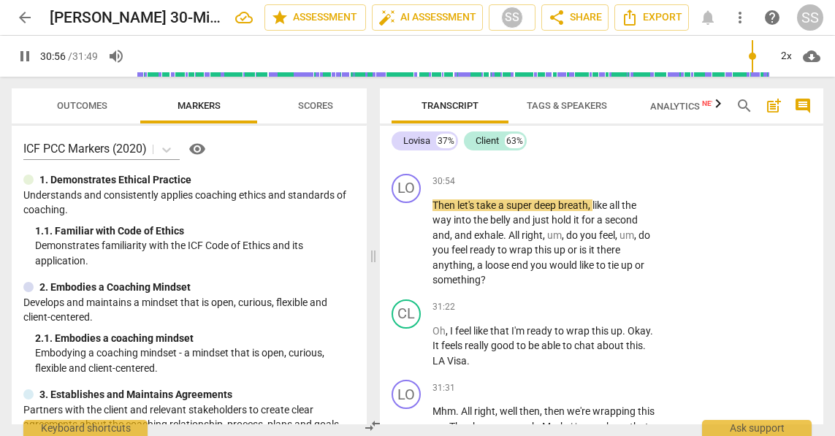
scroll to position [11224, 0]
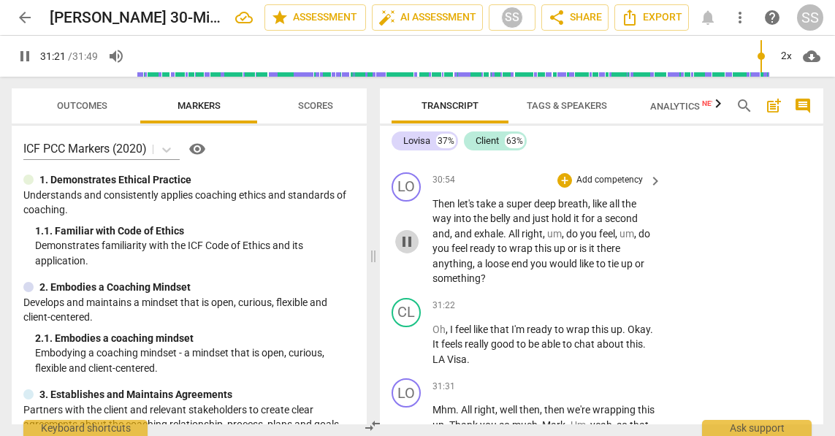
click at [403, 251] on span "pause" at bounding box center [407, 242] width 18 height 18
type input "1883"
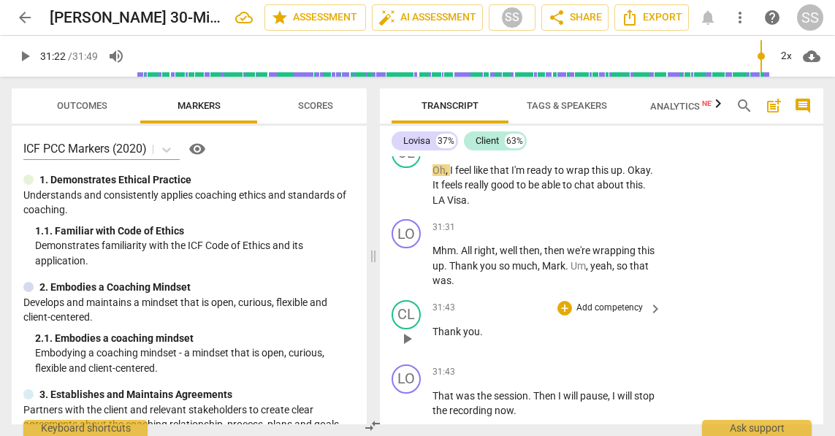
scroll to position [11380, 0]
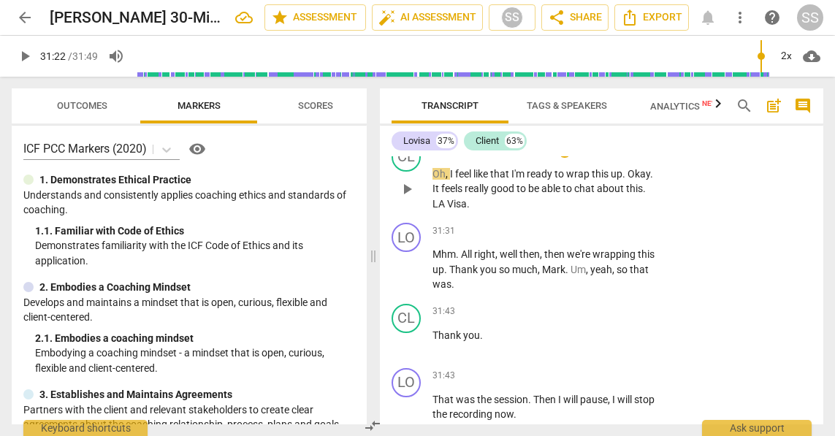
click at [596, 157] on p "Add competency" at bounding box center [609, 150] width 69 height 13
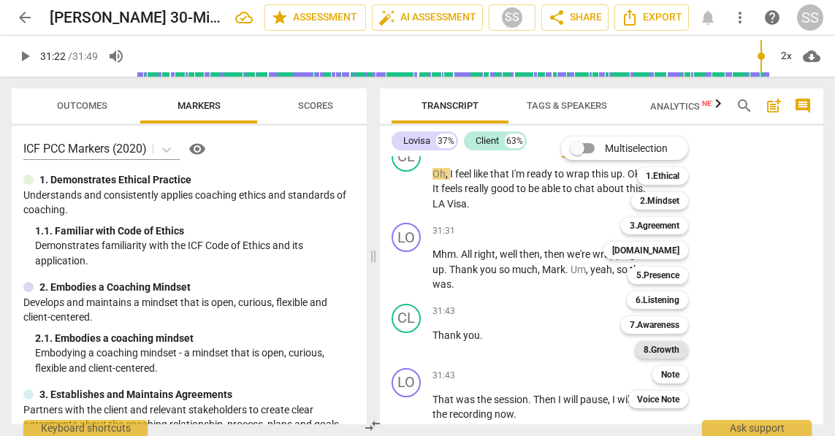
click at [676, 345] on b "8.Growth" at bounding box center [662, 350] width 36 height 18
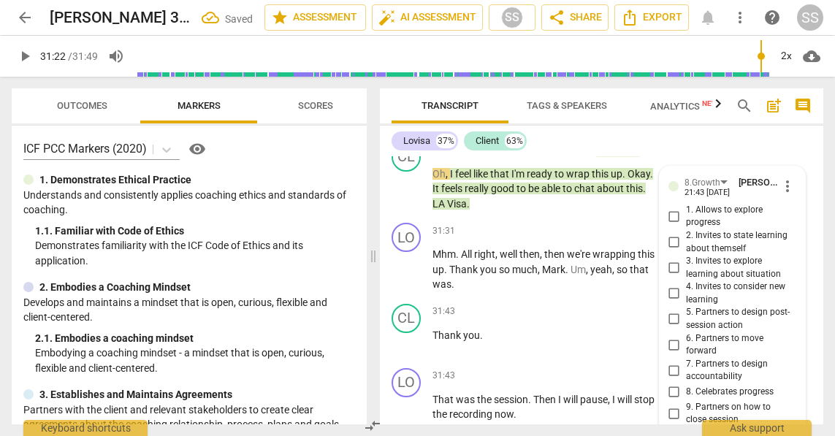
scroll to position [11560, 0]
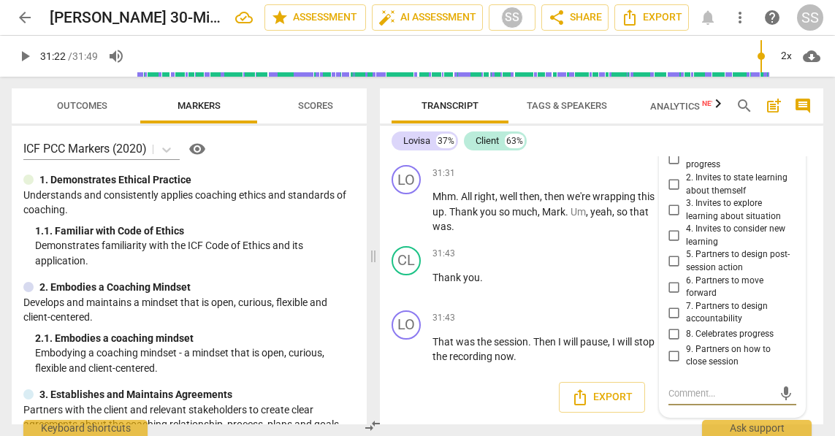
click at [669, 351] on input "9. Partners on how to close session" at bounding box center [674, 356] width 23 height 18
checkbox input "true"
click at [409, 349] on span "play_arrow" at bounding box center [407, 350] width 18 height 18
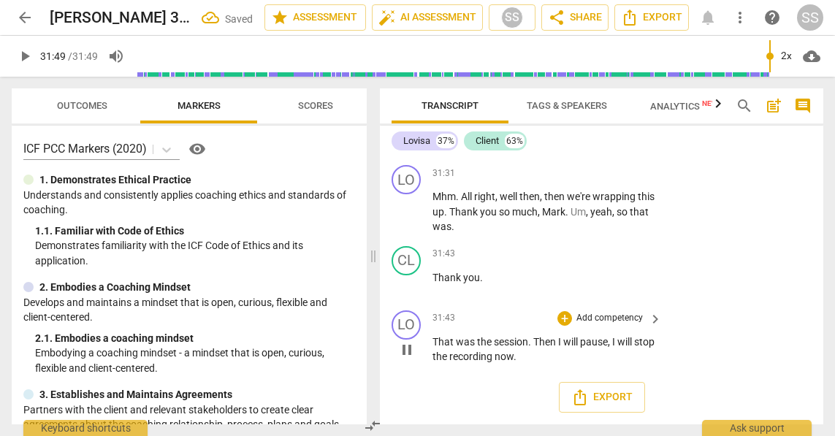
type input "1909"
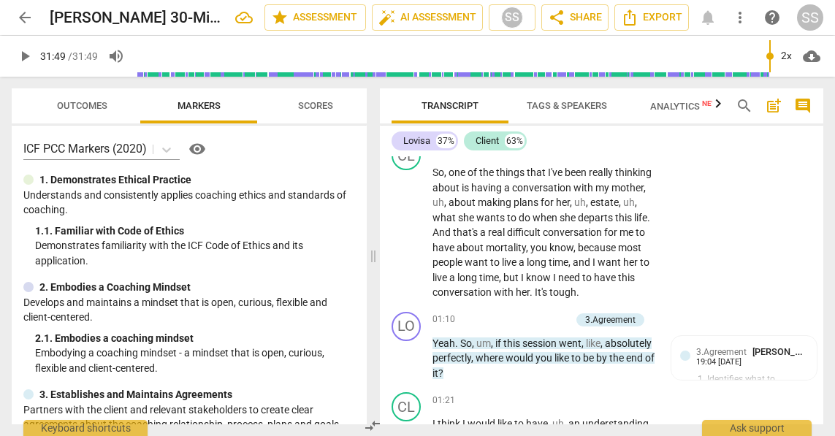
scroll to position [0, 0]
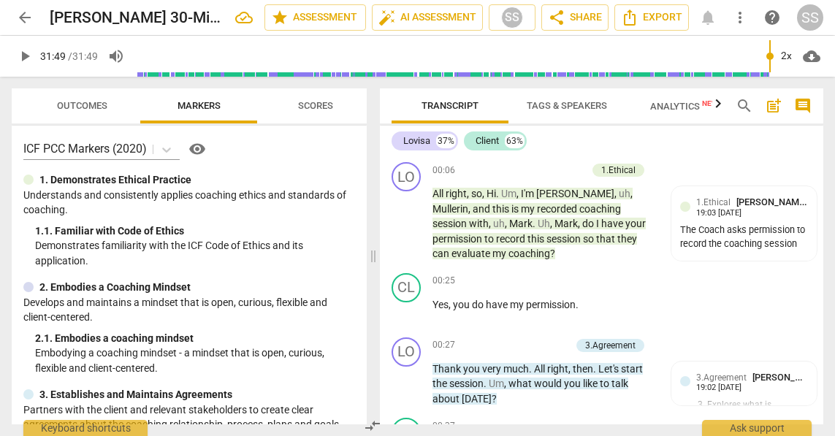
click at [773, 102] on span "post_add" at bounding box center [774, 106] width 18 height 18
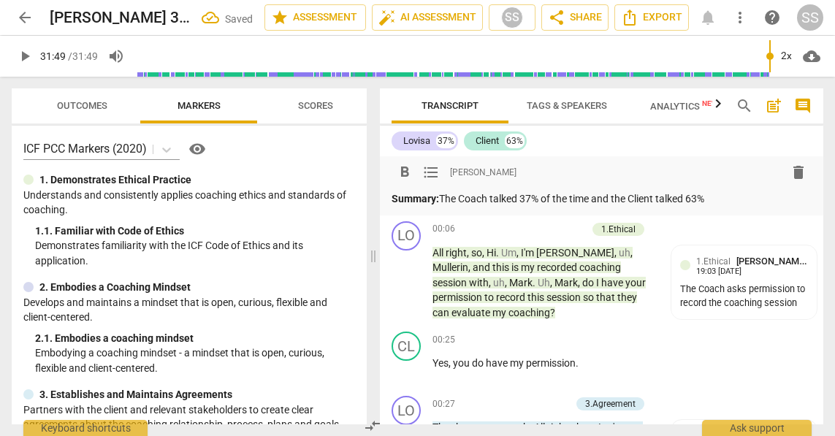
click at [598, 199] on p "Summary: The Coach talked 37% of the time and the Client talked 63%" at bounding box center [602, 198] width 420 height 15
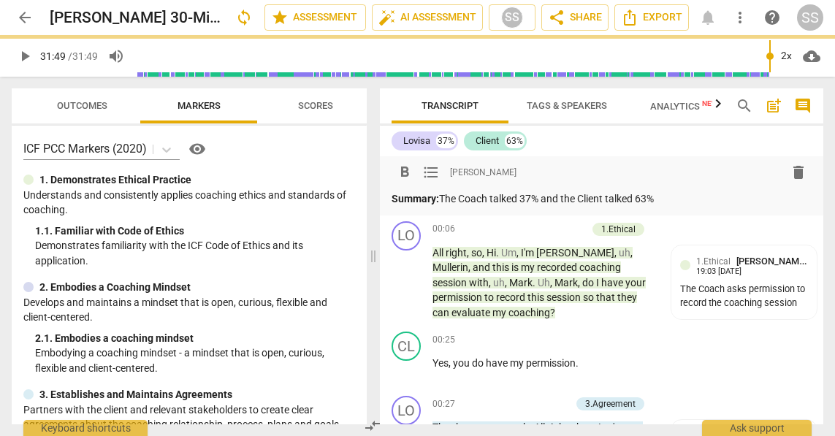
click at [702, 195] on p "Summary: The Coach talked 37% and the Client talked 63%" at bounding box center [602, 198] width 420 height 15
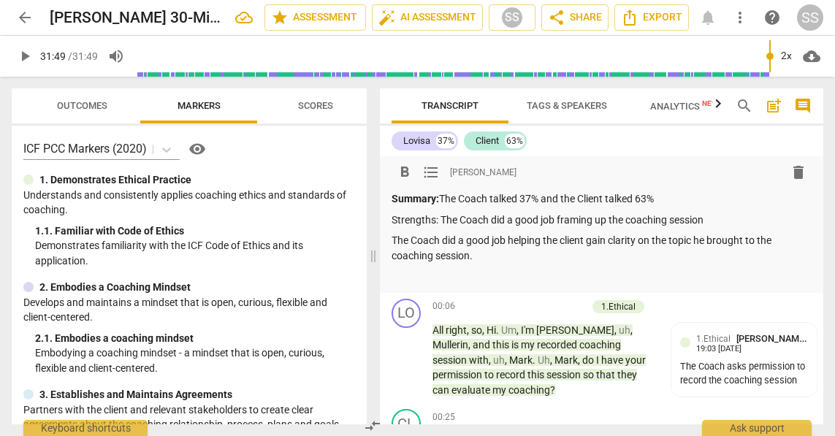
click at [414, 226] on p "Strengths: The Coach did a good job framing up the coaching session" at bounding box center [602, 220] width 420 height 15
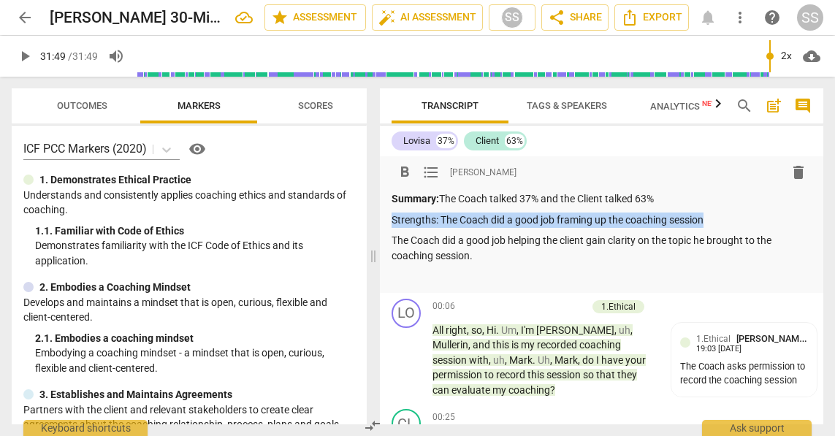
click at [414, 226] on p "Strengths: The Coach did a good job framing up the coaching session" at bounding box center [602, 220] width 420 height 15
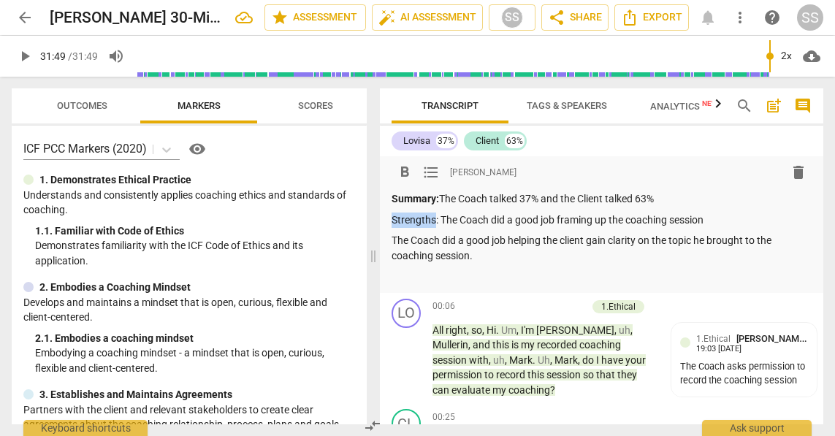
click at [414, 226] on p "Strengths: The Coach did a good job framing up the coaching session" at bounding box center [602, 220] width 420 height 15
click at [406, 175] on span "format_bold" at bounding box center [405, 173] width 18 height 18
click at [506, 258] on p "The Coach did a good job helping the client gain clarity on the topic he brough…" at bounding box center [602, 248] width 420 height 30
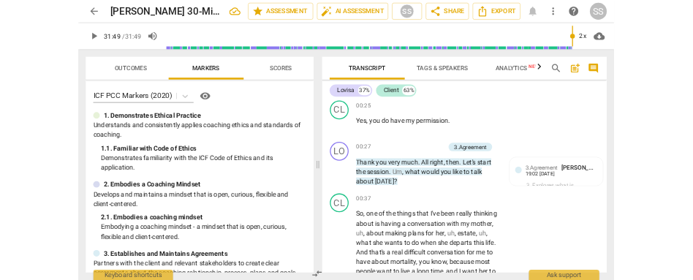
scroll to position [273, 0]
